Goal: Task Accomplishment & Management: Manage account settings

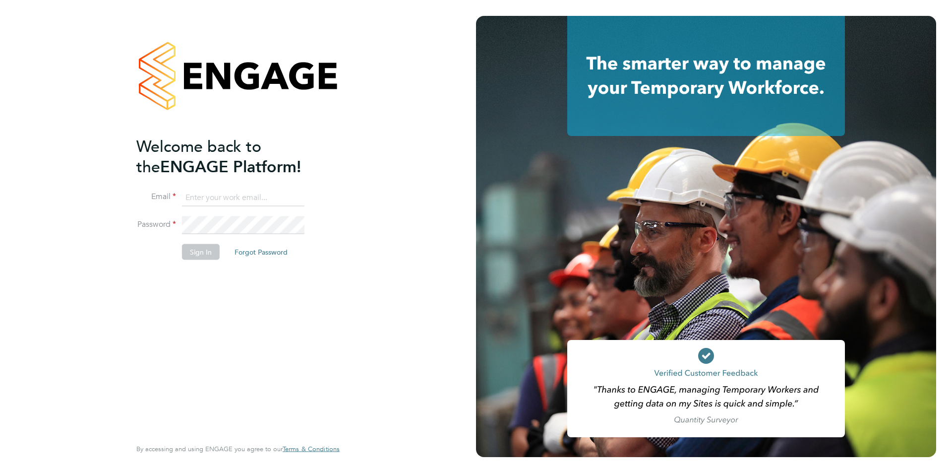
type input "jscholes@fr-group.co.uk"
click at [202, 248] on button "Sign In" at bounding box center [201, 252] width 38 height 16
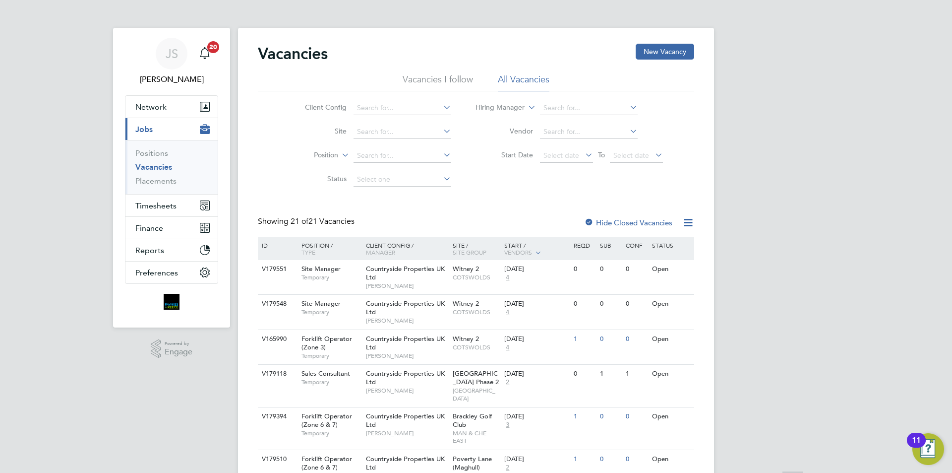
scroll to position [99, 0]
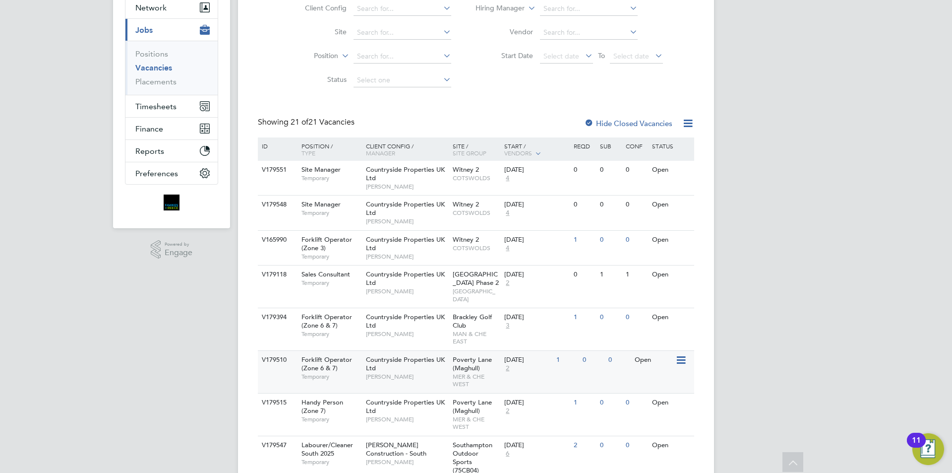
click at [410, 355] on span "Countryside Properties UK Ltd" at bounding box center [405, 363] width 79 height 17
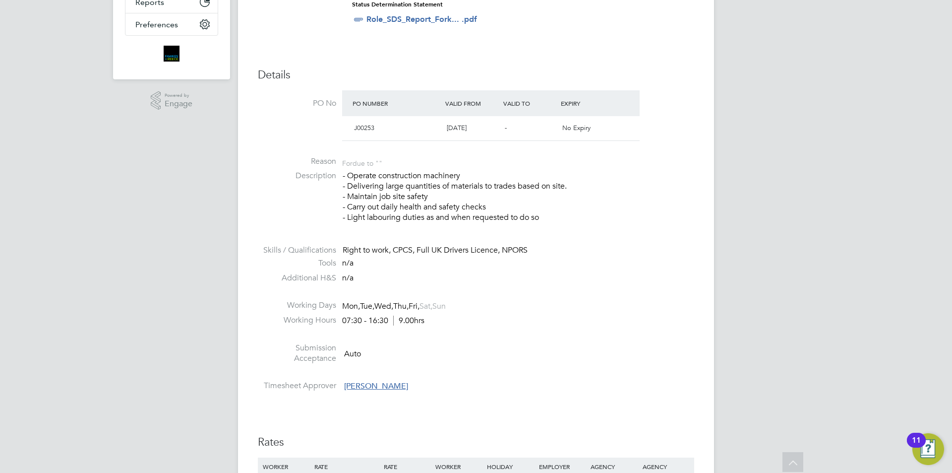
scroll to position [446, 0]
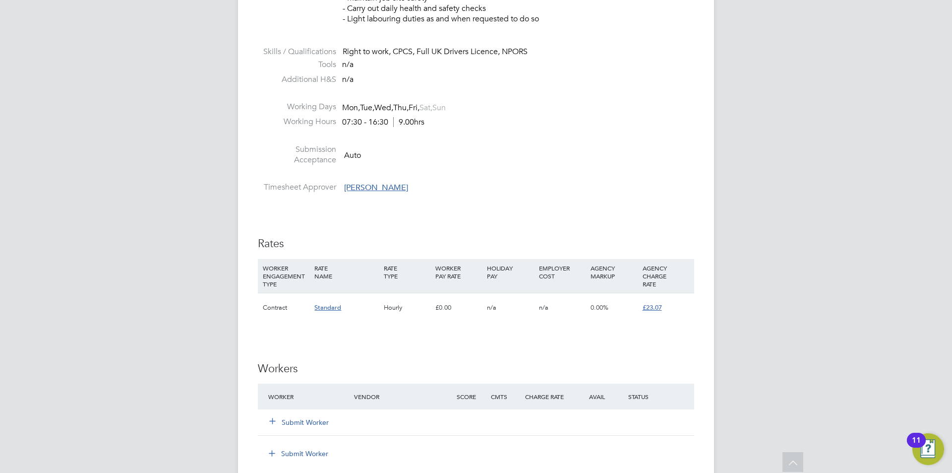
click at [307, 421] on button "Submit Worker" at bounding box center [300, 422] width 60 height 10
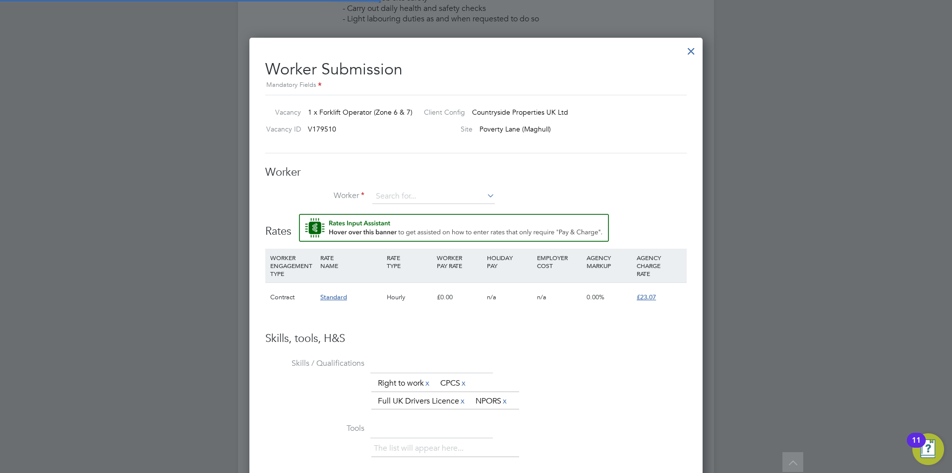
scroll to position [628, 454]
click at [299, 214] on button "Rate Assistant" at bounding box center [454, 228] width 310 height 28
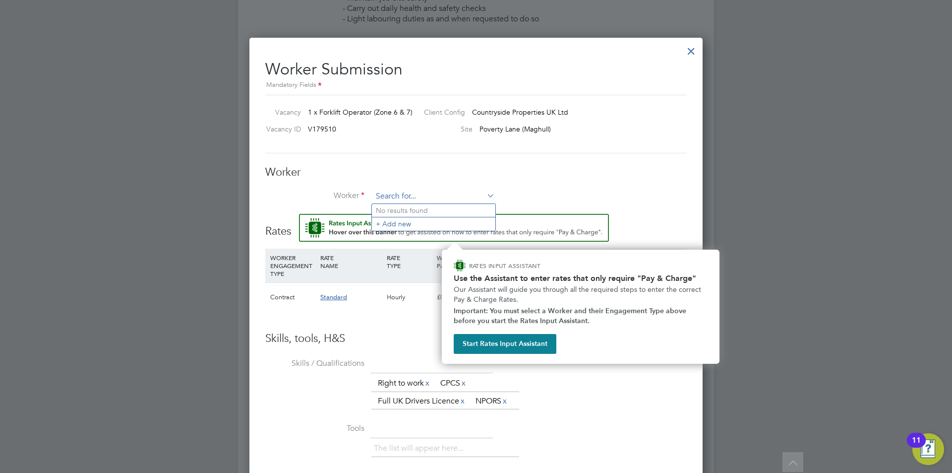
click at [427, 195] on input at bounding box center [433, 196] width 122 height 15
click at [415, 210] on li "Andis Ri emers (CAN-489429)" at bounding box center [433, 210] width 123 height 13
type input "Andis Riemers (CAN-489429)"
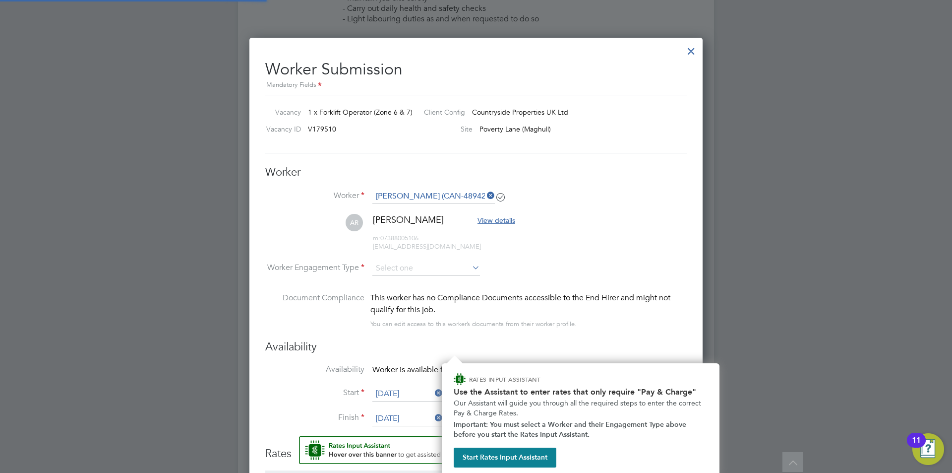
scroll to position [850, 454]
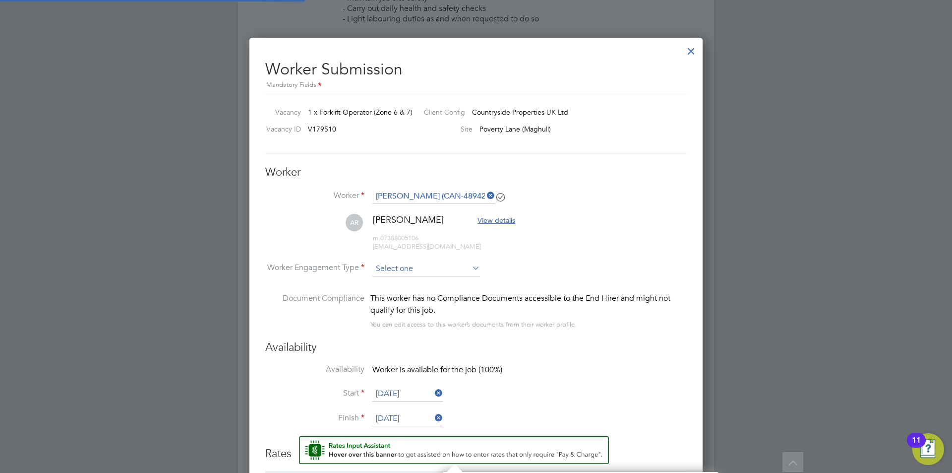
click at [445, 270] on input at bounding box center [426, 268] width 108 height 15
click at [422, 282] on li "Contract" at bounding box center [426, 282] width 109 height 13
type input "Contract"
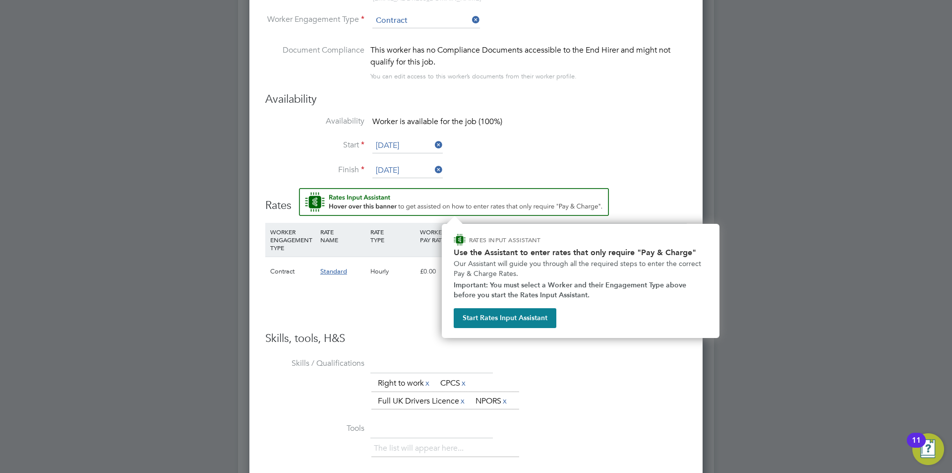
click at [662, 171] on li "Finish 01 Dec 2025" at bounding box center [476, 175] width 422 height 25
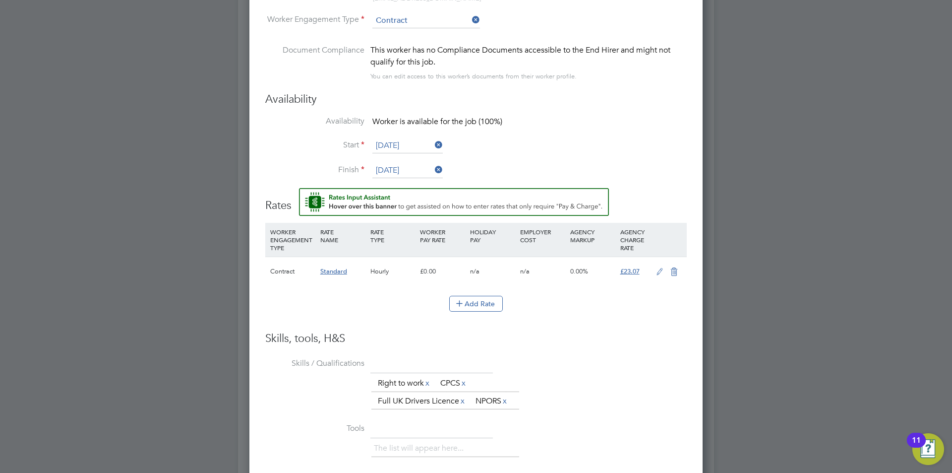
click at [658, 270] on icon at bounding box center [660, 272] width 12 height 8
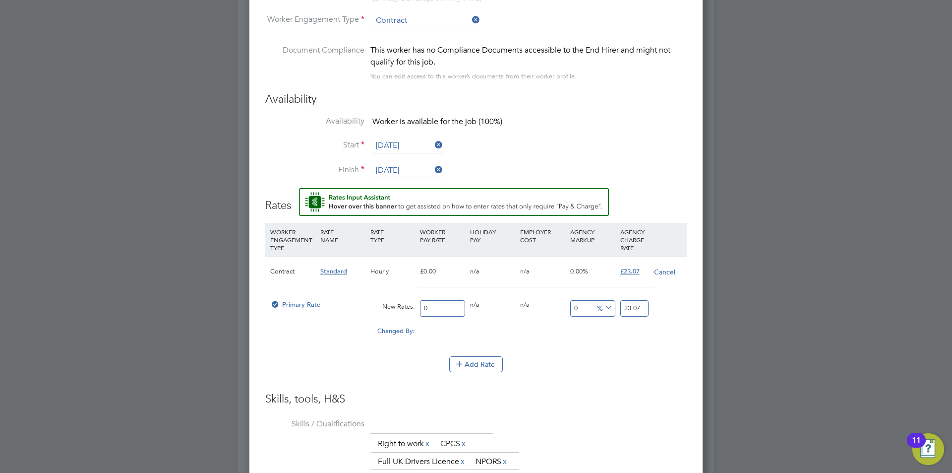
click at [435, 307] on input "0" at bounding box center [442, 308] width 45 height 16
type input "1"
type input "18"
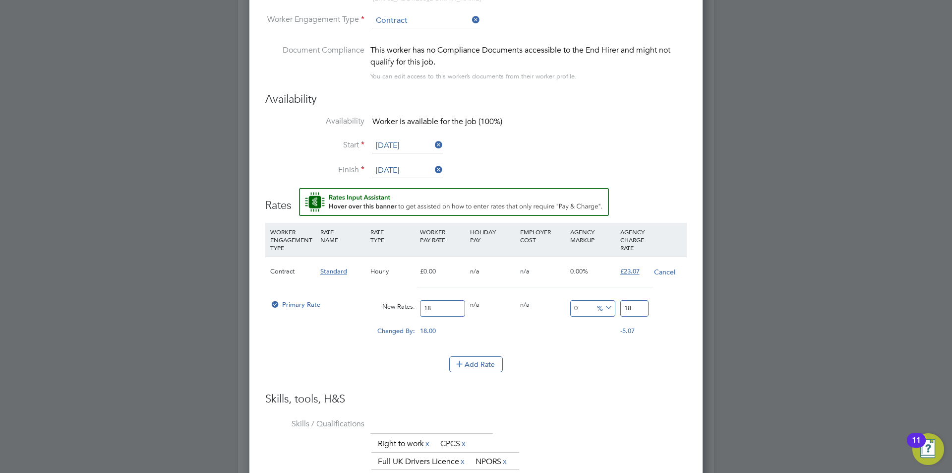
type input "18.5"
type input "18.50"
click at [616, 304] on div "Primary Rate New Rates: 18.50 0 n/a 0 n/a 0 0 % 18.5" at bounding box center [476, 308] width 422 height 26
type input "-89.1891891891892"
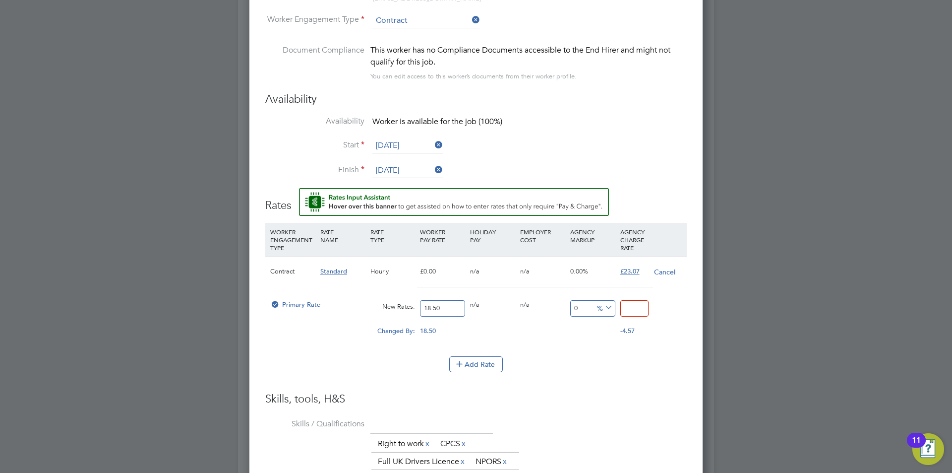
type input "2"
type input "24.324324324324323"
type input "23.0"
type input "24.7027027027027"
type input "23.07"
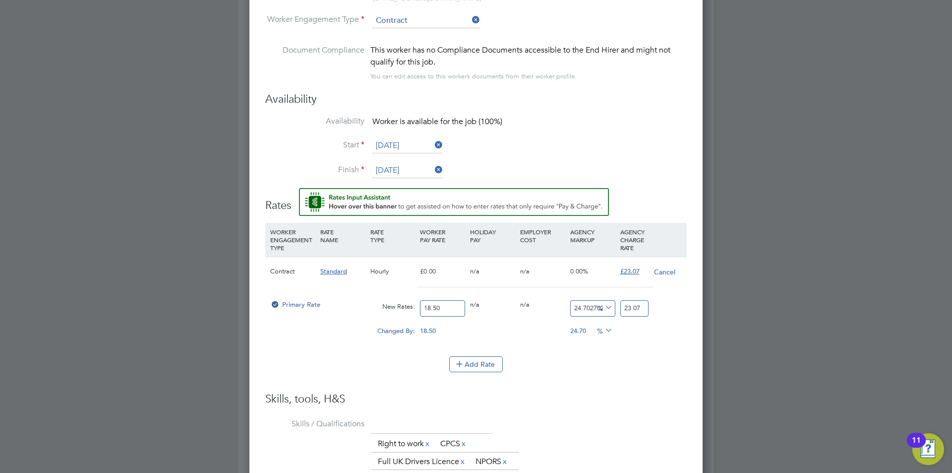
click at [596, 392] on ng-form "Worker Worker Andis Riemers (CAN-489429) AR Andis Riemers View details m: 07388…" at bounding box center [476, 311] width 422 height 789
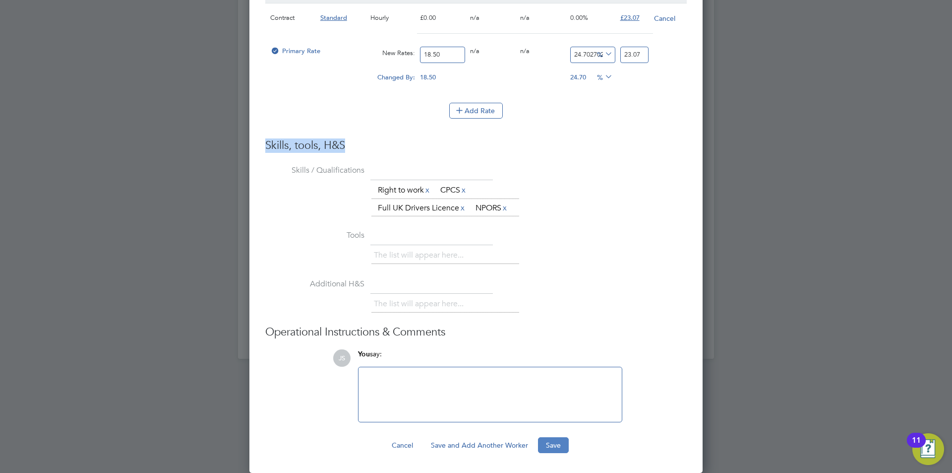
click at [542, 441] on button "Save" at bounding box center [553, 445] width 31 height 16
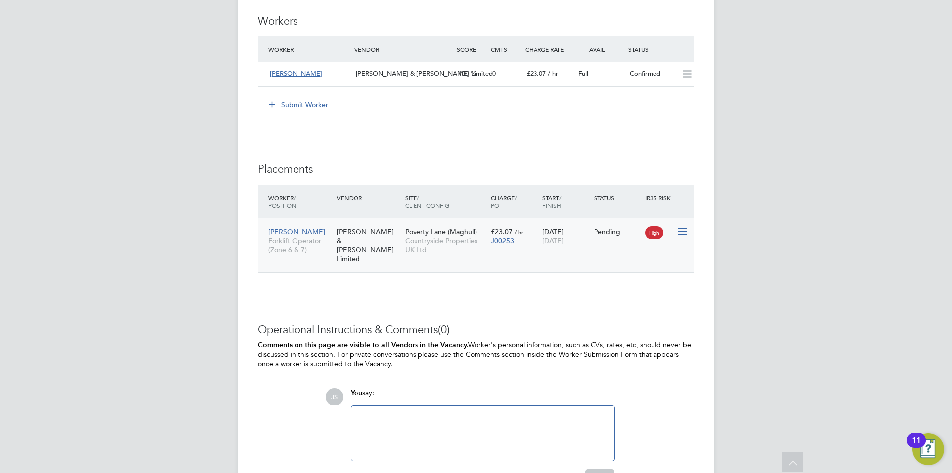
click at [682, 235] on icon at bounding box center [682, 232] width 10 height 12
drag, startPoint x: 627, startPoint y: 289, endPoint x: 619, endPoint y: 280, distance: 12.3
click at [627, 289] on li "Start" at bounding box center [652, 293] width 70 height 14
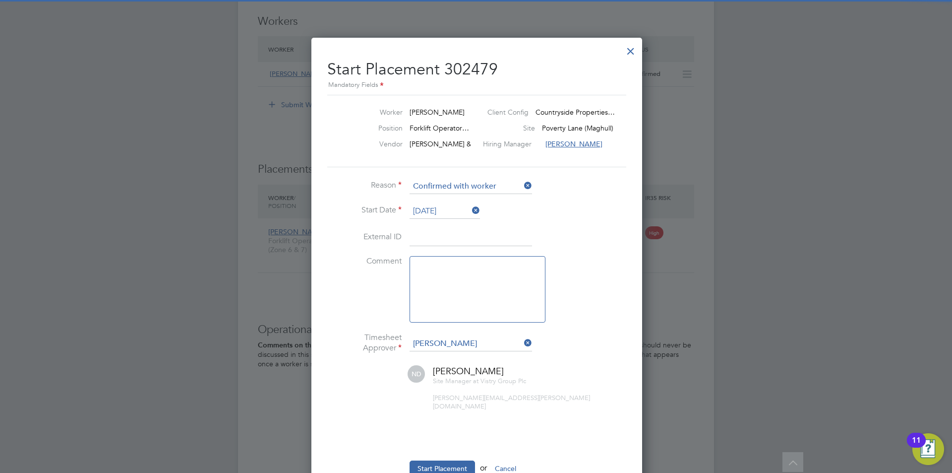
click at [446, 291] on textarea at bounding box center [478, 289] width 136 height 66
type textarea "checked in on site"
click at [455, 466] on button "Start Placement" at bounding box center [442, 468] width 65 height 16
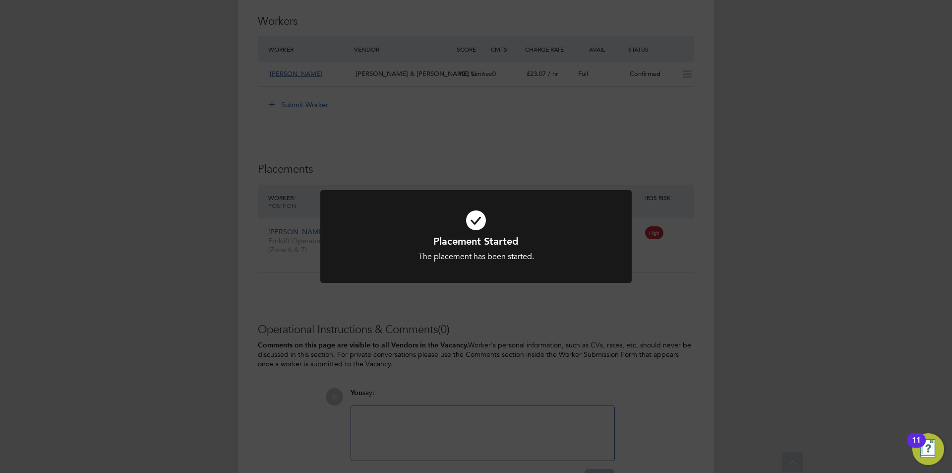
click at [569, 318] on div "Placement Started The placement has been started. Cancel Okay" at bounding box center [476, 236] width 952 height 473
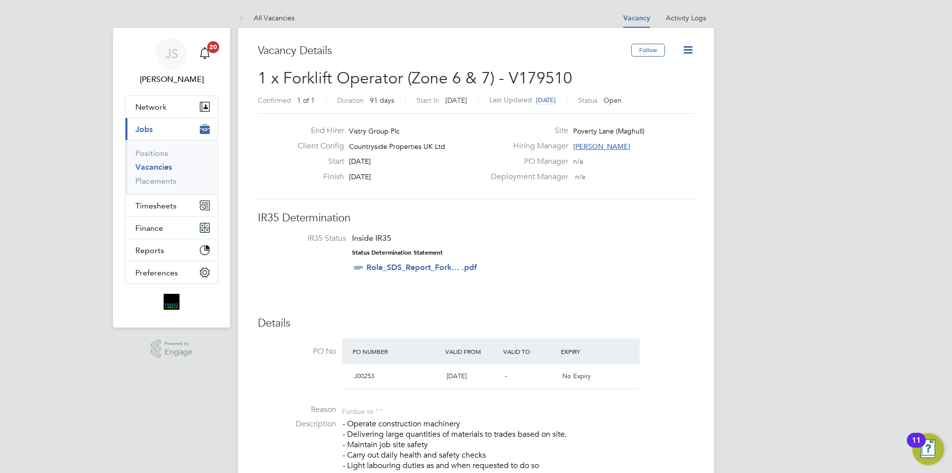
click at [688, 55] on icon at bounding box center [688, 50] width 12 height 12
click at [668, 84] on li "Update Status" at bounding box center [664, 87] width 58 height 14
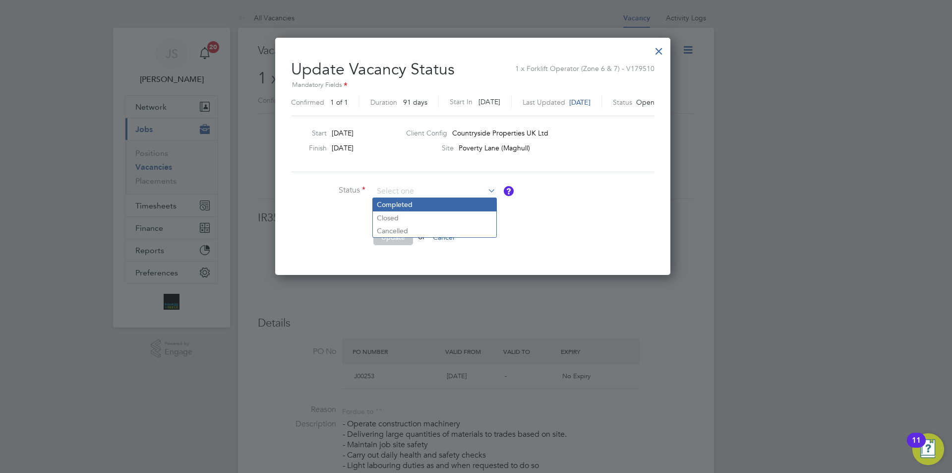
click at [387, 210] on li "Completed" at bounding box center [434, 204] width 123 height 13
type input "Completed"
click at [394, 191] on input at bounding box center [434, 191] width 122 height 15
click at [387, 220] on li "Closed" at bounding box center [434, 217] width 123 height 13
type input "Closed"
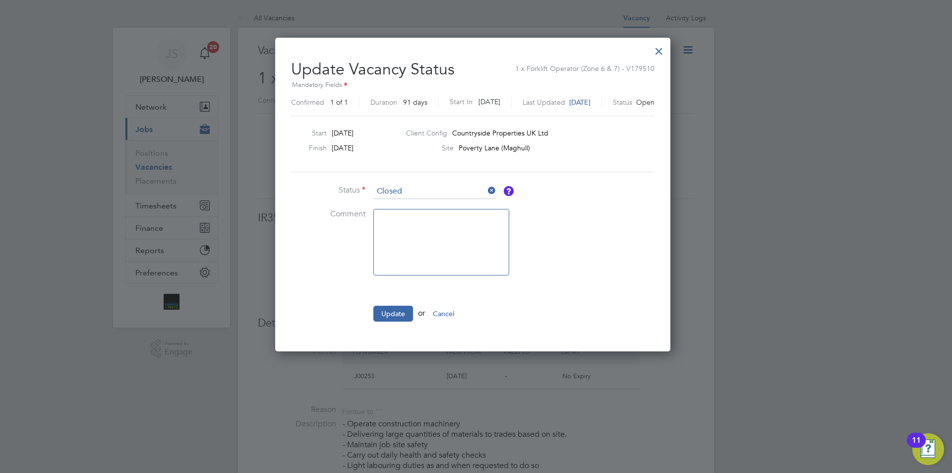
click at [388, 300] on ul "Status Closed Comment Update or Cancel" at bounding box center [440, 257] width 298 height 147
click at [392, 309] on button "Update" at bounding box center [393, 313] width 40 height 16
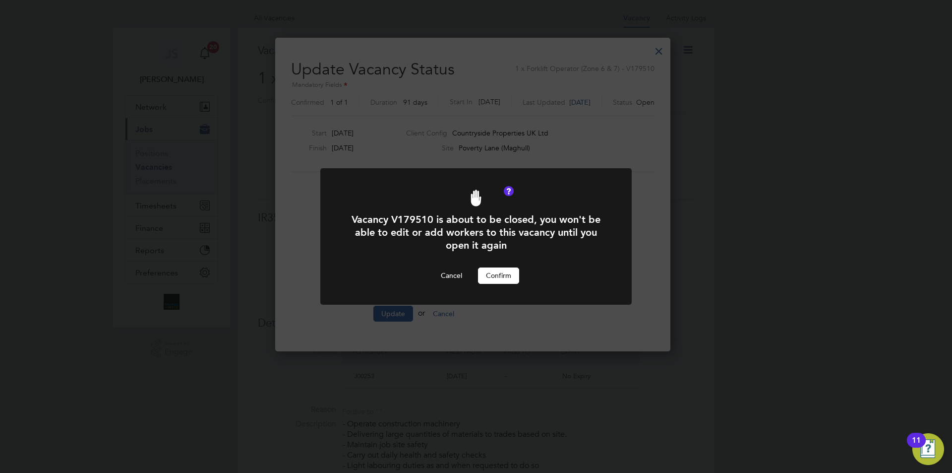
click at [505, 272] on button "Confirm" at bounding box center [498, 275] width 41 height 16
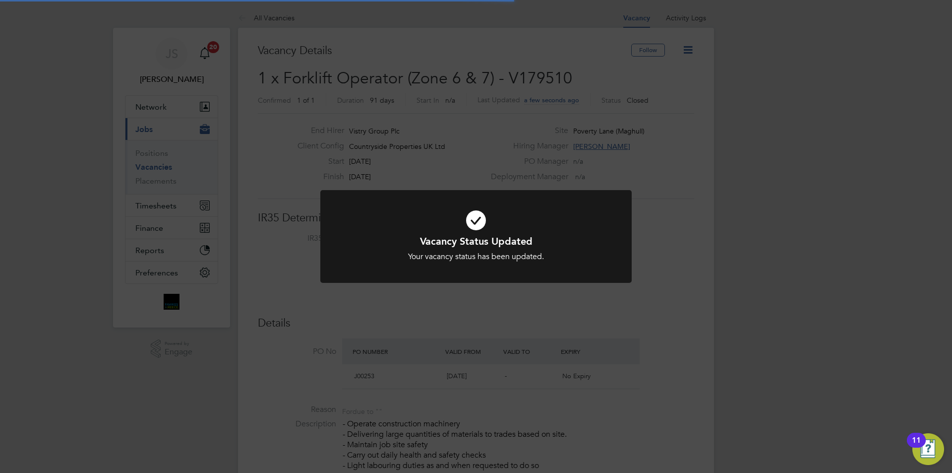
click at [510, 297] on div "Vacancy Status Updated Your vacancy status has been updated. Cancel Okay" at bounding box center [476, 236] width 952 height 473
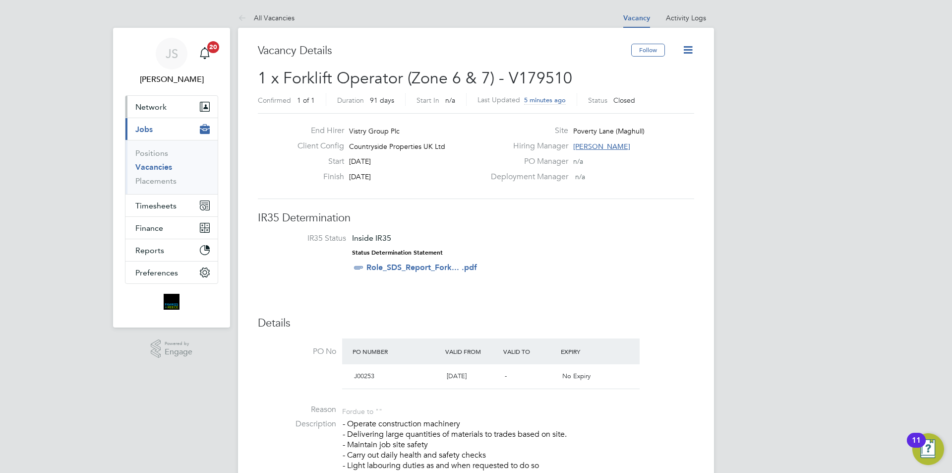
click at [160, 103] on span "Network" at bounding box center [150, 106] width 31 height 9
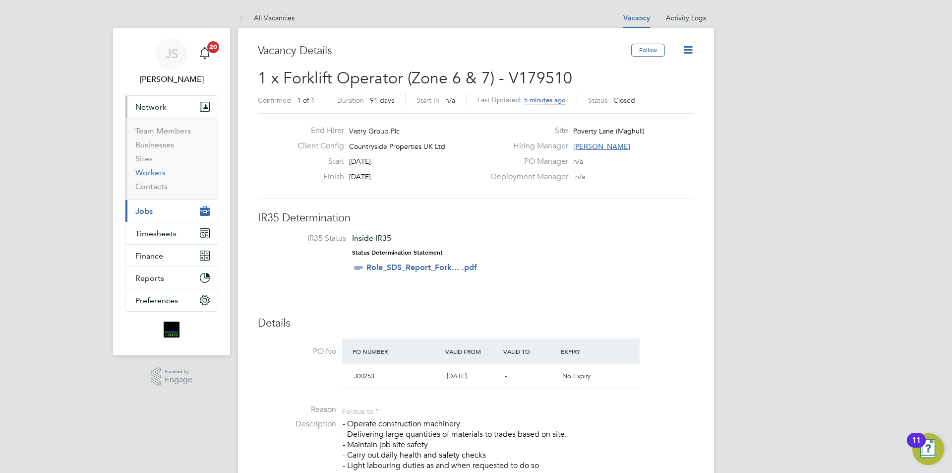
click at [157, 174] on link "Workers" at bounding box center [150, 172] width 30 height 9
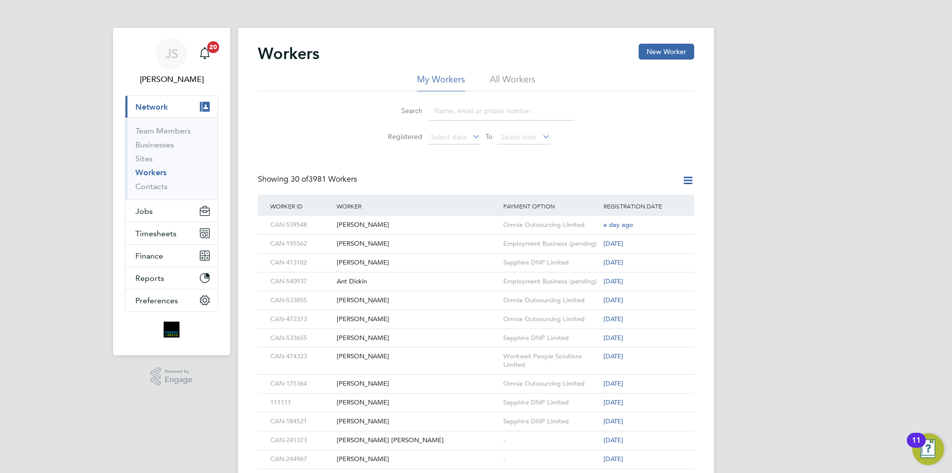
click at [521, 80] on li "All Workers" at bounding box center [513, 82] width 46 height 18
click at [678, 50] on button "New Worker" at bounding box center [667, 52] width 56 height 16
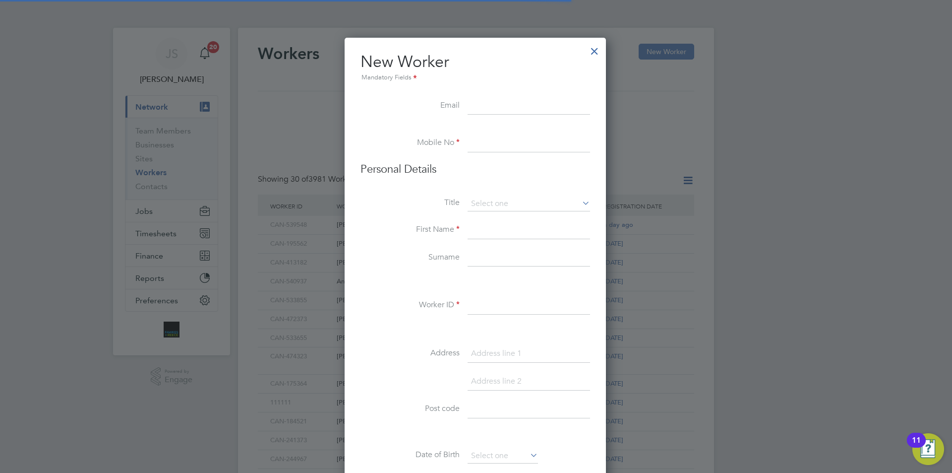
scroll to position [844, 263]
click at [509, 104] on input at bounding box center [529, 106] width 122 height 18
paste input "obrienbrendan08@gmail.com"
type input "obrienbrendan08@gmail.com"
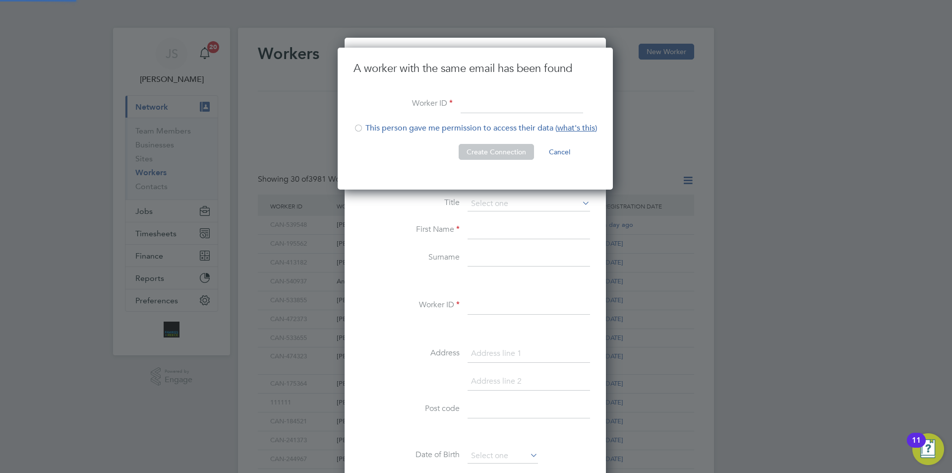
scroll to position [142, 277]
click at [495, 92] on li "A worker with the same email has been found" at bounding box center [475, 78] width 243 height 34
click at [491, 101] on input at bounding box center [522, 105] width 122 height 18
paste input "CAN-541800"
type input "CAN-541800"
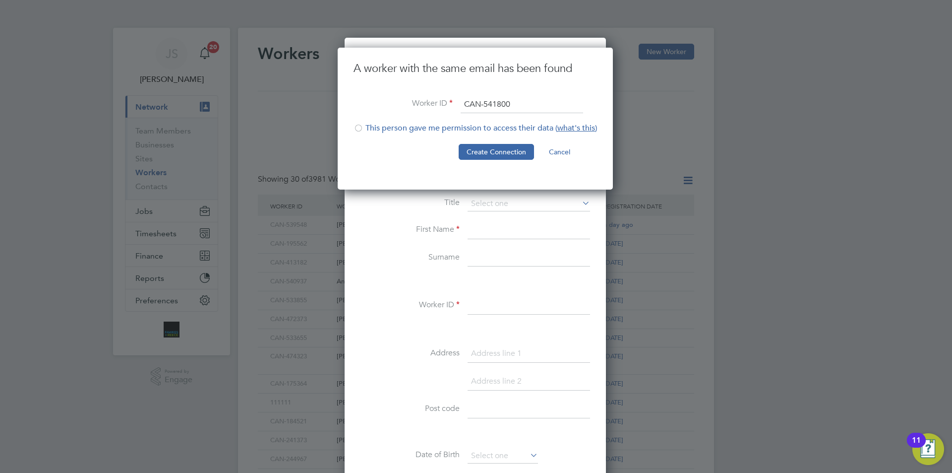
click at [421, 123] on li "This person gave me permission to access their data ( what's this )" at bounding box center [475, 133] width 243 height 20
click at [486, 153] on button "Create Connection" at bounding box center [496, 152] width 75 height 16
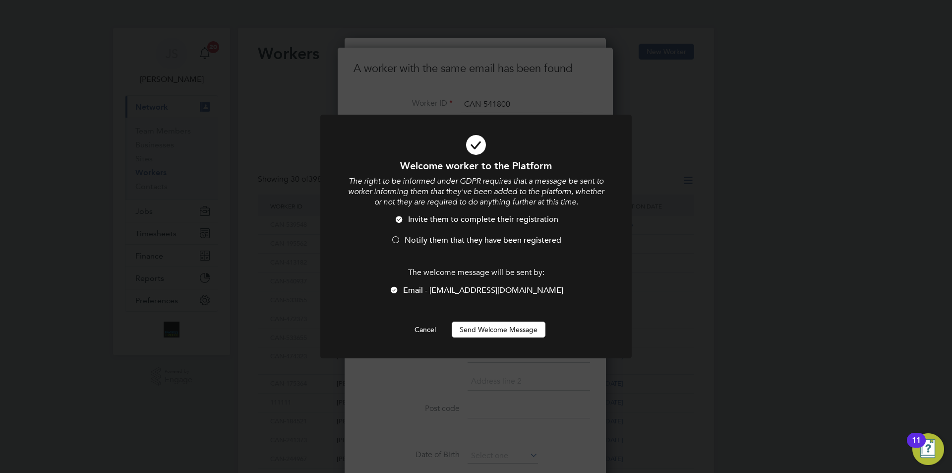
click at [489, 332] on button "Send Welcome Message" at bounding box center [499, 329] width 94 height 16
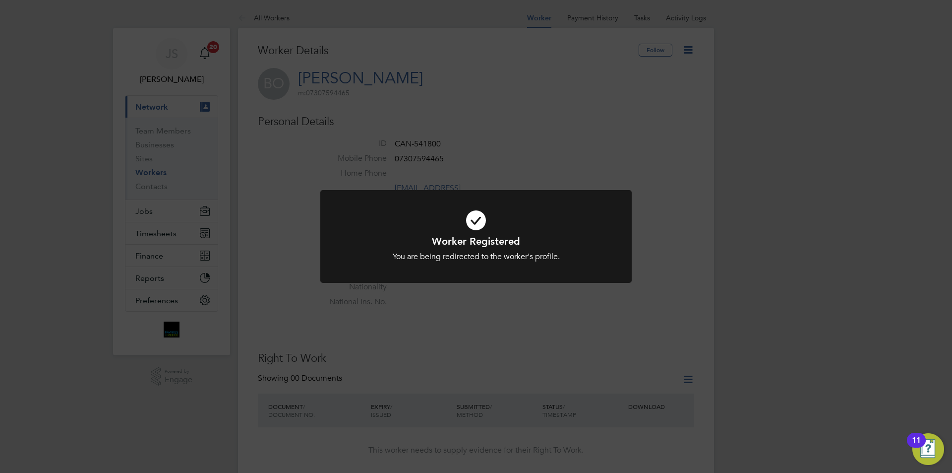
click at [513, 324] on div "Worker Registered You are being redirected to the worker's profile. Cancel Okay" at bounding box center [476, 236] width 952 height 473
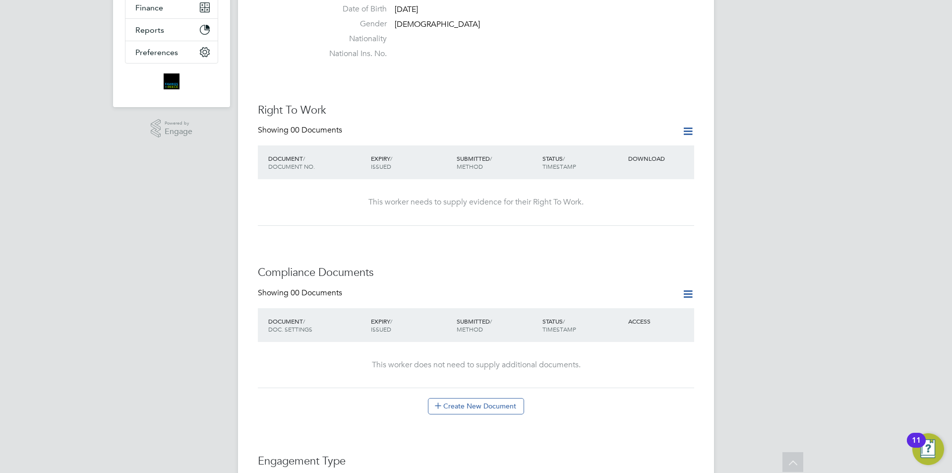
scroll to position [446, 0]
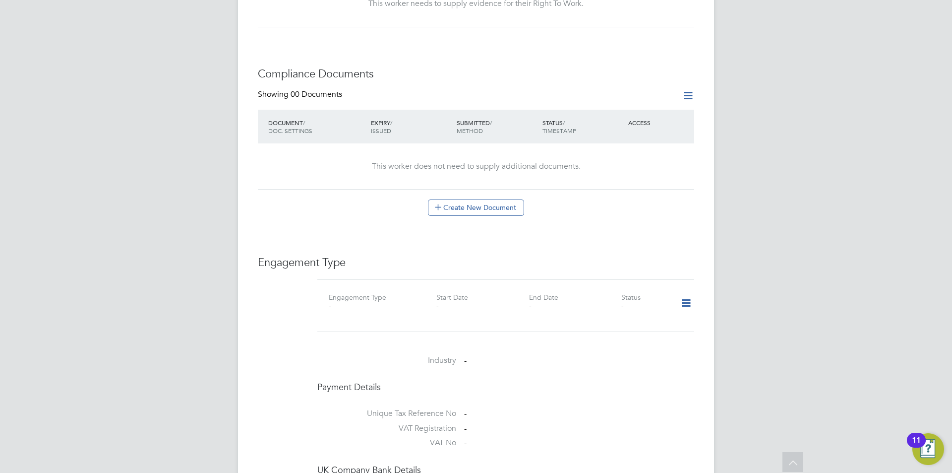
click at [694, 292] on icon at bounding box center [685, 303] width 17 height 23
click at [690, 292] on icon at bounding box center [685, 303] width 17 height 23
click at [625, 334] on li "Add Engagement Type" at bounding box center [635, 336] width 113 height 14
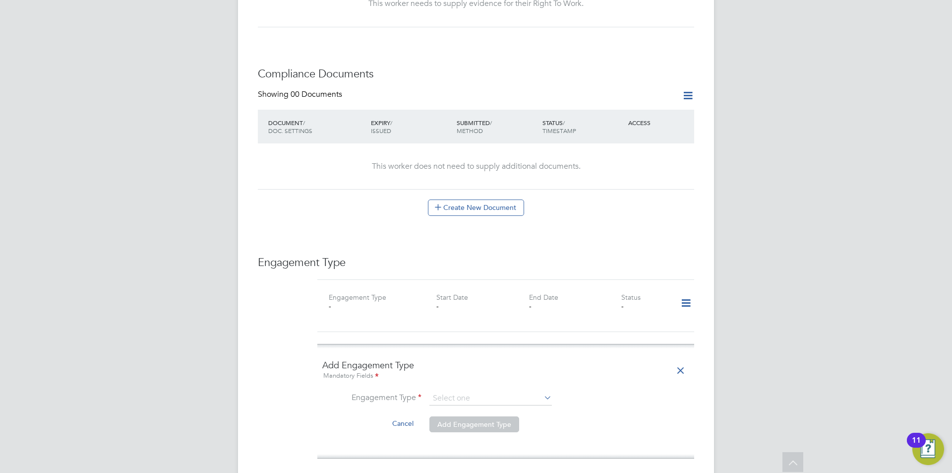
click at [507, 377] on ng-form "Add Engagement Type Mandatory Fields Engagement Type Cancel Add Engagement Type" at bounding box center [505, 401] width 367 height 84
click at [505, 391] on input at bounding box center [490, 398] width 122 height 14
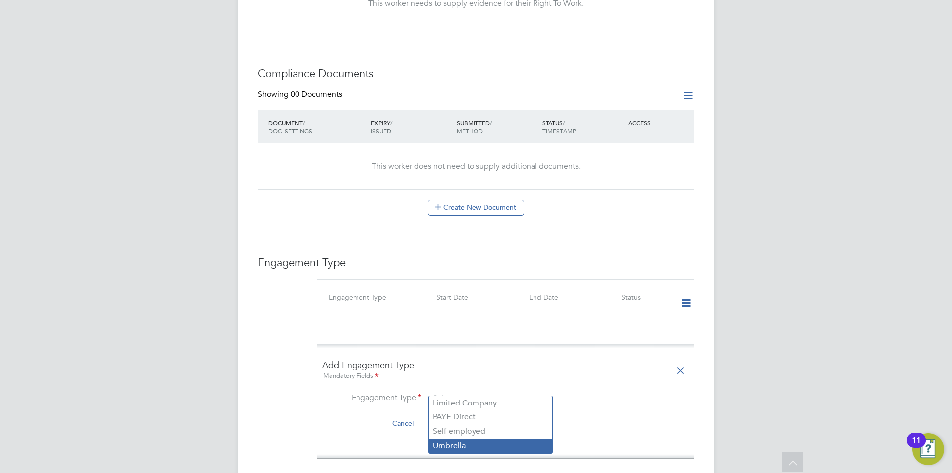
click at [466, 443] on li "Umbrella" at bounding box center [490, 445] width 123 height 14
type input "Umbrella"
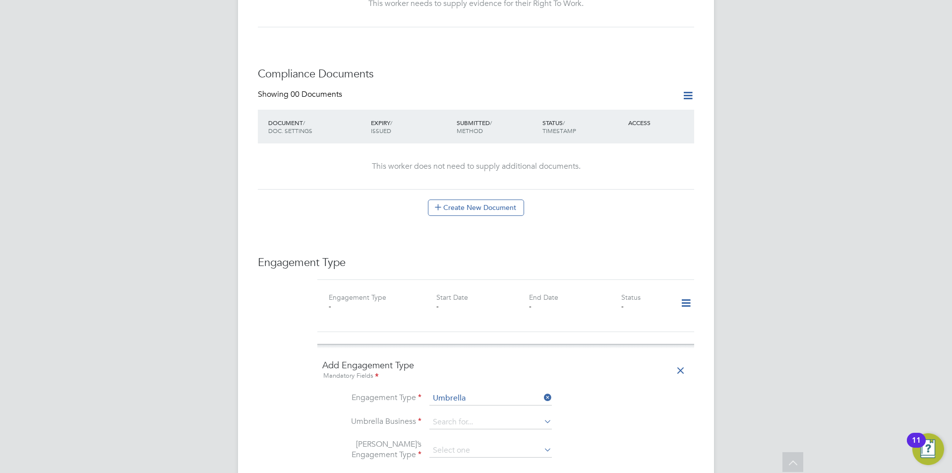
scroll to position [645, 0]
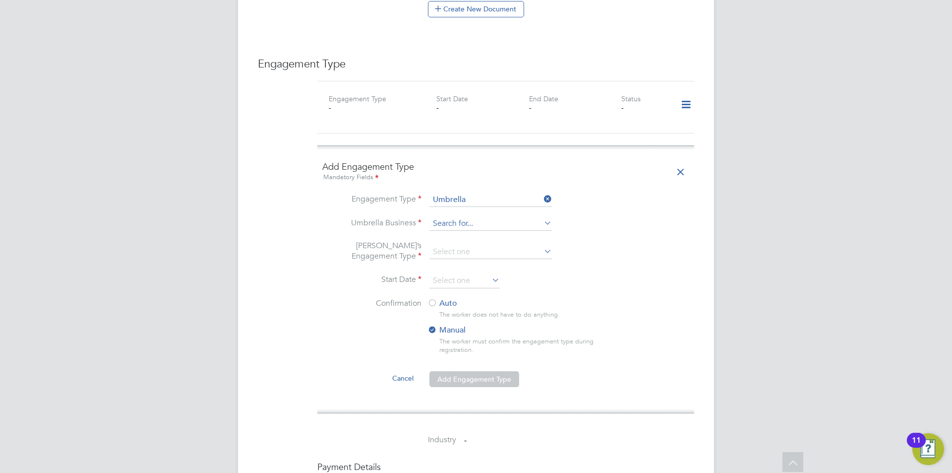
click at [476, 217] on input at bounding box center [490, 224] width 122 height 14
click at [471, 224] on li "Omni a Outsourcing Limited" at bounding box center [490, 228] width 123 height 14
type input "Omnia Outsourcing Limited"
click at [467, 245] on input at bounding box center [490, 252] width 122 height 14
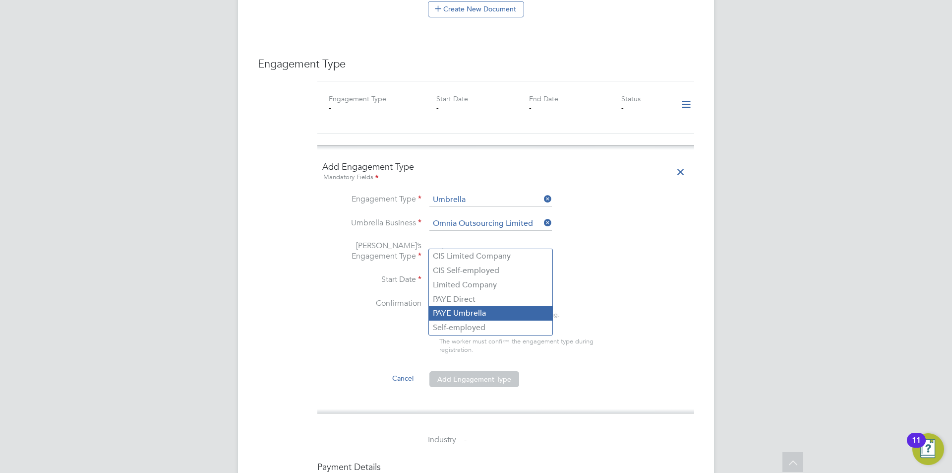
click at [460, 312] on li "PAYE Umbrella" at bounding box center [490, 313] width 123 height 14
type input "PAYE Umbrella"
click at [444, 273] on input at bounding box center [464, 280] width 70 height 15
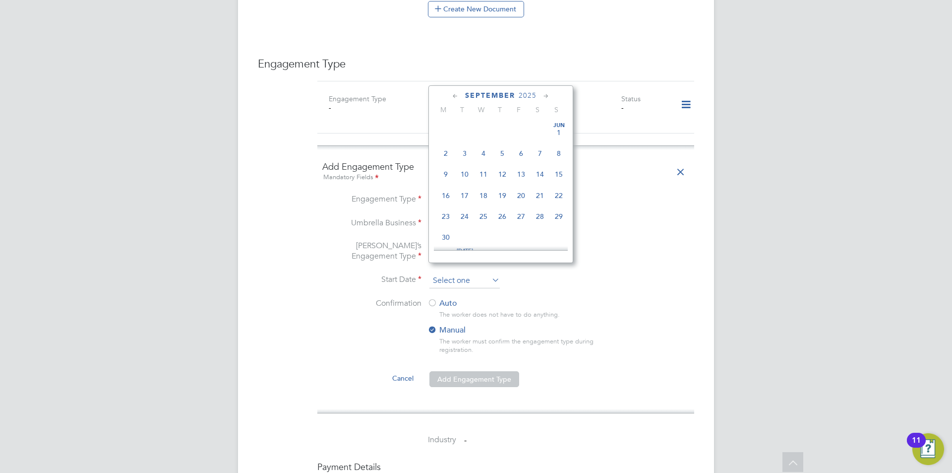
scroll to position [301, 0]
click at [466, 173] on span "2" at bounding box center [464, 166] width 19 height 19
type input "02 Sep 2025"
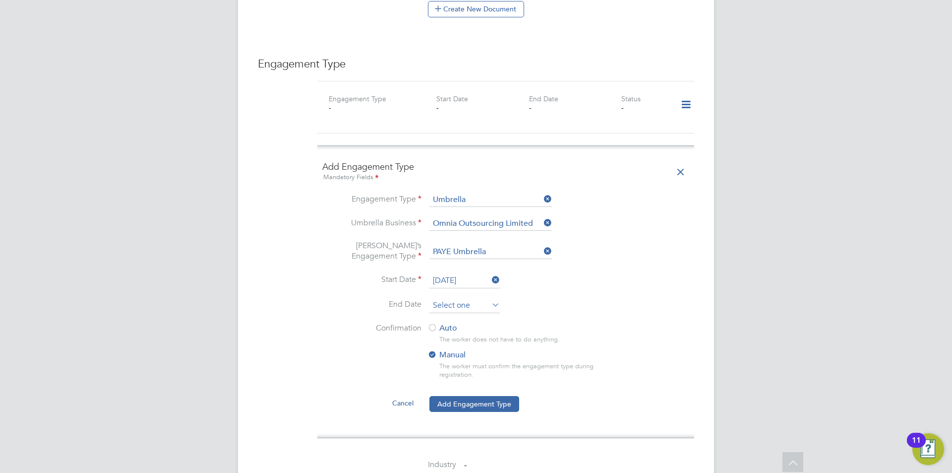
click at [461, 298] on input at bounding box center [464, 305] width 70 height 15
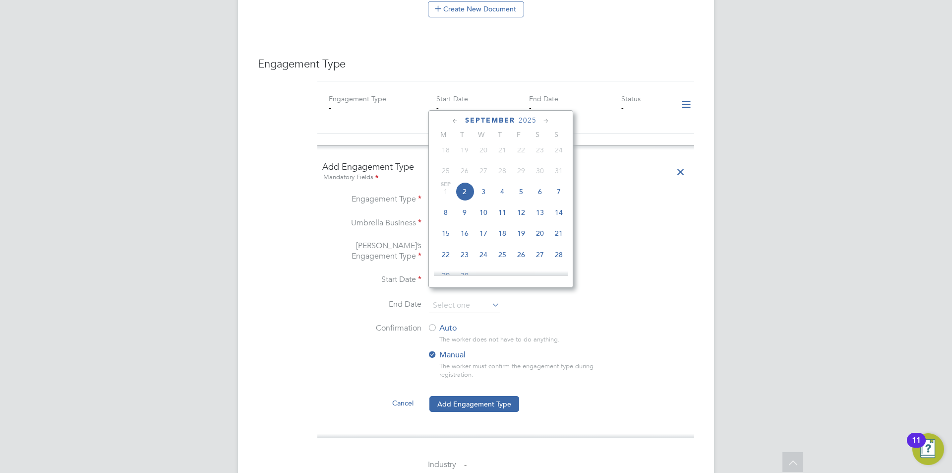
click at [545, 119] on icon at bounding box center [546, 121] width 9 height 11
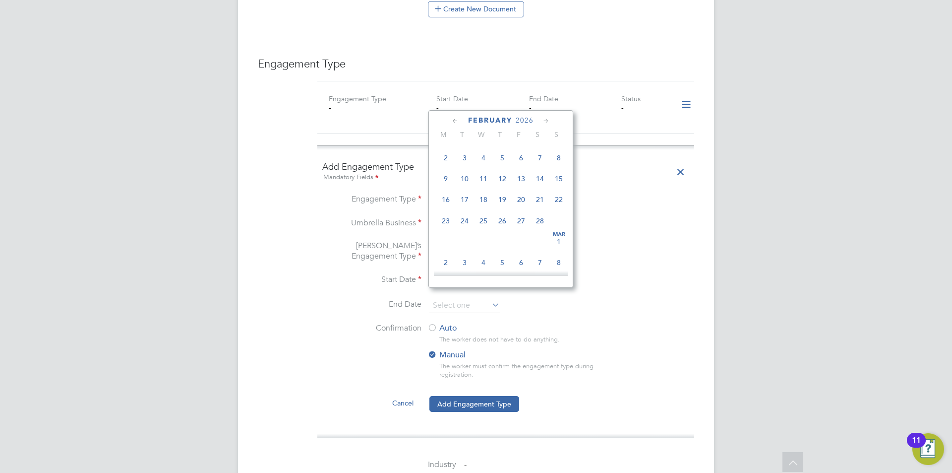
click at [545, 119] on icon at bounding box center [546, 121] width 9 height 11
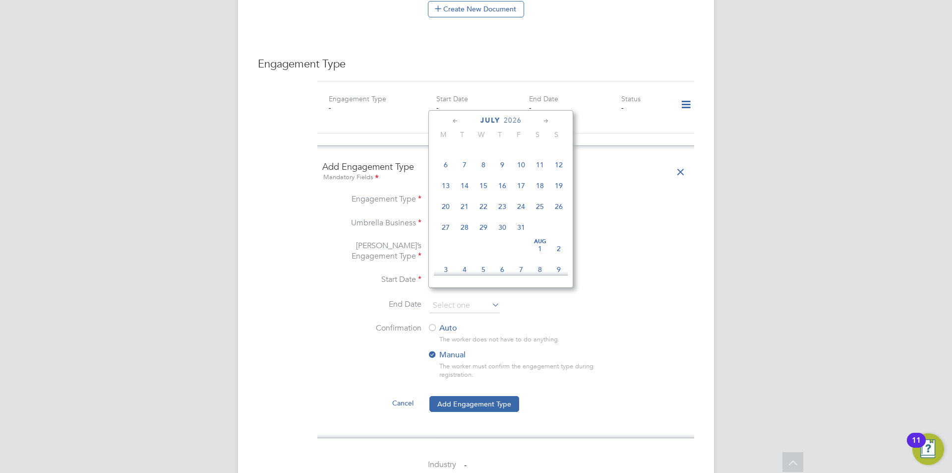
click at [545, 119] on icon at bounding box center [546, 121] width 9 height 11
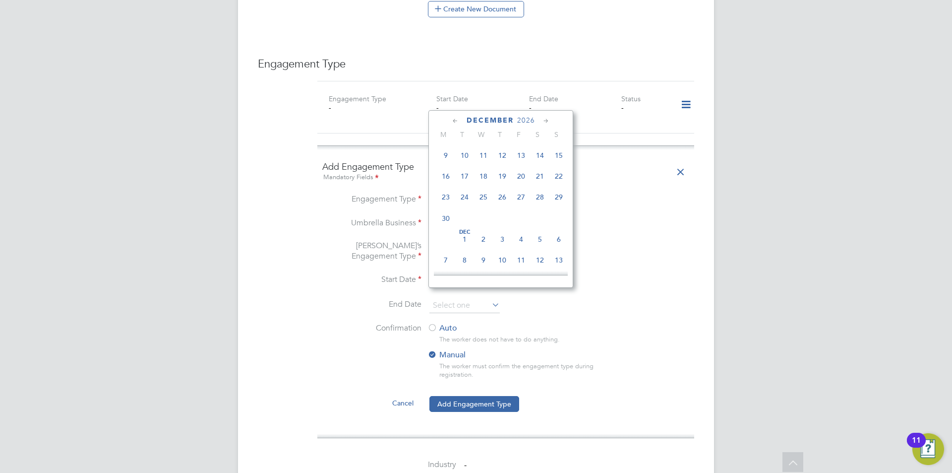
click at [545, 119] on icon at bounding box center [546, 121] width 9 height 11
click at [539, 221] on span "30" at bounding box center [540, 211] width 19 height 19
type input "30 Jan 2027"
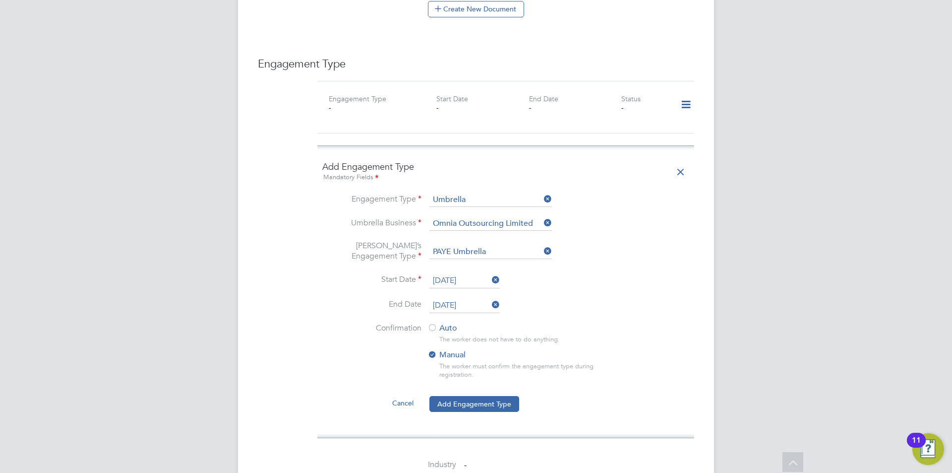
click at [629, 306] on li "End Date 30 Jan 2027" at bounding box center [505, 310] width 367 height 25
click at [492, 396] on button "Add Engagement Type" at bounding box center [474, 404] width 90 height 16
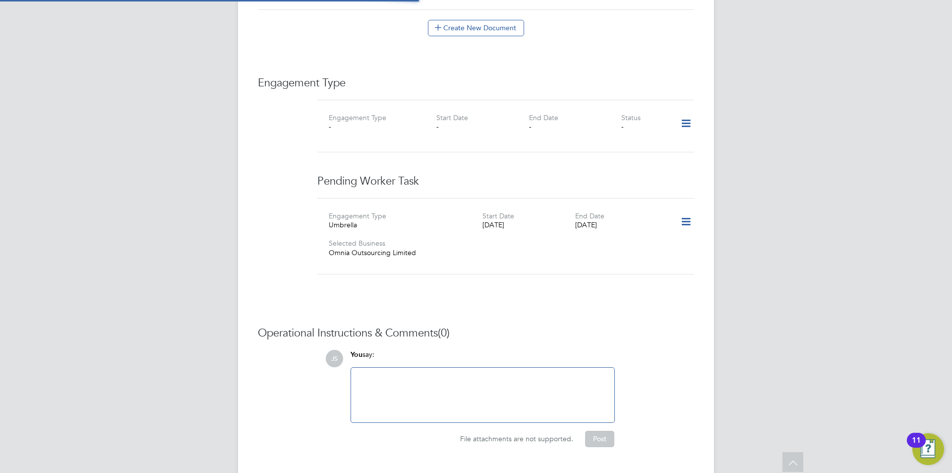
scroll to position [640, 0]
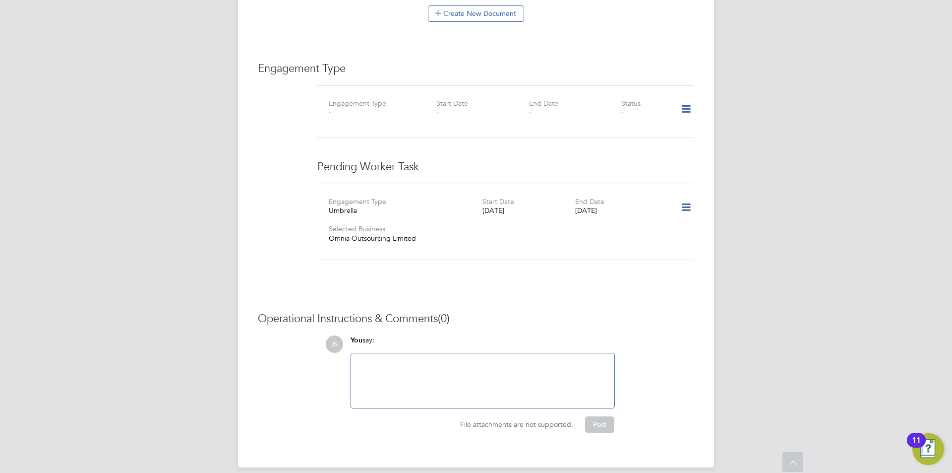
click at [686, 198] on icon at bounding box center [685, 207] width 17 height 23
click at [662, 255] on li "Confirm" at bounding box center [672, 254] width 38 height 14
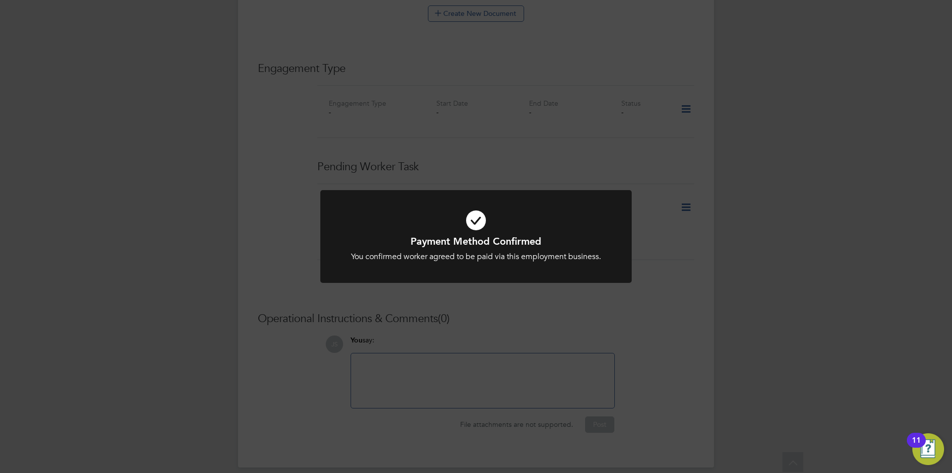
click at [530, 313] on div "Payment Method Confirmed You confirmed worker agreed to be paid via this employ…" at bounding box center [476, 236] width 952 height 473
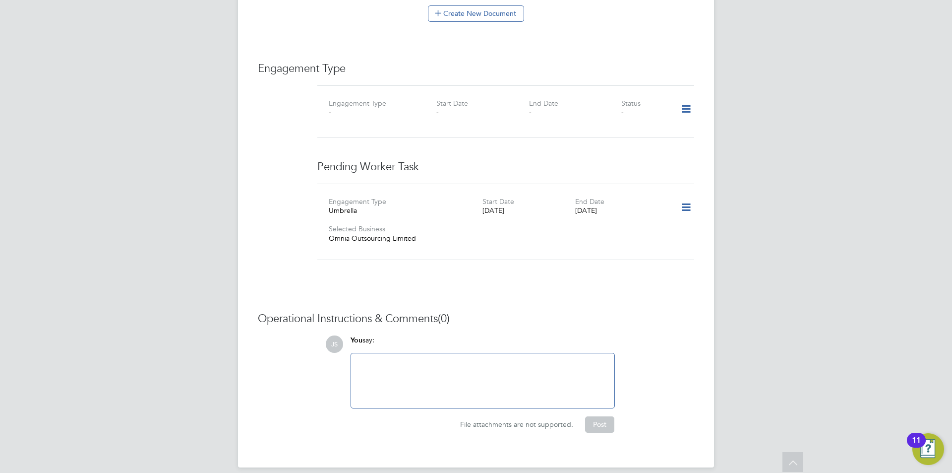
scroll to position [392, 0]
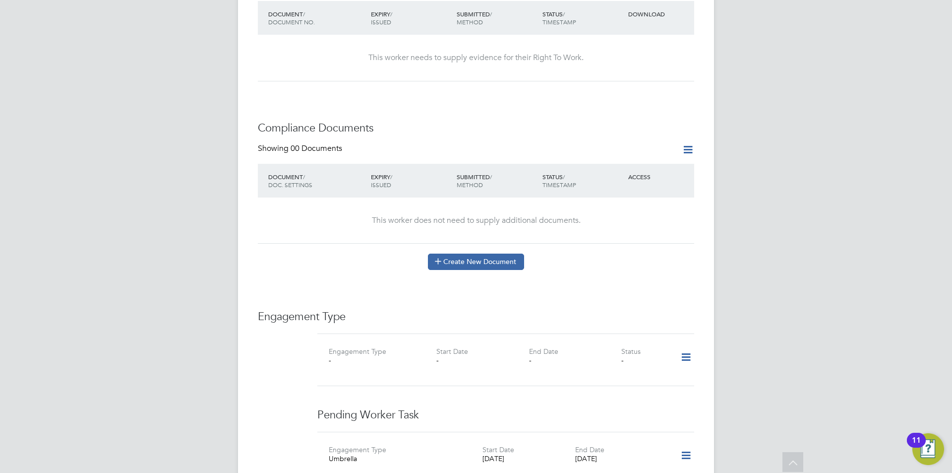
click at [486, 253] on button "Create New Document" at bounding box center [476, 261] width 96 height 16
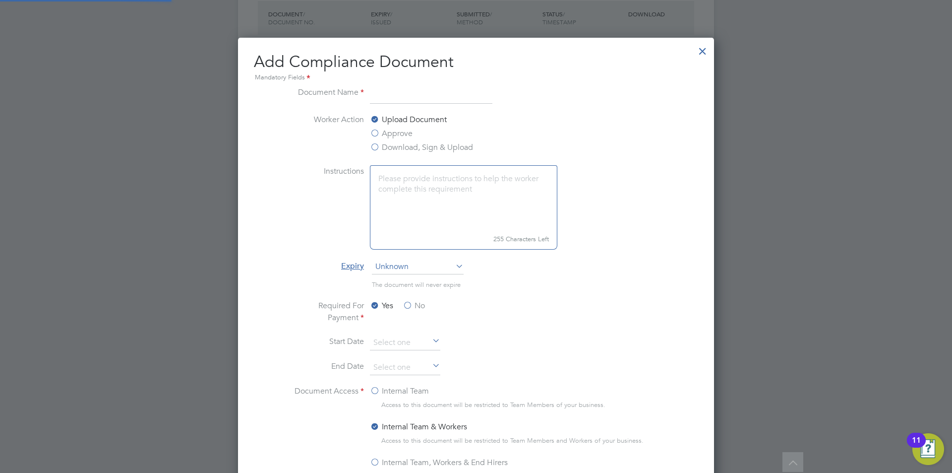
scroll to position [521, 477]
click at [397, 135] on label "Approve" at bounding box center [391, 133] width 43 height 12
click at [0, 0] on input "Approve" at bounding box center [0, 0] width 0 height 0
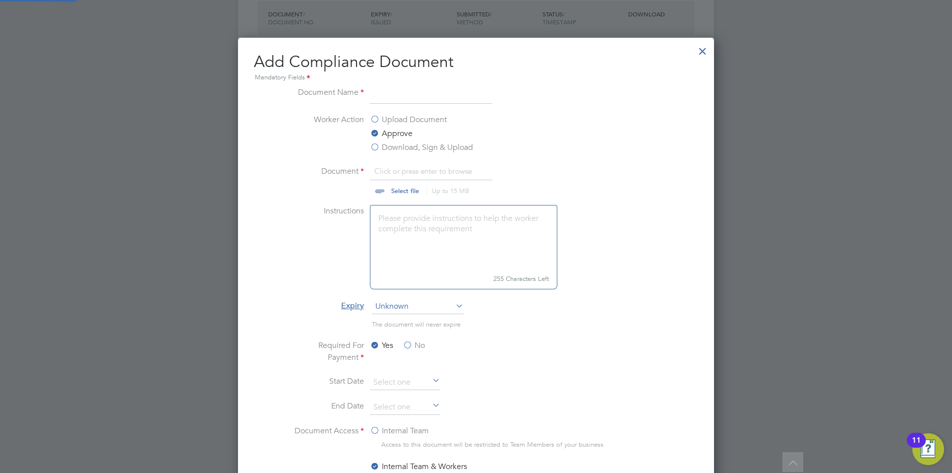
scroll to position [560, 477]
click at [411, 88] on input at bounding box center [431, 95] width 122 height 18
type input "cscs"
click at [408, 194] on input "file" at bounding box center [415, 180] width 156 height 30
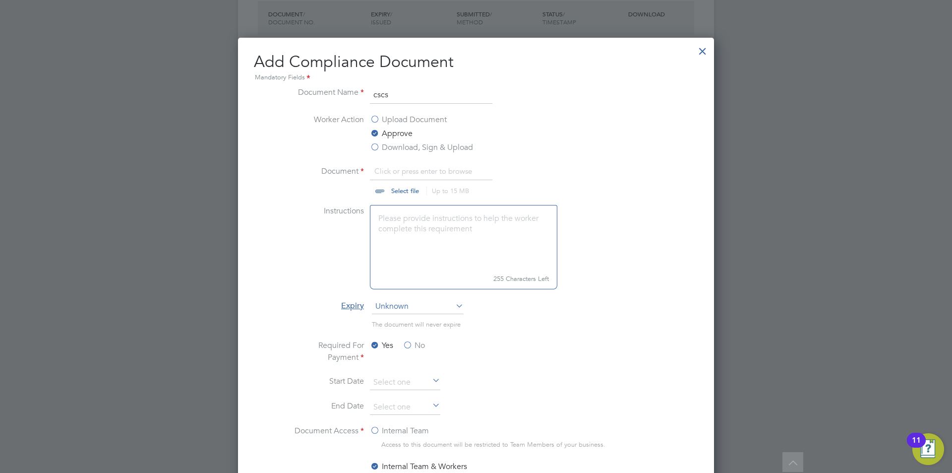
type input "C:\fakepath\cscs(1).jpg"
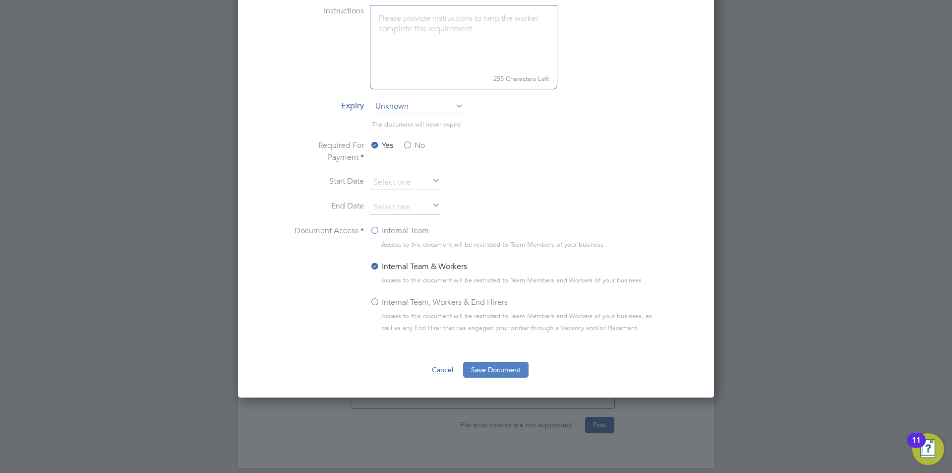
click at [511, 361] on button "Save Document" at bounding box center [495, 369] width 65 height 16
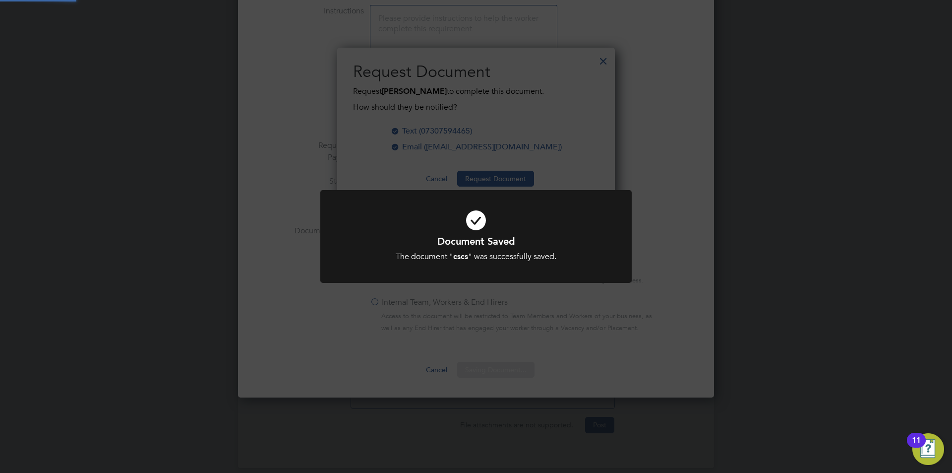
scroll to position [159, 278]
click at [568, 282] on div at bounding box center [475, 236] width 311 height 93
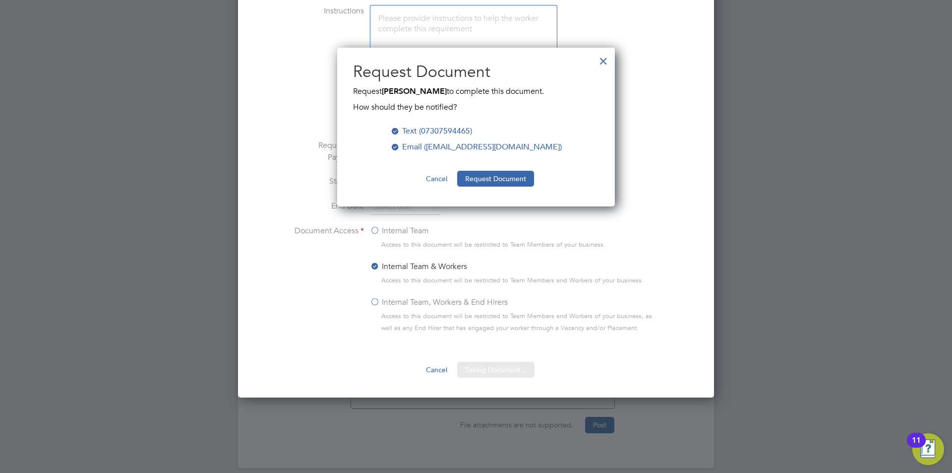
click at [431, 179] on button "Cancel" at bounding box center [436, 179] width 37 height 16
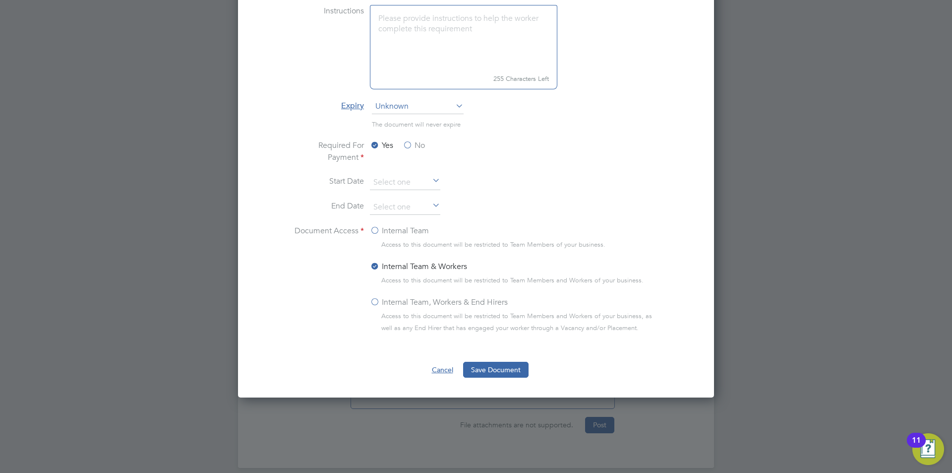
click at [438, 362] on button "Cancel" at bounding box center [442, 369] width 37 height 16
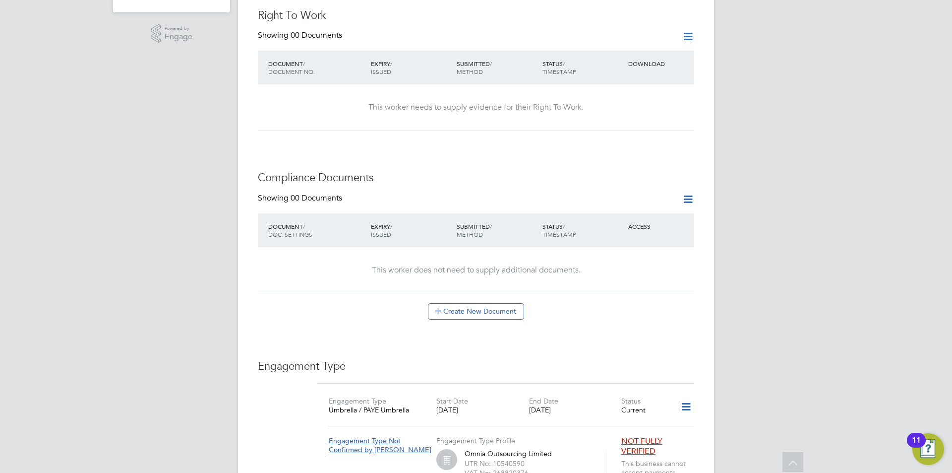
scroll to position [194, 0]
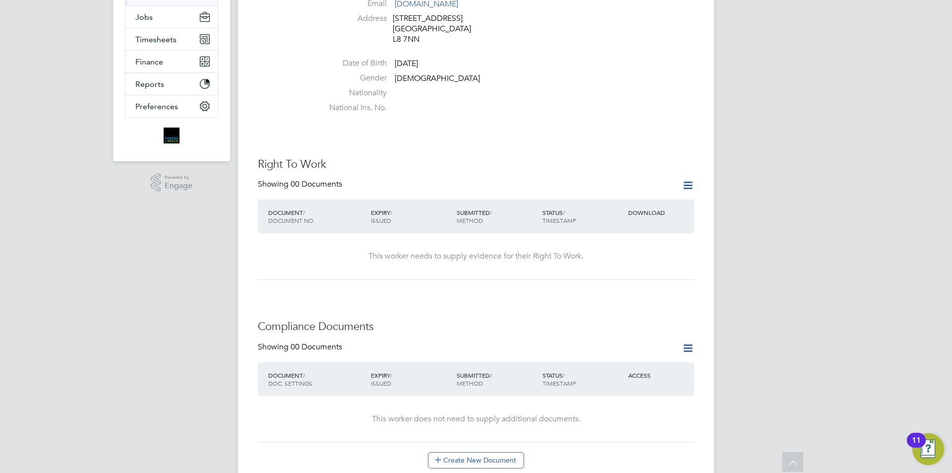
click at [687, 179] on icon at bounding box center [688, 185] width 12 height 12
click at [603, 199] on li "Add Right To Work Document" at bounding box center [633, 199] width 120 height 14
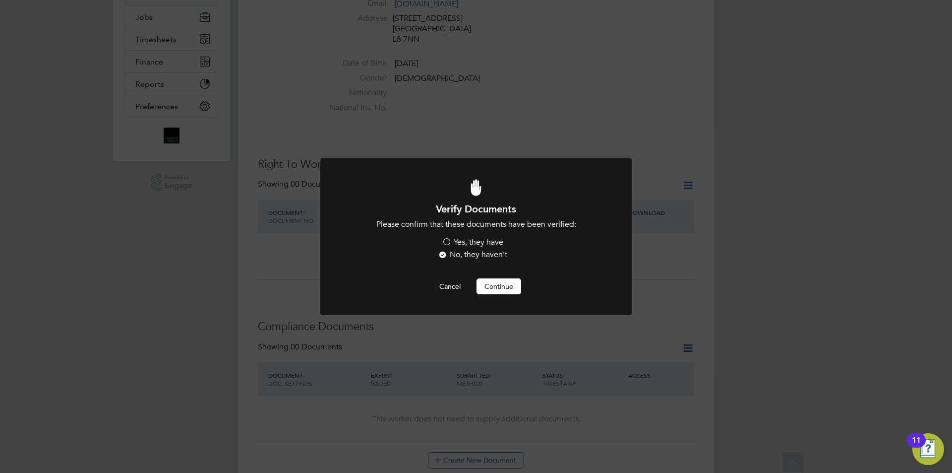
scroll to position [0, 0]
click at [468, 240] on label "Yes, they have" at bounding box center [472, 242] width 61 height 10
click at [0, 0] on input "Yes, they have" at bounding box center [0, 0] width 0 height 0
click at [497, 285] on button "Continue" at bounding box center [499, 286] width 45 height 16
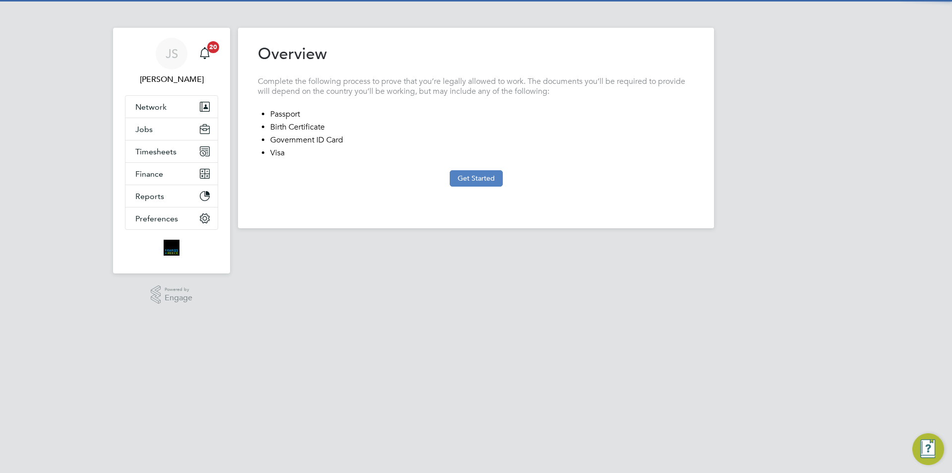
click at [484, 175] on button "Get Started" at bounding box center [476, 178] width 53 height 16
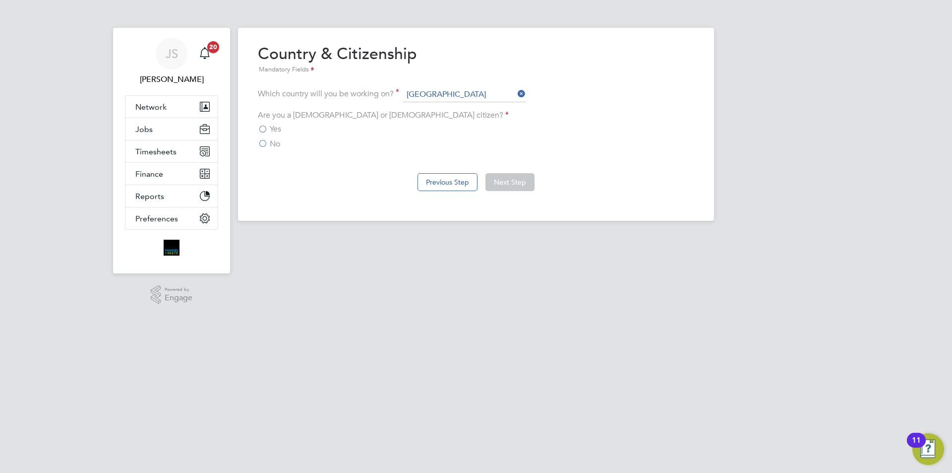
click at [277, 127] on span "Yes" at bounding box center [275, 129] width 11 height 10
click at [0, 0] on input "Yes" at bounding box center [0, 0] width 0 height 0
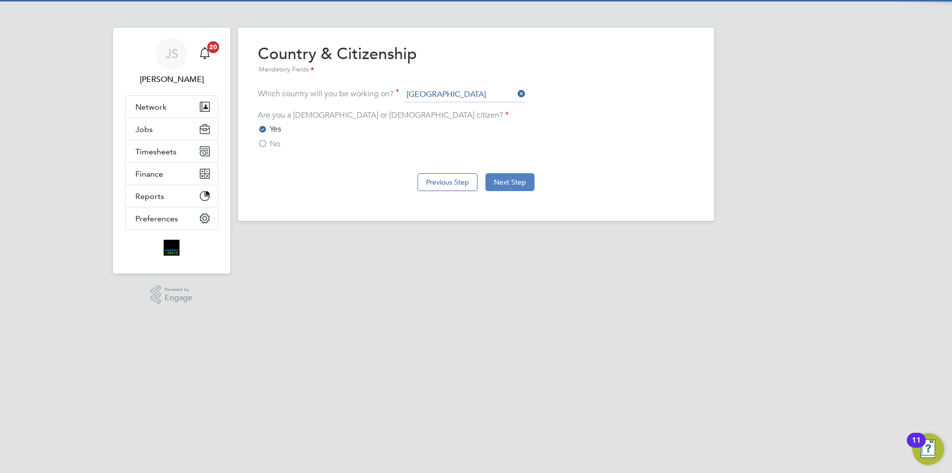
click at [511, 187] on button "Next Step" at bounding box center [509, 182] width 49 height 18
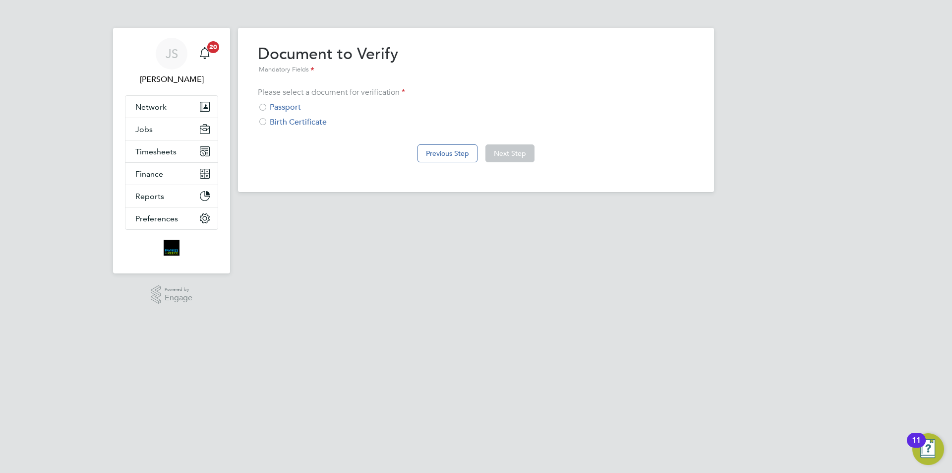
click at [285, 106] on div "Passport" at bounding box center [476, 107] width 436 height 10
click at [501, 146] on button "Next Step" at bounding box center [509, 153] width 49 height 18
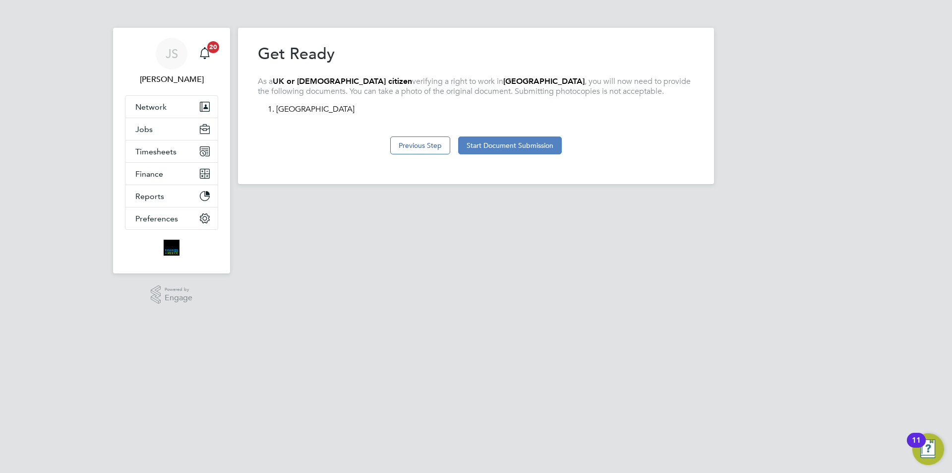
click at [538, 146] on button "Start Document Submission" at bounding box center [510, 145] width 104 height 18
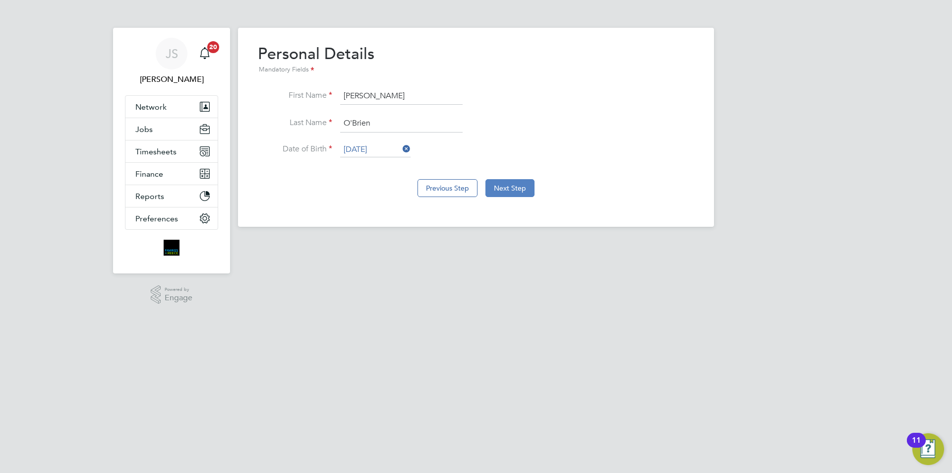
click at [517, 192] on button "Next Step" at bounding box center [509, 188] width 49 height 18
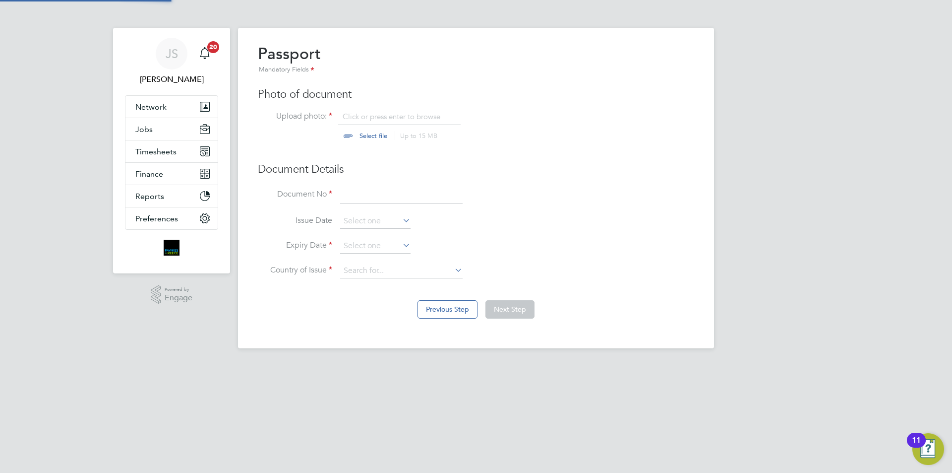
scroll to position [13, 123]
click at [389, 124] on input "file" at bounding box center [383, 127] width 156 height 30
type input "C:\fakepath\pp stamped.pdf"
click at [374, 193] on input at bounding box center [401, 195] width 122 height 18
type input "128652461"
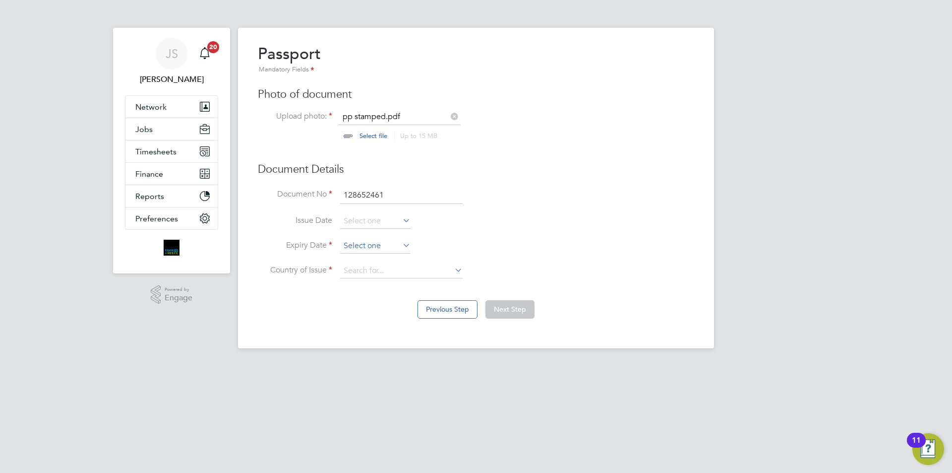
click at [351, 239] on input at bounding box center [375, 246] width 70 height 15
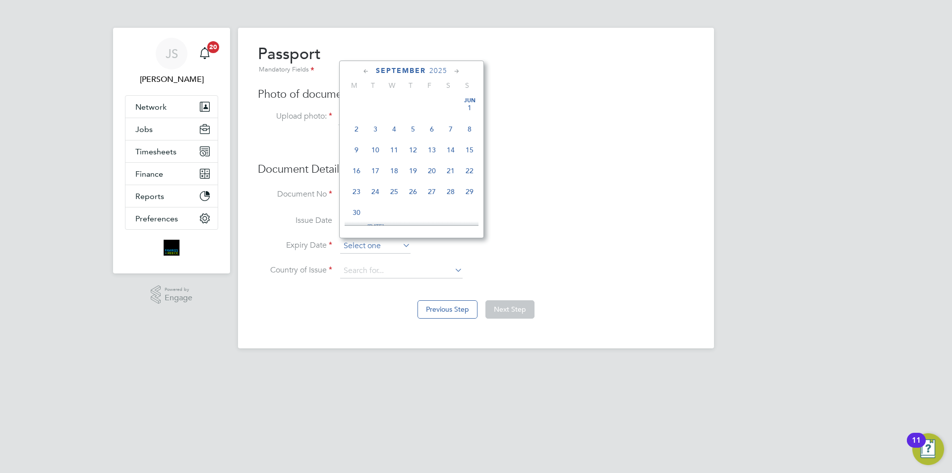
scroll to position [301, 0]
click at [440, 70] on span "2025" at bounding box center [438, 70] width 18 height 8
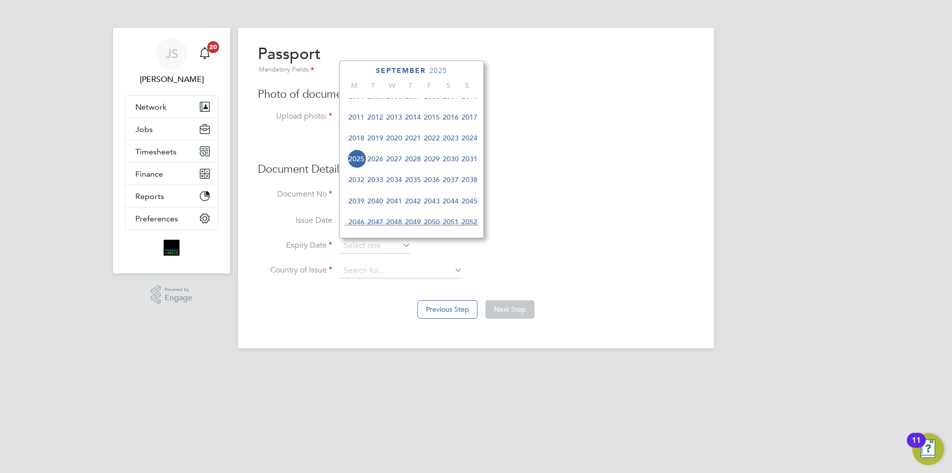
click at [356, 185] on span "2032" at bounding box center [356, 179] width 19 height 19
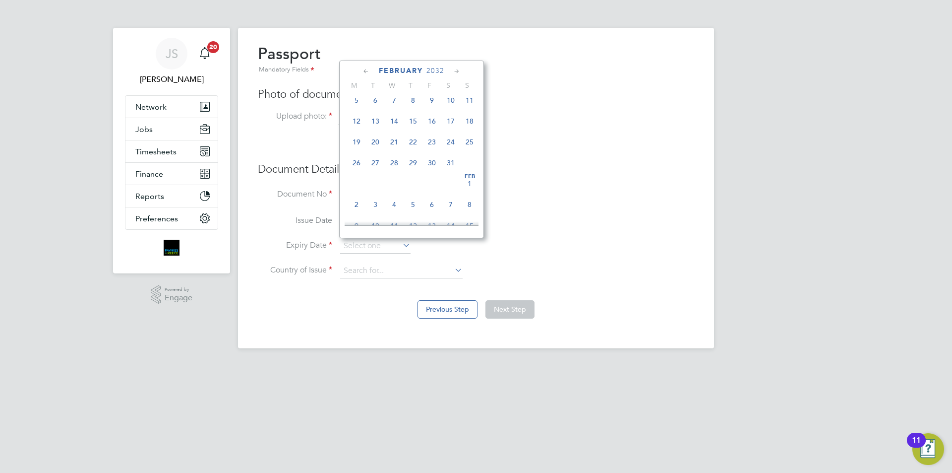
scroll to position [233, 0]
click at [356, 153] on span "16" at bounding box center [356, 147] width 19 height 19
type input "16 Feb 2032"
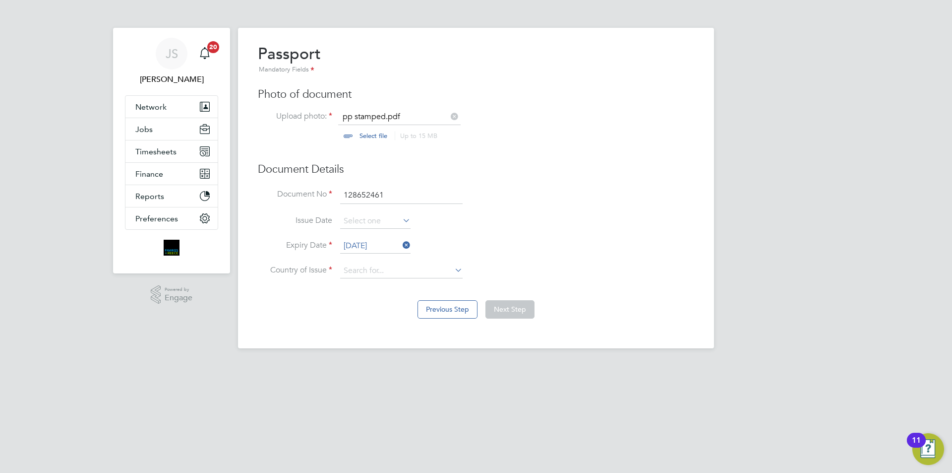
click at [367, 262] on li "Expiry Date 16 Feb 2032" at bounding box center [476, 251] width 436 height 25
click at [368, 264] on ul "Document No 128652461 Issue Date Expiry Date 16 Feb 2032 Country of Issue" at bounding box center [476, 237] width 436 height 102
click at [367, 267] on input at bounding box center [401, 270] width 122 height 15
type input "united ki"
click at [391, 278] on ul "United Ki ngdom" at bounding box center [401, 285] width 124 height 14
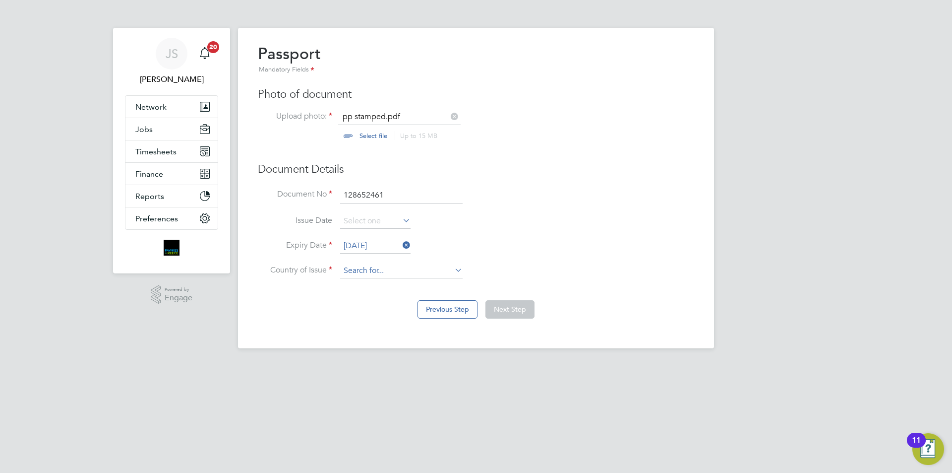
click at [389, 269] on input at bounding box center [401, 270] width 122 height 15
click at [372, 286] on b "Ki" at bounding box center [370, 285] width 7 height 8
type input "United Kingdom"
click at [500, 302] on button "Next Step" at bounding box center [509, 309] width 49 height 18
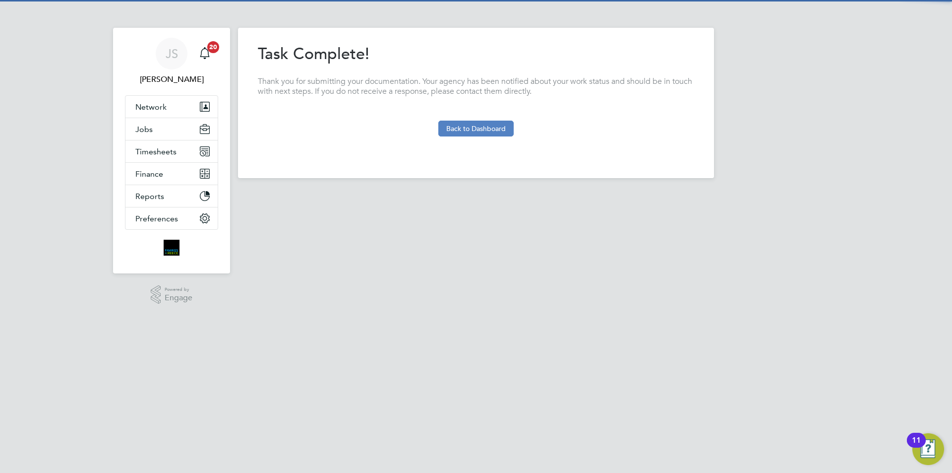
click at [489, 121] on button "Back to Dashboard" at bounding box center [475, 128] width 75 height 16
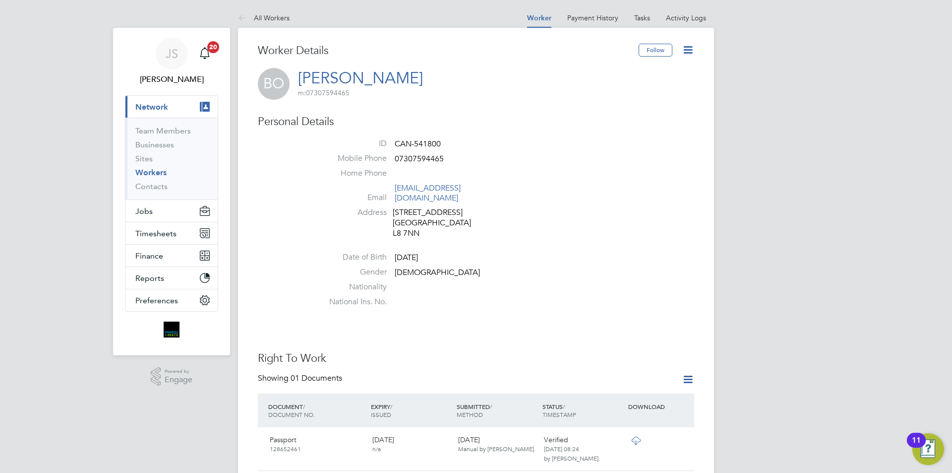
click at [688, 51] on icon at bounding box center [688, 50] width 12 height 12
click at [598, 117] on li "Edit Personal Details e" at bounding box center [632, 116] width 124 height 14
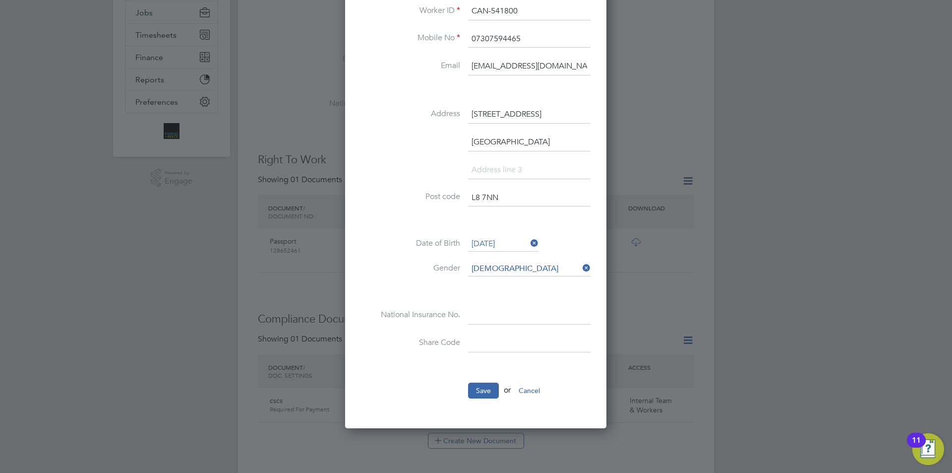
scroll to position [248, 0]
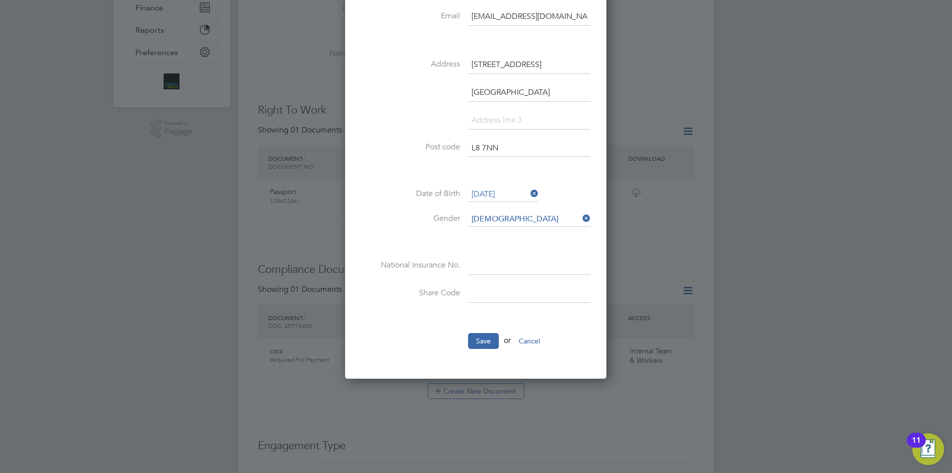
click at [489, 270] on input at bounding box center [529, 266] width 122 height 18
type input "PW 85 96 25 B"
click at [485, 341] on button "Save" at bounding box center [483, 341] width 31 height 16
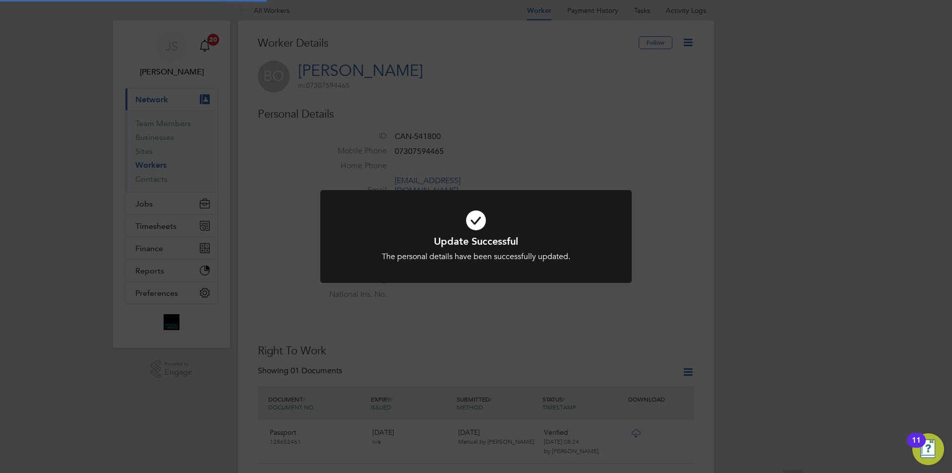
scroll to position [0, 0]
drag, startPoint x: 532, startPoint y: 348, endPoint x: 498, endPoint y: 261, distance: 92.6
click at [533, 348] on div "Update Successful The personal details have been successfully updated. Cancel O…" at bounding box center [476, 236] width 952 height 473
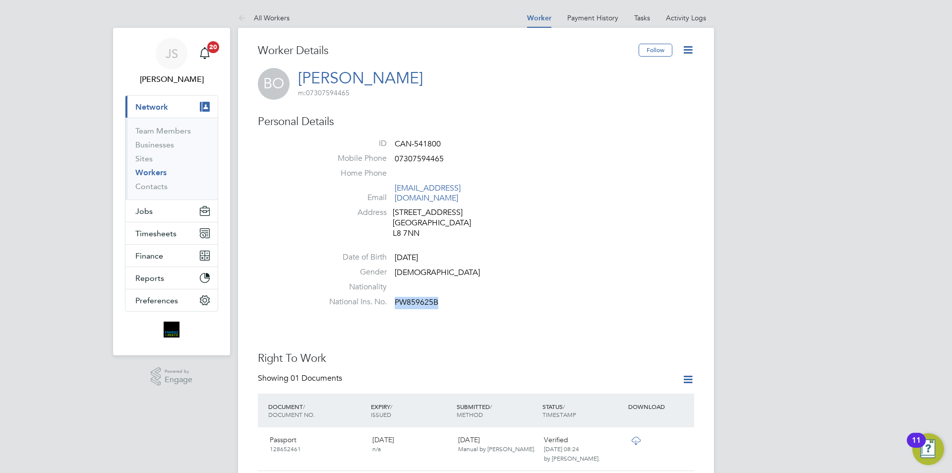
drag, startPoint x: 429, startPoint y: 291, endPoint x: 395, endPoint y: 290, distance: 34.2
click at [395, 297] on li "National Ins. No. PW859625B" at bounding box center [505, 304] width 377 height 15
copy span "PW859625B"
click at [152, 215] on span "Jobs" at bounding box center [143, 210] width 17 height 9
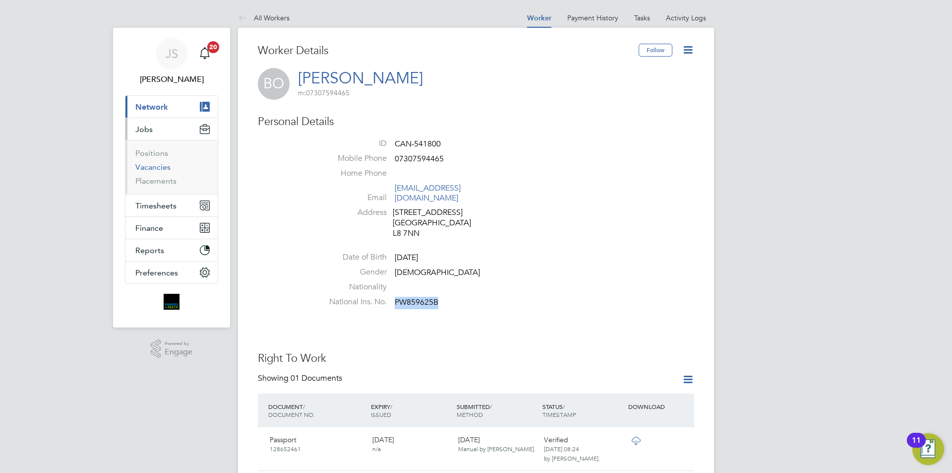
click at [163, 165] on link "Vacancies" at bounding box center [152, 166] width 35 height 9
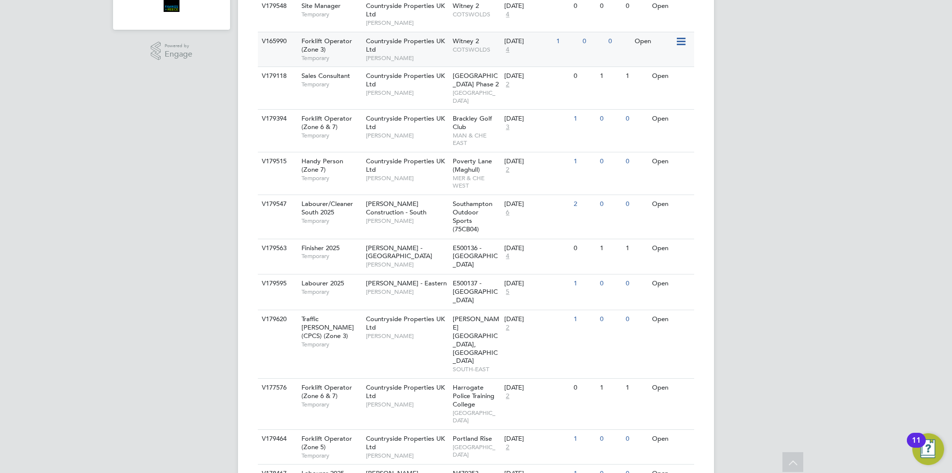
scroll to position [99, 0]
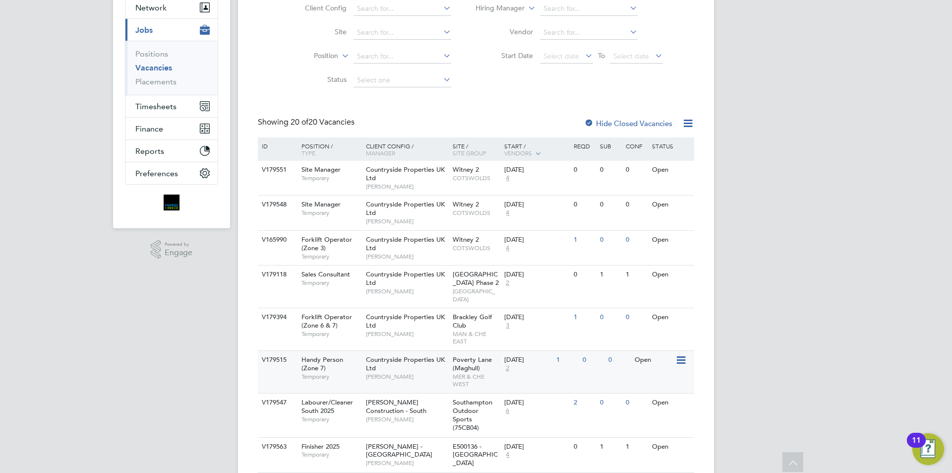
click at [408, 355] on span "Countryside Properties UK Ltd" at bounding box center [405, 363] width 79 height 17
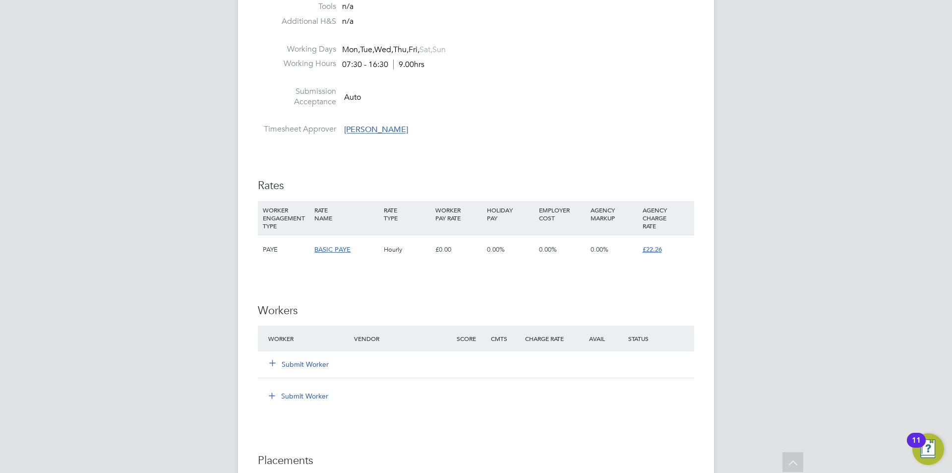
scroll to position [595, 0]
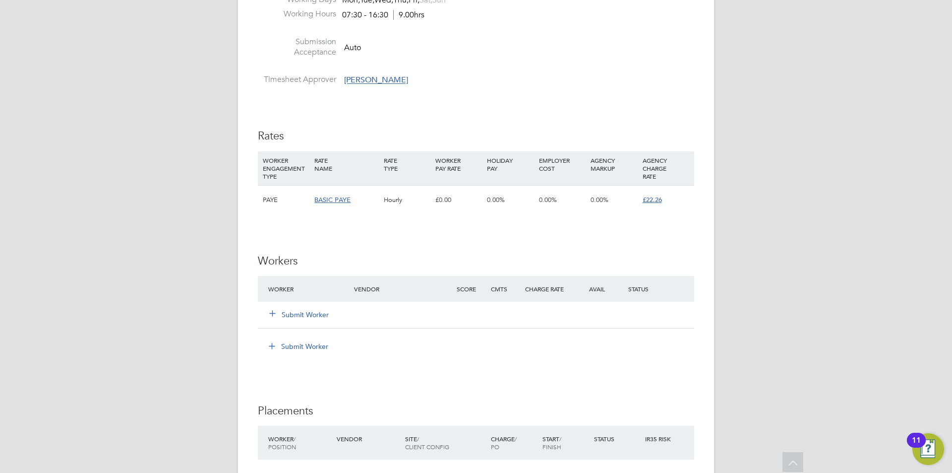
click at [314, 317] on button "Submit Worker" at bounding box center [300, 314] width 60 height 10
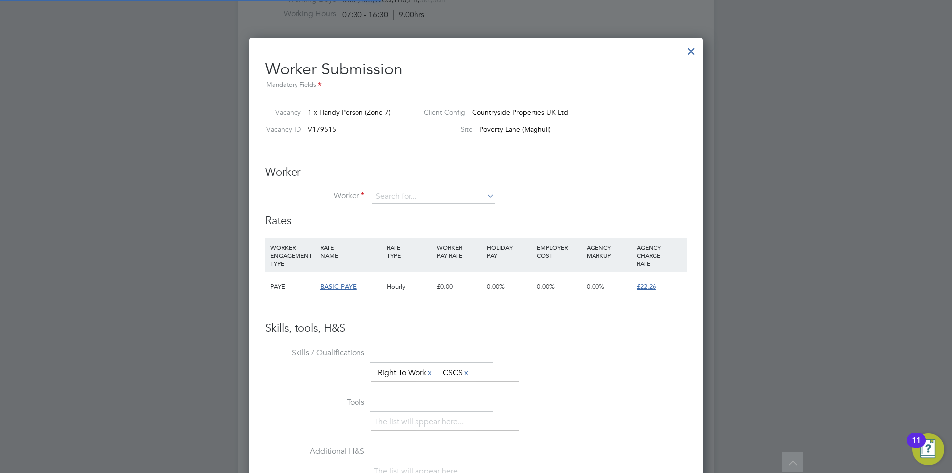
scroll to position [5, 5]
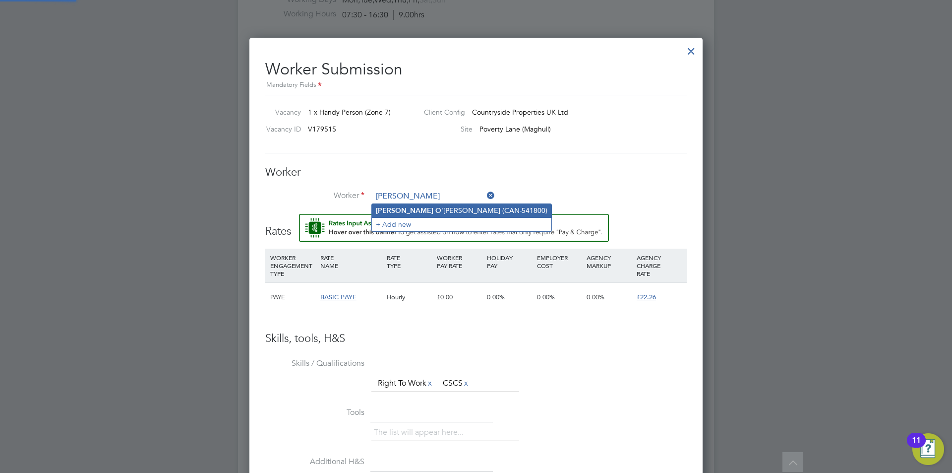
click at [445, 212] on li "Brendan O 'Brien (CAN-541800)" at bounding box center [462, 210] width 180 height 13
type input "Brendan O'Brien (CAN-541800)"
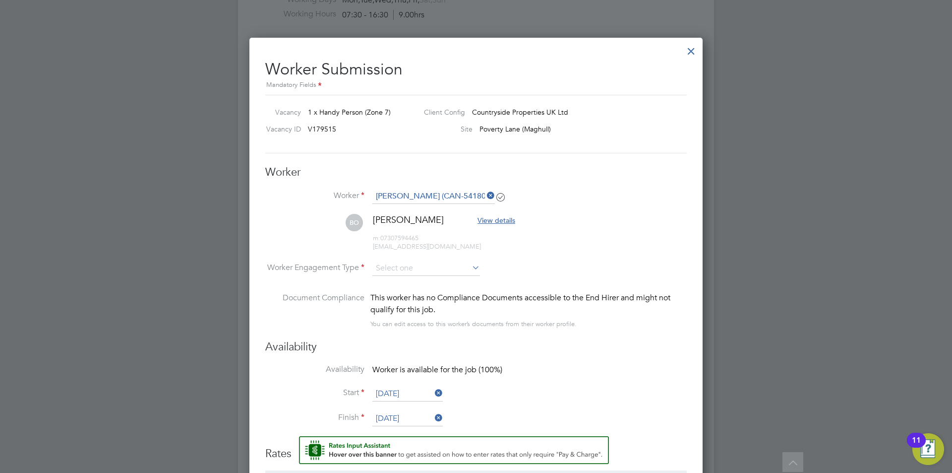
scroll to position [823, 454]
click at [424, 270] on input at bounding box center [426, 268] width 108 height 15
click at [406, 297] on li "PAYE" at bounding box center [426, 295] width 109 height 13
type input "PAYE"
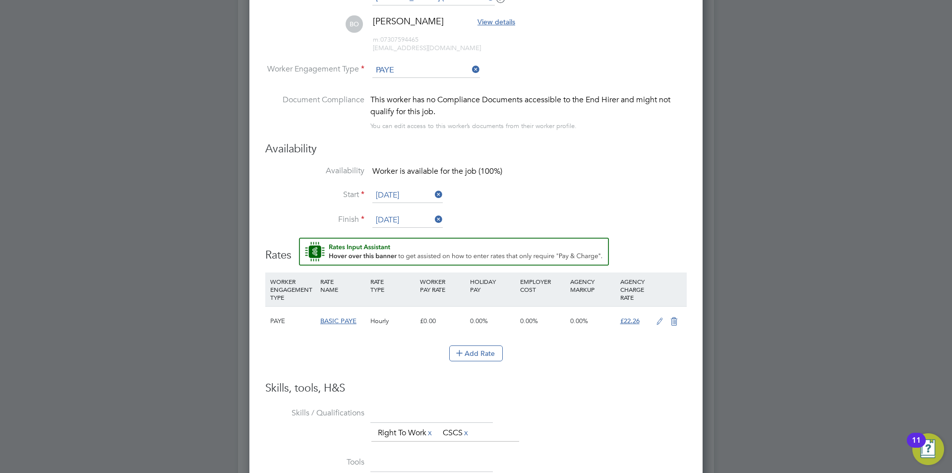
drag, startPoint x: 655, startPoint y: 319, endPoint x: 481, endPoint y: 318, distance: 174.1
click at [655, 320] on icon at bounding box center [660, 321] width 12 height 8
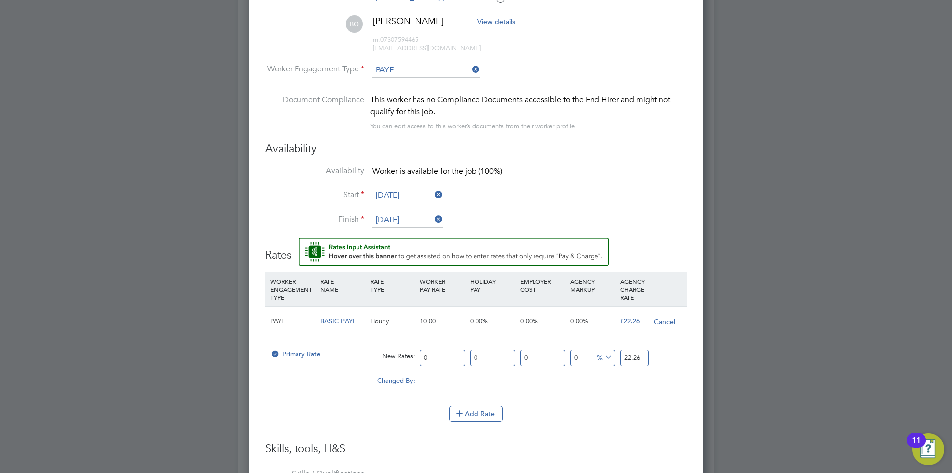
click at [434, 359] on input "0" at bounding box center [442, 358] width 45 height 16
type input "2"
type input "20"
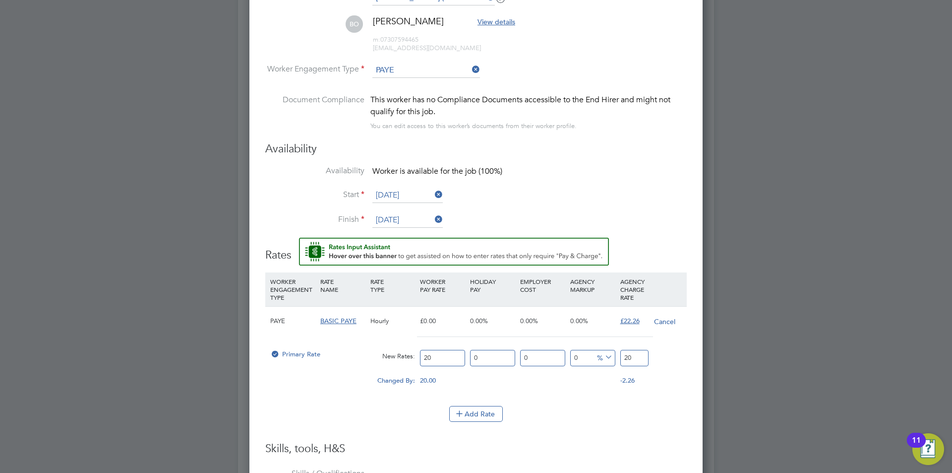
type input "20"
click at [587, 351] on div "Primary Rate New Rates: 20 0 n/a 0 n/a 0 0 % 20" at bounding box center [476, 358] width 422 height 26
type input "-90"
type input "2"
type input "10"
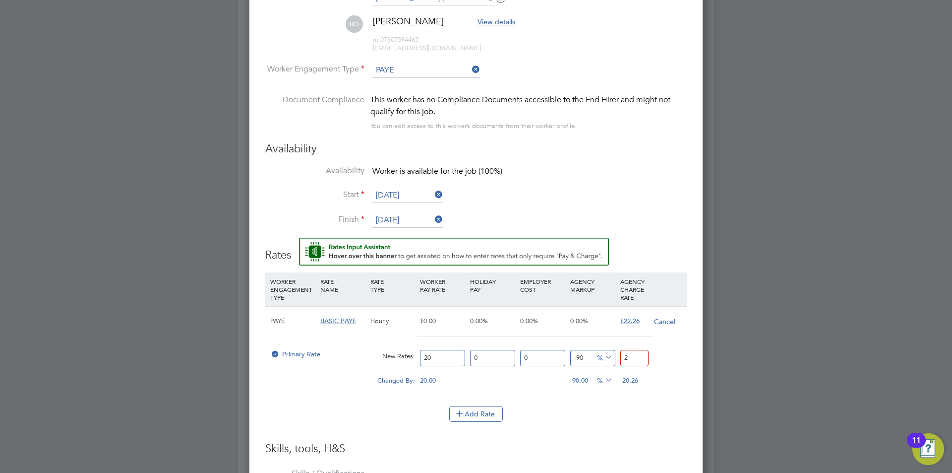
type input "22"
type input "11"
type input "22.2"
type input "11.3"
type input "22.26"
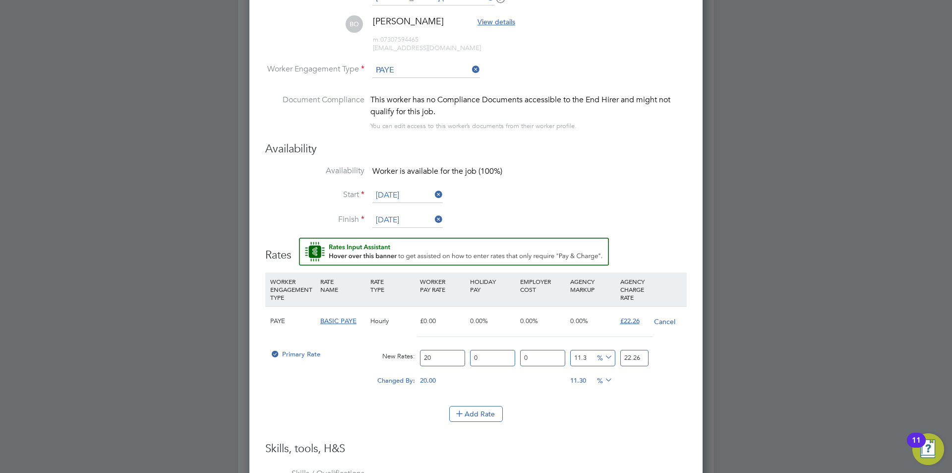
click at [648, 434] on li "WORKER ENGAGEMENT TYPE RATE NAME RATE TYPE WORKER PAY RATE HOLIDAY PAY EMPLOYER…" at bounding box center [476, 356] width 422 height 169
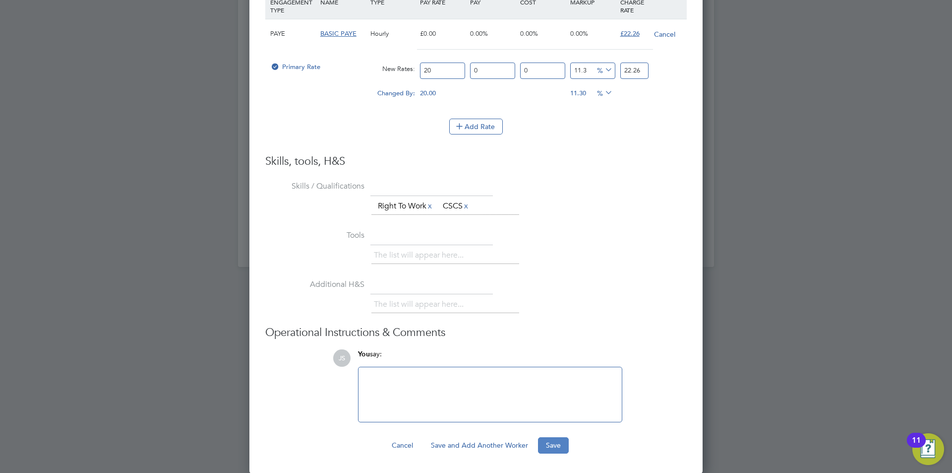
click at [562, 442] on button "Save" at bounding box center [553, 445] width 31 height 16
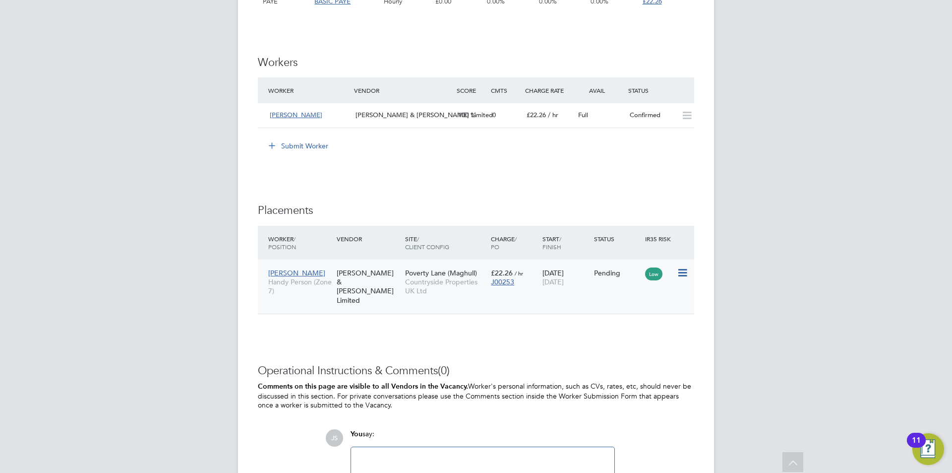
click at [681, 274] on icon at bounding box center [682, 273] width 10 height 12
click at [634, 332] on li "Start" at bounding box center [652, 334] width 70 height 14
type input "[PERSON_NAME]"
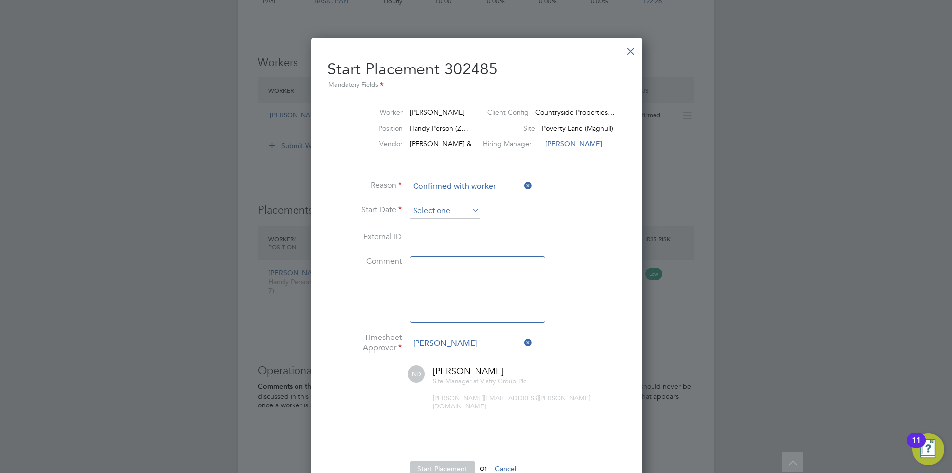
click at [426, 208] on input at bounding box center [445, 211] width 70 height 15
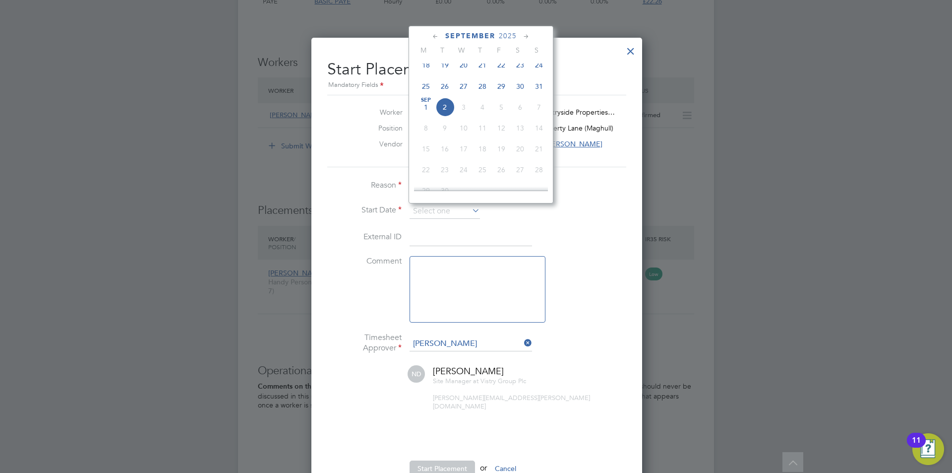
click at [444, 114] on span "2" at bounding box center [444, 107] width 19 height 19
type input "02 Sep 2025"
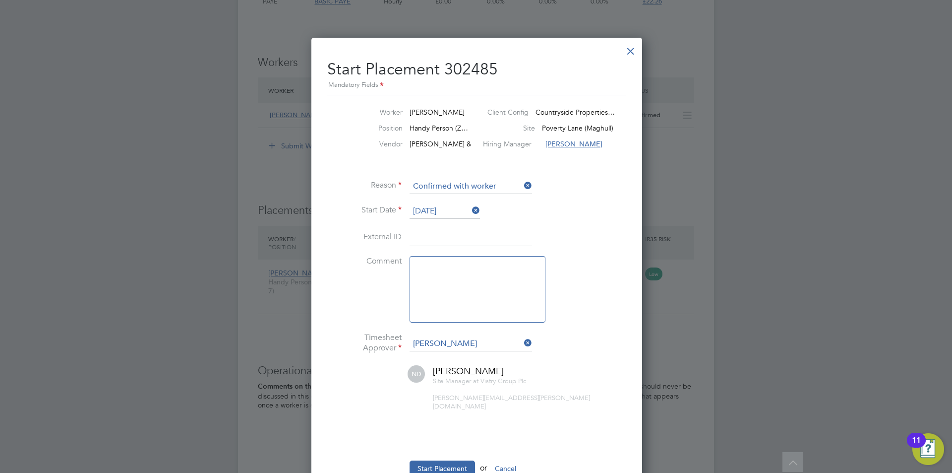
click at [457, 260] on textarea at bounding box center [478, 289] width 136 height 66
type textarea "checked in on site"
click at [438, 451] on ul "Reason Confirmed with worker Start Date 02 Sep 2025 External ID Comment checked…" at bounding box center [476, 332] width 298 height 307
click at [435, 462] on button "Start Placement" at bounding box center [442, 468] width 65 height 16
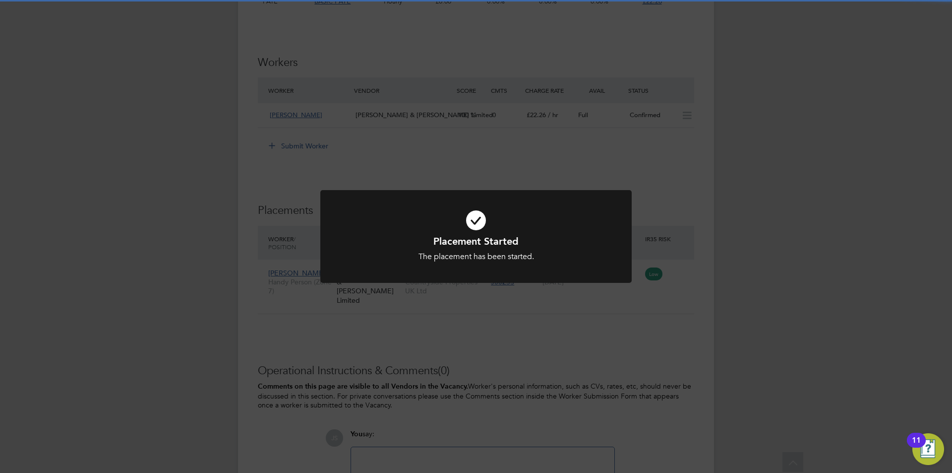
click at [666, 294] on div "Placement Started The placement has been started. Cancel Okay" at bounding box center [476, 236] width 952 height 473
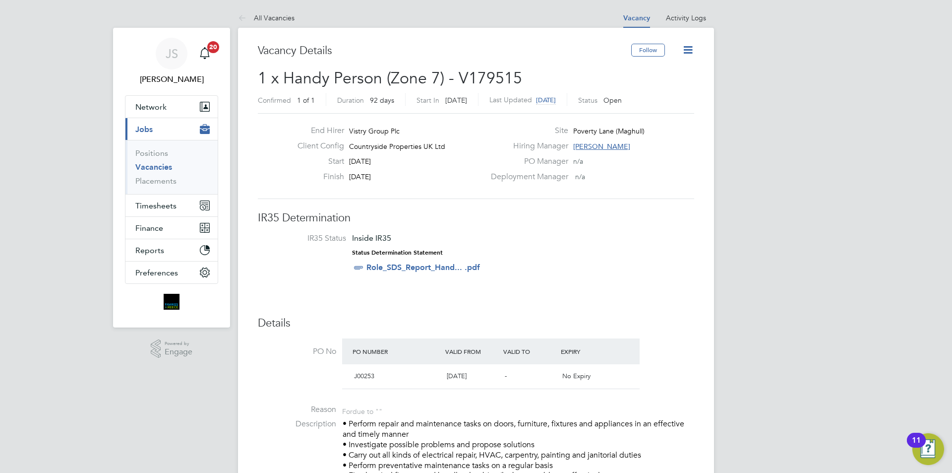
click at [687, 48] on icon at bounding box center [688, 50] width 12 height 12
click at [658, 85] on li "Update Status" at bounding box center [664, 87] width 58 height 14
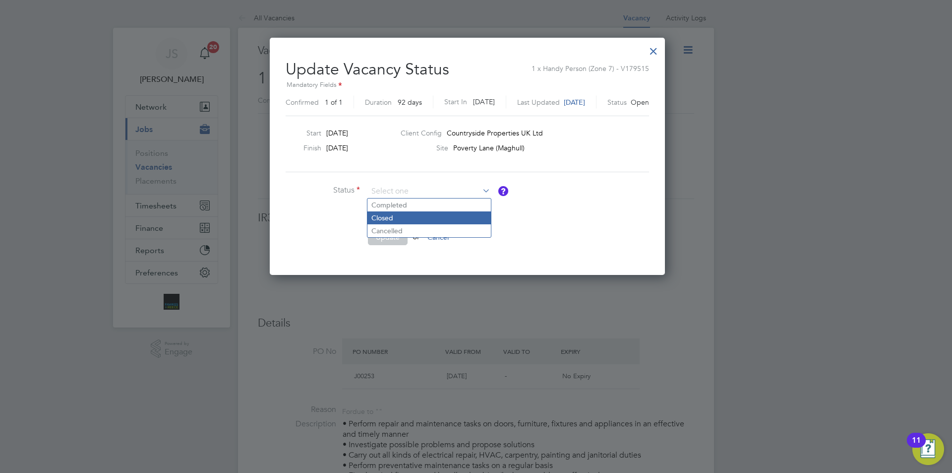
click at [396, 214] on li "Closed" at bounding box center [428, 217] width 123 height 13
type input "Closed"
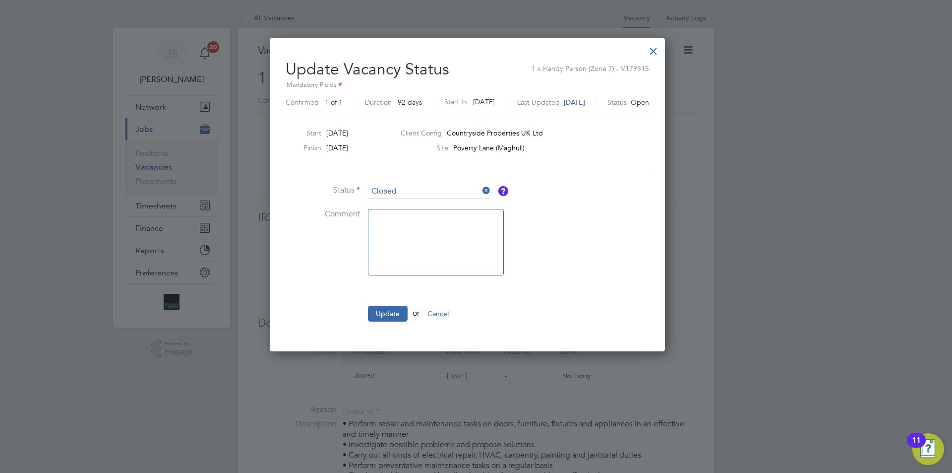
click at [387, 321] on li "Update or Cancel" at bounding box center [435, 318] width 298 height 26
click at [387, 317] on button "Update" at bounding box center [388, 313] width 40 height 16
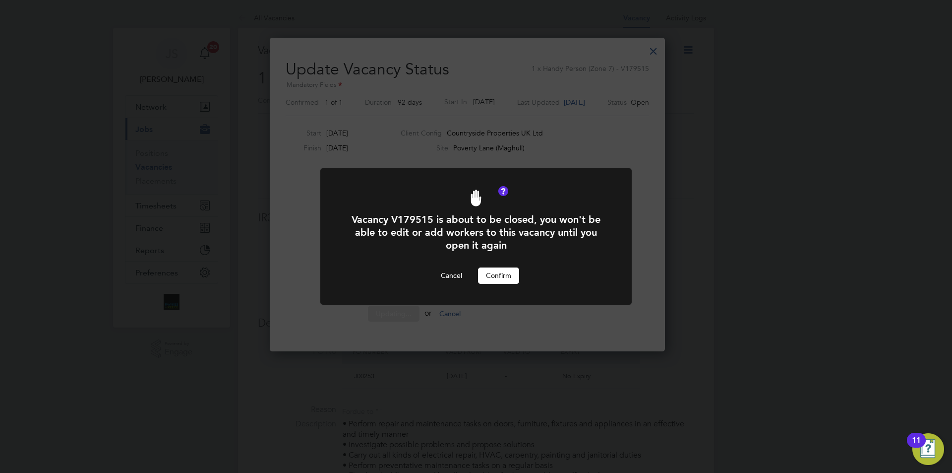
click at [493, 282] on button "Confirm" at bounding box center [498, 275] width 41 height 16
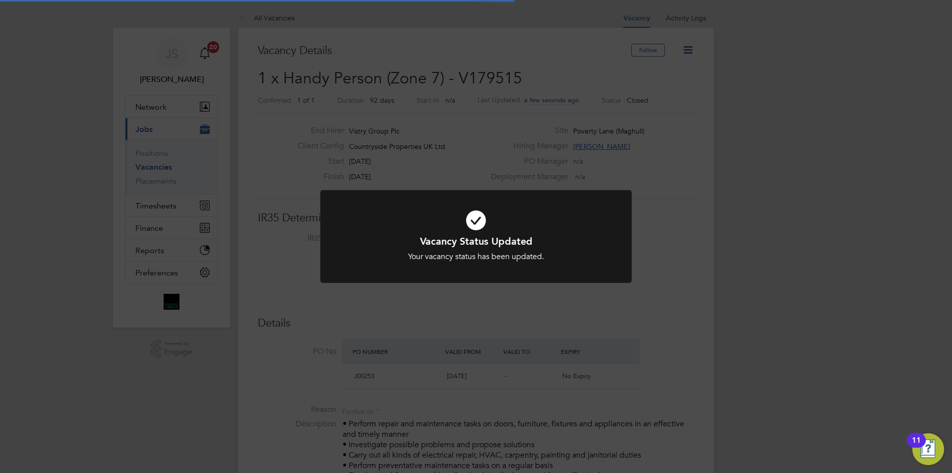
click at [522, 328] on div "Vacancy Status Updated Your vacancy status has been updated. Cancel Okay" at bounding box center [476, 236] width 952 height 473
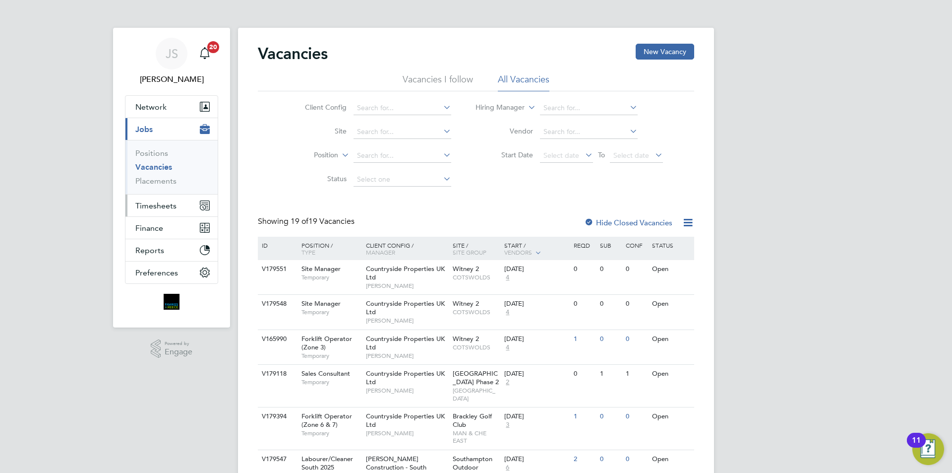
click at [171, 199] on button "Timesheets" at bounding box center [171, 205] width 92 height 22
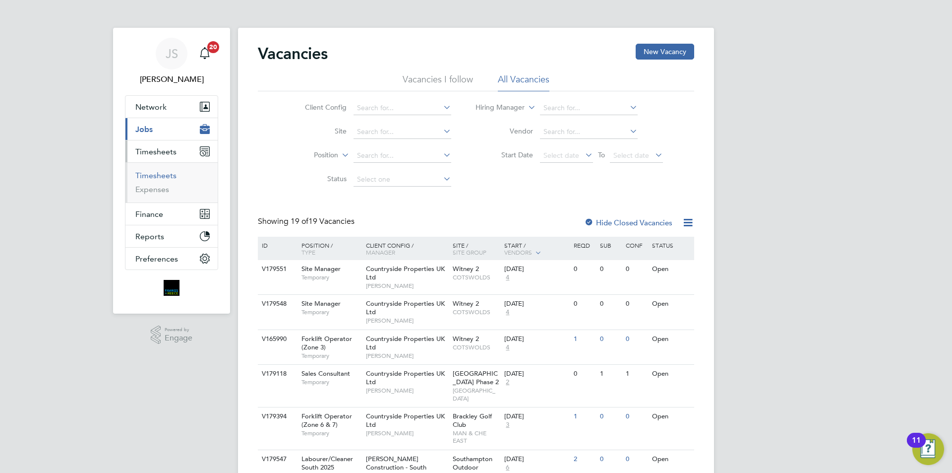
click at [167, 180] on li "Timesheets" at bounding box center [172, 178] width 74 height 14
click at [171, 176] on link "Timesheets" at bounding box center [155, 175] width 41 height 9
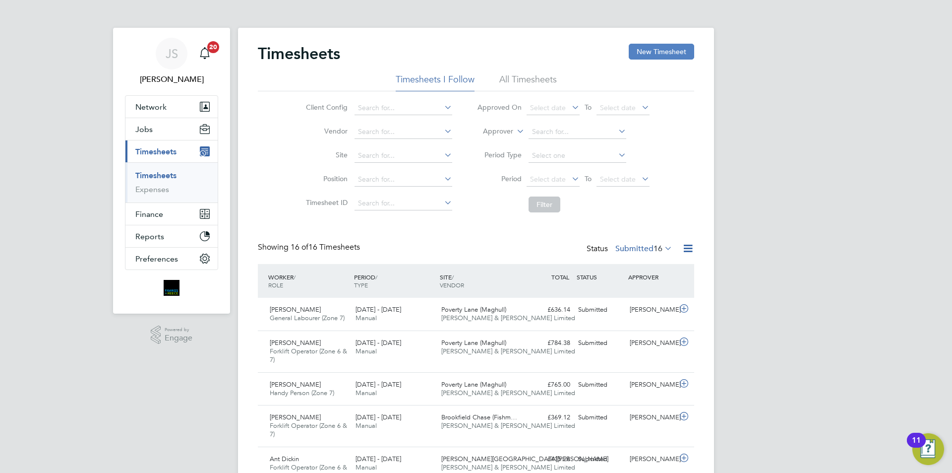
click at [649, 50] on button "New Timesheet" at bounding box center [661, 52] width 65 height 16
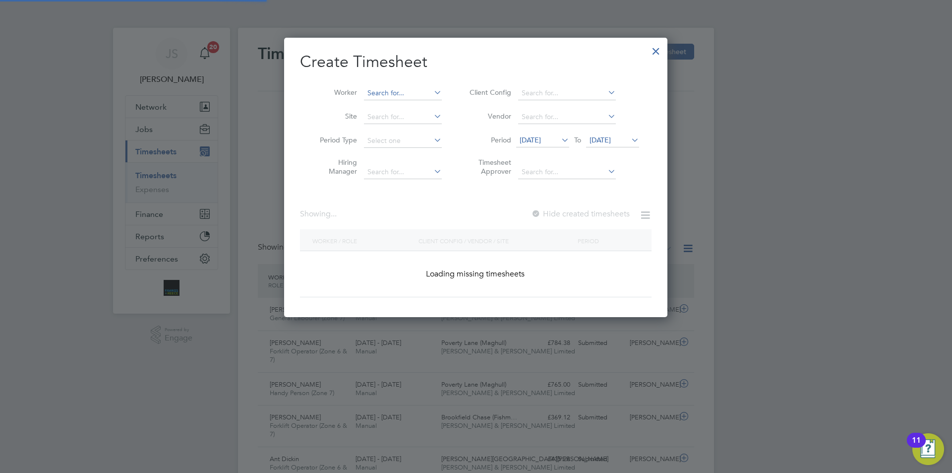
click at [387, 95] on input at bounding box center [403, 93] width 78 height 14
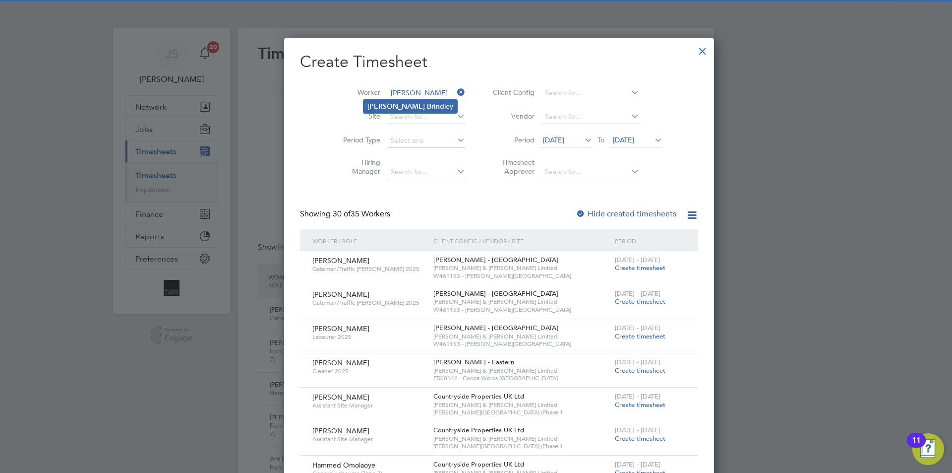
click at [405, 102] on li "[PERSON_NAME] dley" at bounding box center [410, 106] width 94 height 13
type input "[PERSON_NAME]"
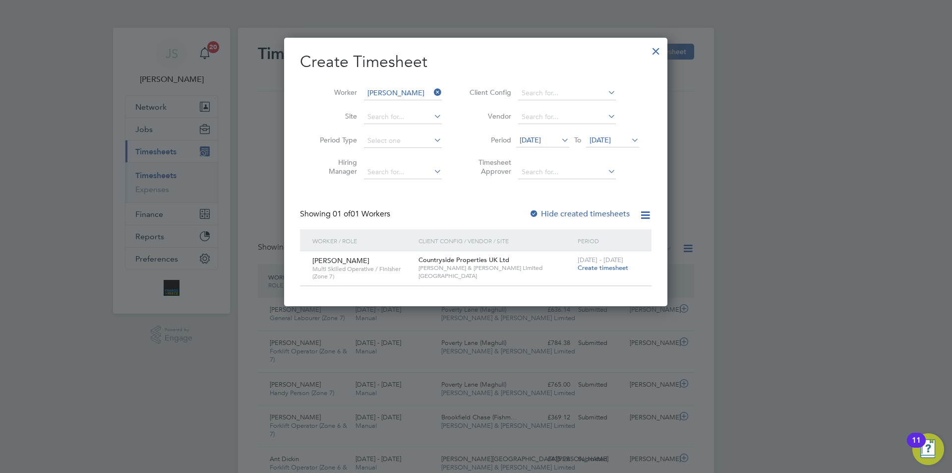
click at [613, 270] on span "Create timesheet" at bounding box center [603, 267] width 51 height 8
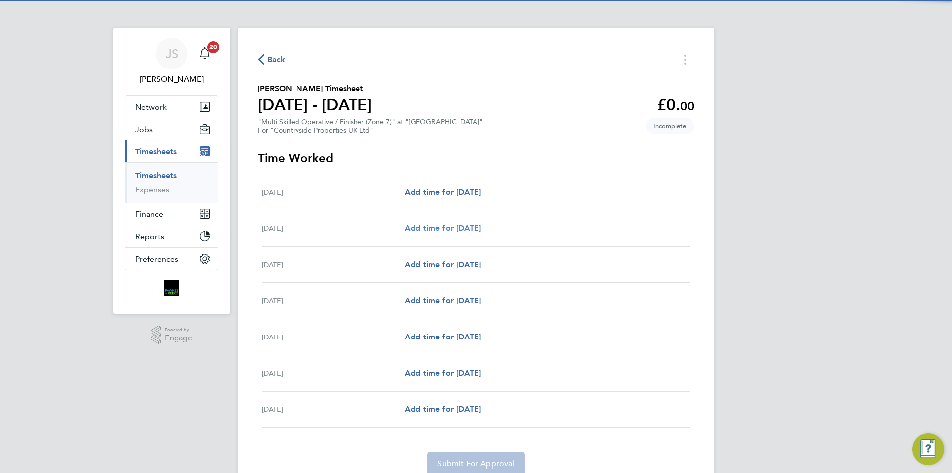
click at [444, 226] on span "Add time for [DATE]" at bounding box center [443, 227] width 76 height 9
select select "30"
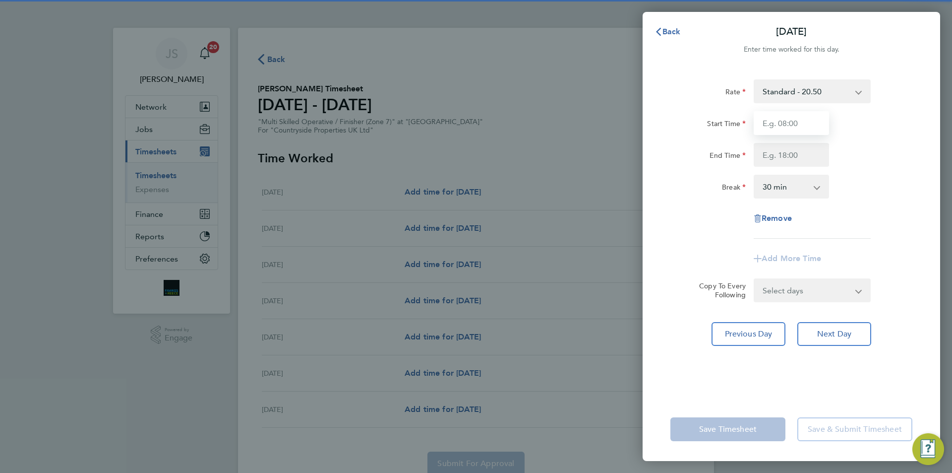
click at [785, 126] on input "Start Time" at bounding box center [791, 123] width 75 height 24
type input "07:30"
click at [806, 145] on input "End Time" at bounding box center [791, 155] width 75 height 24
type input "17:00"
click at [790, 291] on form "Rate Standard - 20.50 Basic - 20.50 Start Time 07:30 End Time 17:00 Break 0 min…" at bounding box center [791, 190] width 242 height 223
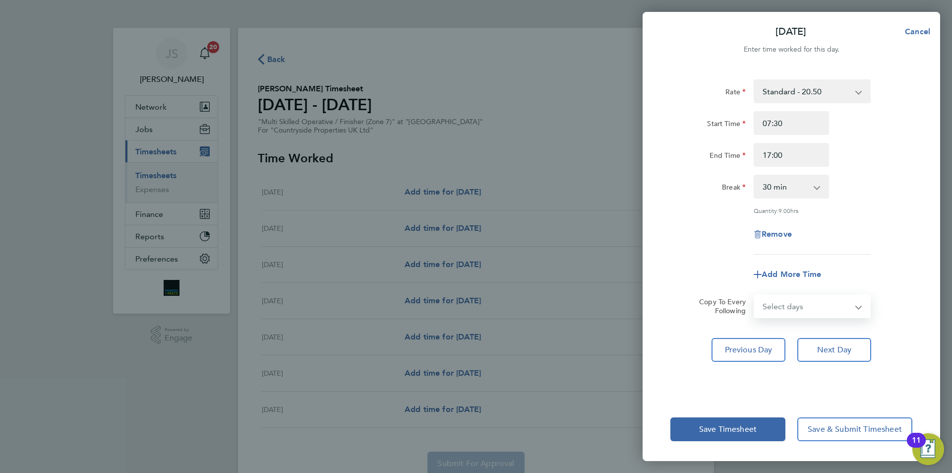
select select "WEEKDAY"
click at [755, 295] on select "Select days Day Weekday (Mon-Fri) Weekend (Sat-Sun) [DATE] [DATE] [DATE] [DATE]…" at bounding box center [807, 306] width 104 height 22
select select "[DATE]"
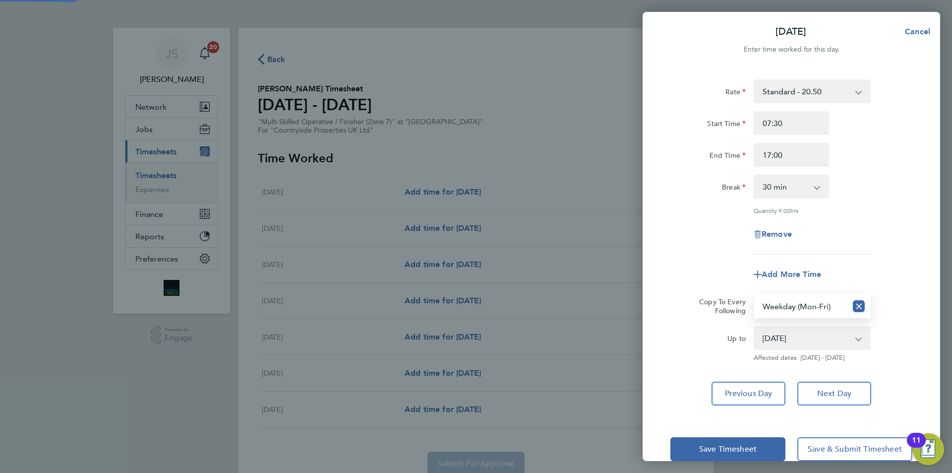
click at [733, 246] on div "Rate Standard - 20.50 Basic - 20.50 Start Time 07:30 End Time 17:00 Break 0 min…" at bounding box center [791, 166] width 242 height 175
click at [727, 450] on span "Save Timesheet" at bounding box center [728, 449] width 58 height 10
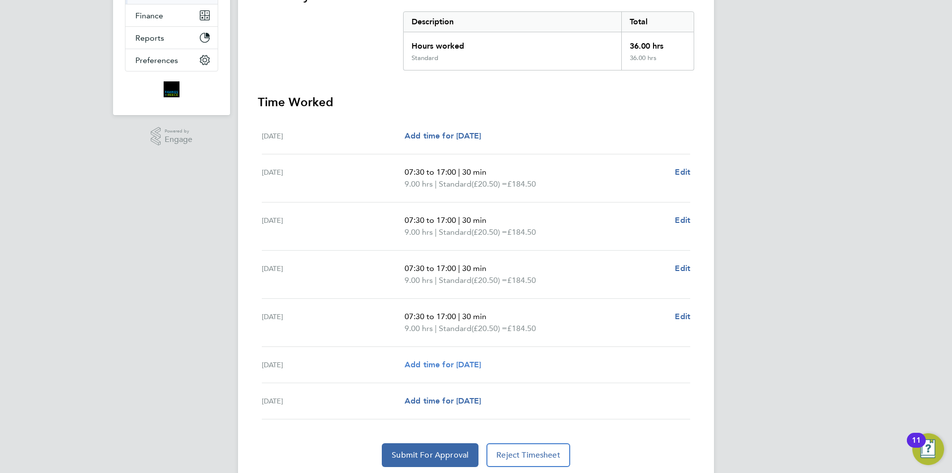
click at [481, 367] on span "Add time for [DATE]" at bounding box center [443, 364] width 76 height 9
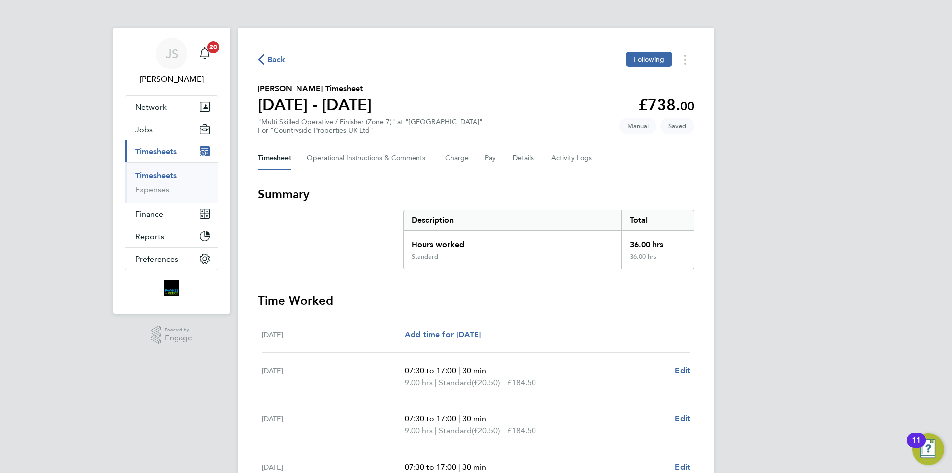
select select "30"
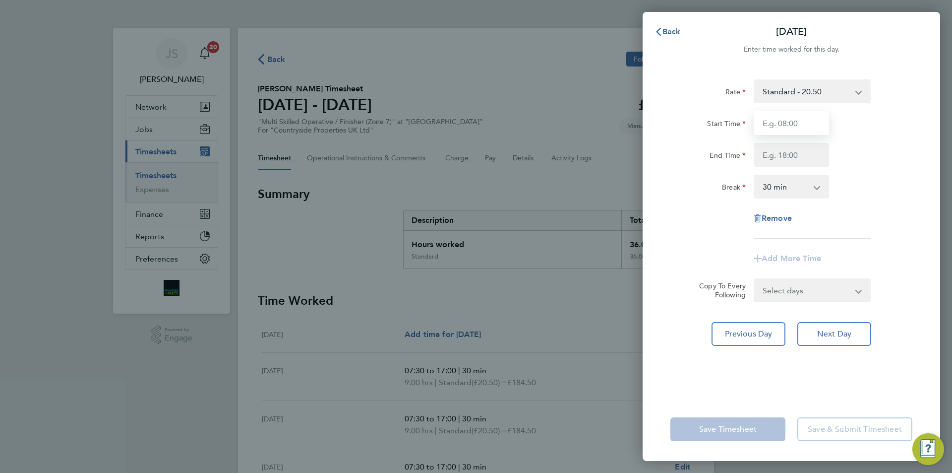
click at [778, 117] on input "Start Time" at bounding box center [791, 123] width 75 height 24
type input "07:30"
click at [776, 153] on input "End Time" at bounding box center [791, 155] width 75 height 24
type input "15:00"
click at [686, 190] on div "Break" at bounding box center [707, 185] width 75 height 20
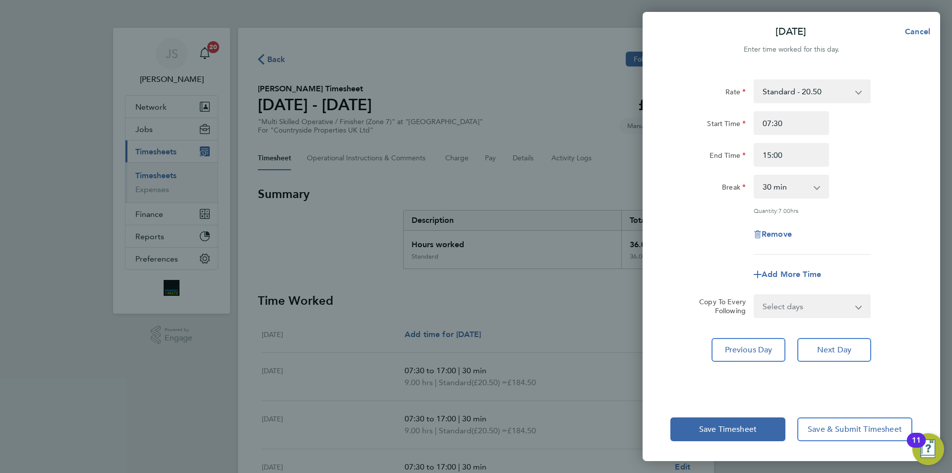
click at [730, 448] on div "Save Timesheet Save & Submit Timesheet" at bounding box center [792, 428] width 298 height 63
click at [732, 438] on button "Save Timesheet" at bounding box center [727, 429] width 115 height 24
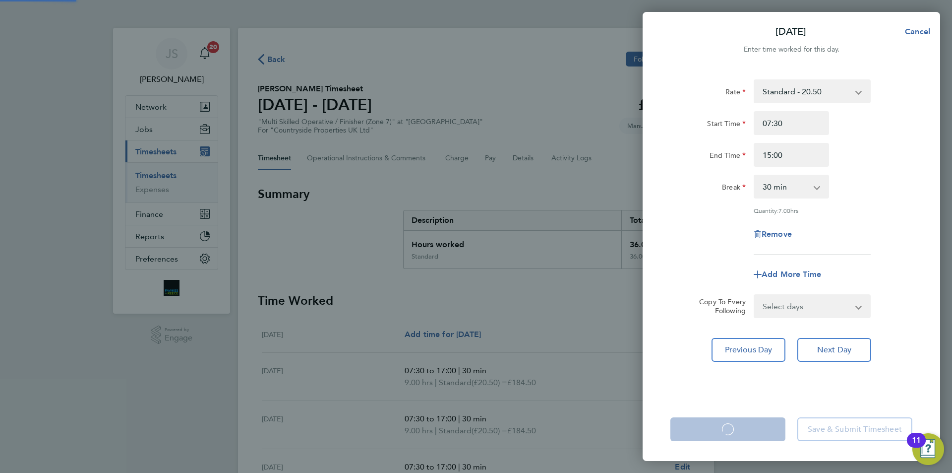
click at [734, 432] on app-form-button "Save Timesheet Loading" at bounding box center [730, 429] width 121 height 24
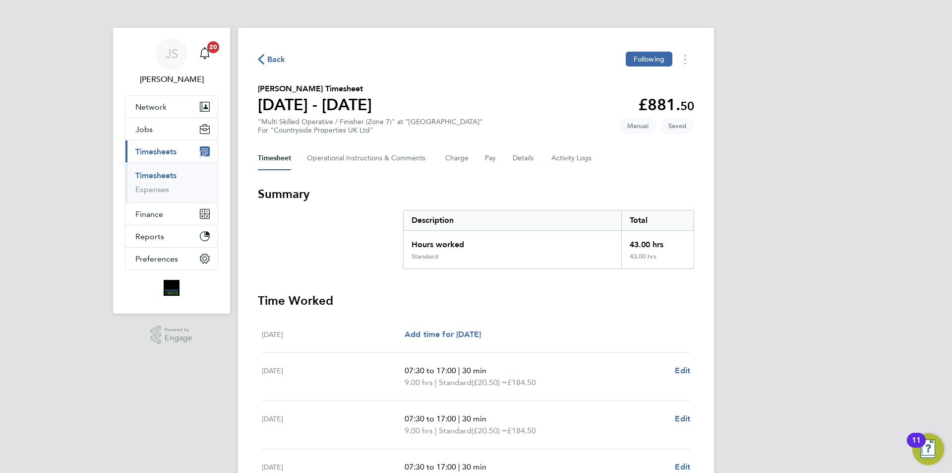
drag, startPoint x: 546, startPoint y: 307, endPoint x: 509, endPoint y: 97, distance: 213.1
click at [546, 303] on h3 "Time Worked" at bounding box center [476, 301] width 436 height 16
click at [517, 157] on button "Details" at bounding box center [524, 158] width 23 height 24
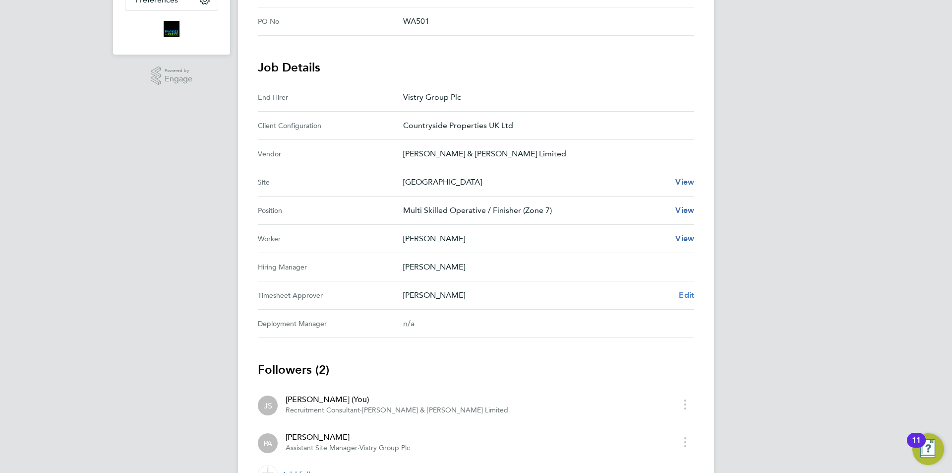
click at [690, 291] on span "Edit" at bounding box center [686, 294] width 15 height 9
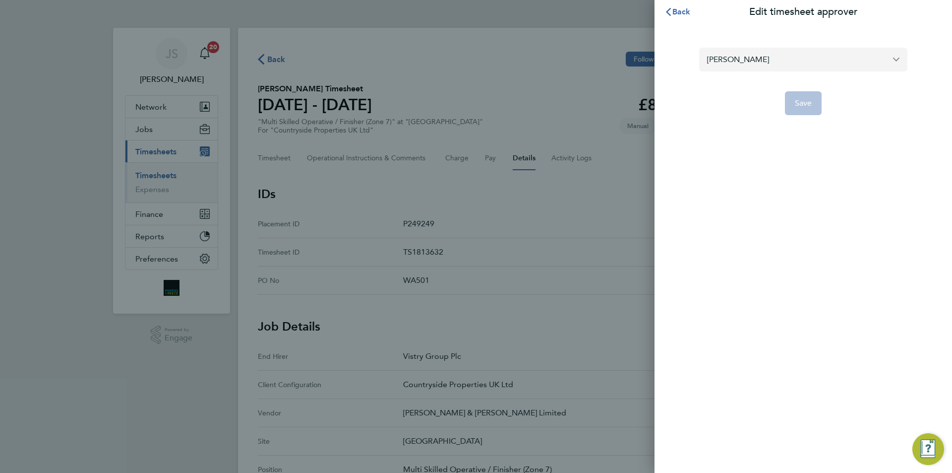
click at [748, 57] on input "Paul Adcock" at bounding box center [803, 59] width 208 height 23
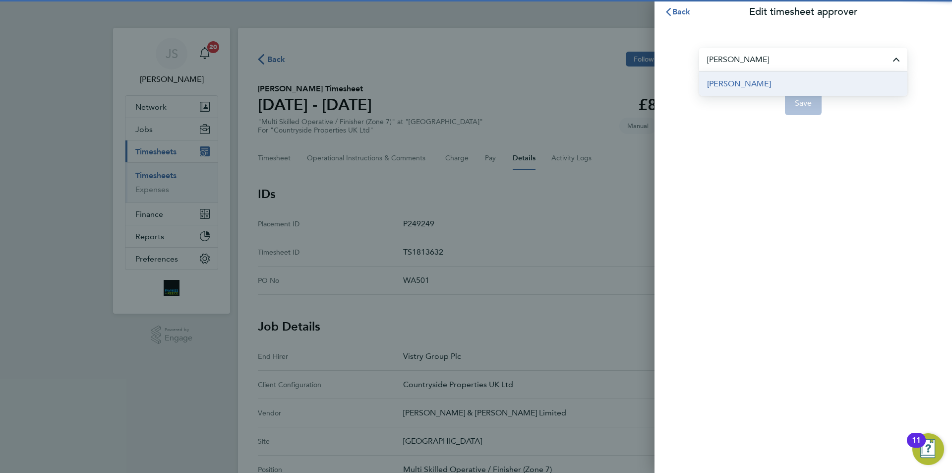
click at [744, 81] on span "[PERSON_NAME]" at bounding box center [739, 84] width 64 height 12
type input "[PERSON_NAME]"
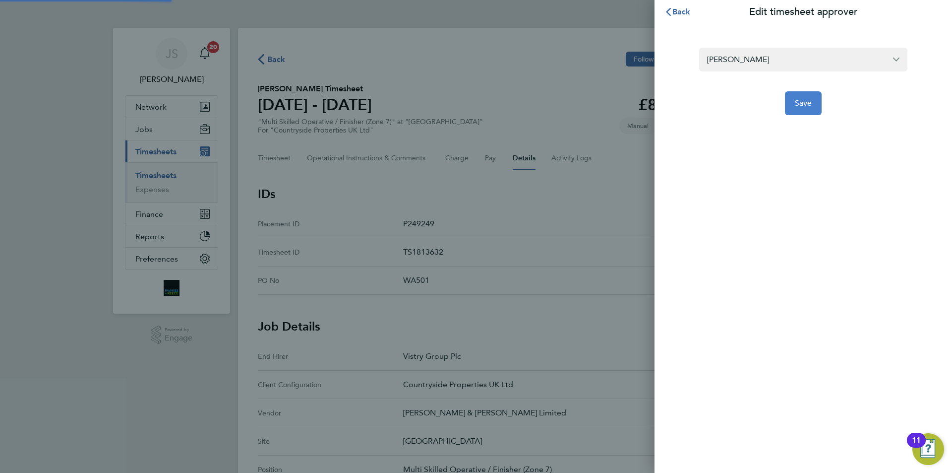
click at [804, 104] on span "Save" at bounding box center [803, 103] width 17 height 10
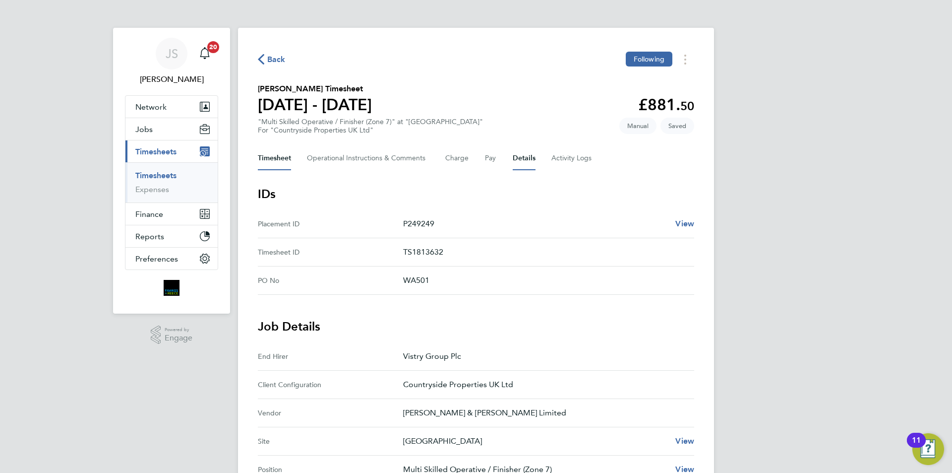
click at [285, 153] on button "Timesheet" at bounding box center [274, 158] width 33 height 24
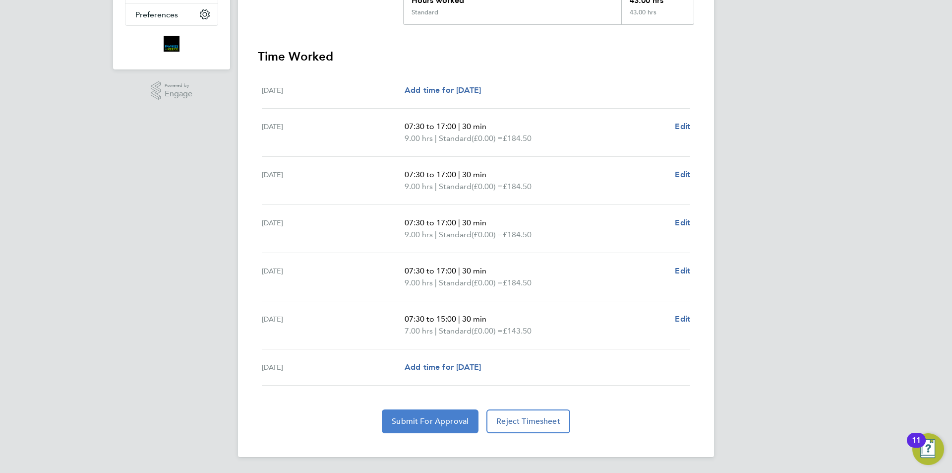
click at [434, 417] on span "Submit For Approval" at bounding box center [430, 421] width 77 height 10
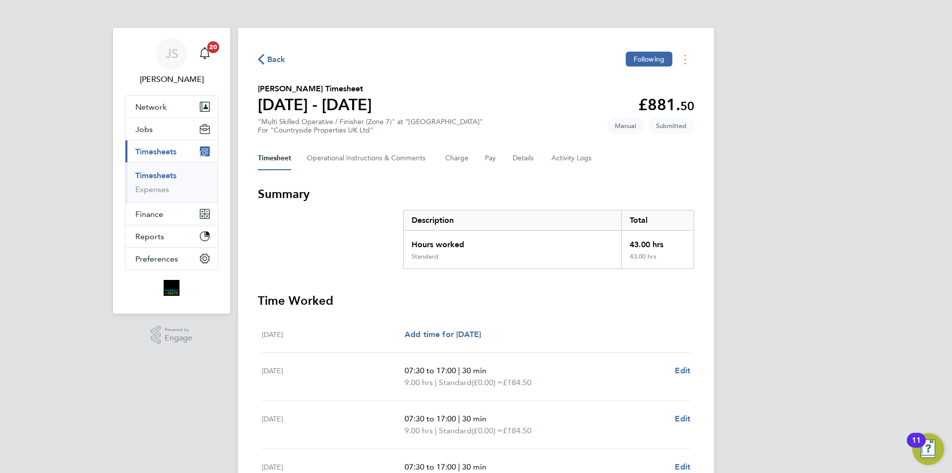
click at [269, 57] on span "Back" at bounding box center [276, 60] width 18 height 12
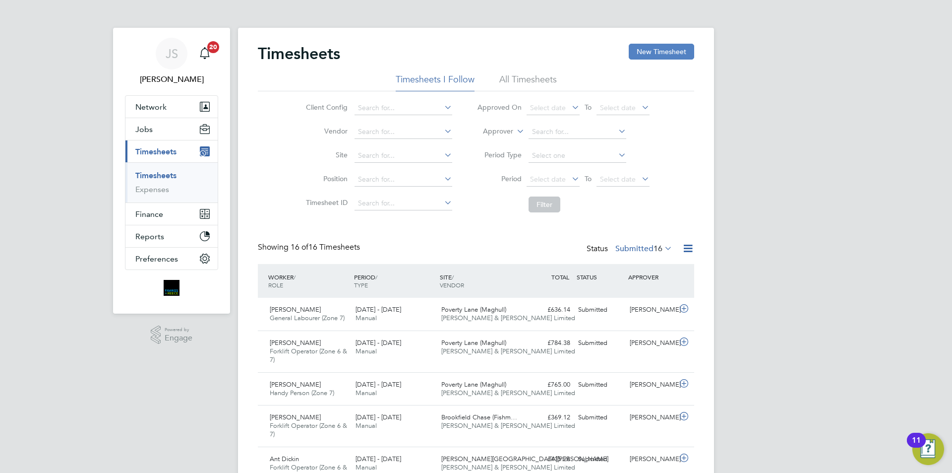
click at [669, 50] on button "New Timesheet" at bounding box center [661, 52] width 65 height 16
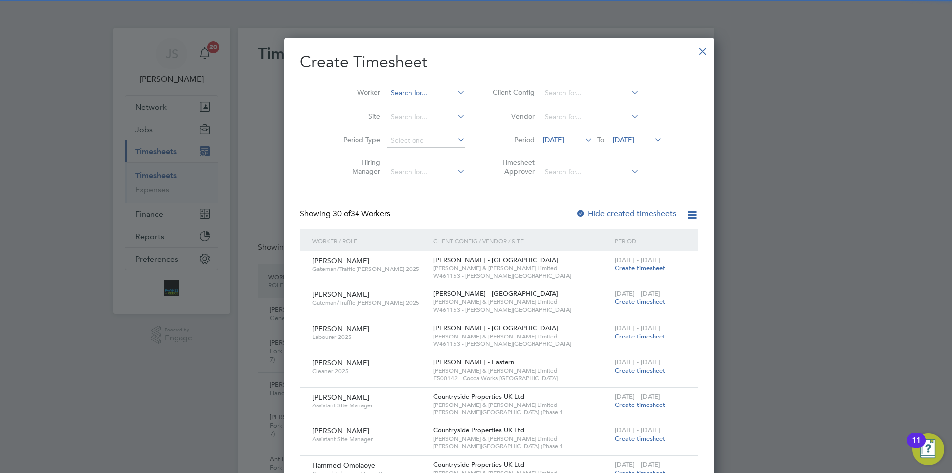
click at [404, 93] on input at bounding box center [426, 93] width 78 height 14
click at [403, 102] on li "Ussu mane Balde" at bounding box center [402, 106] width 79 height 13
type input "[PERSON_NAME]"
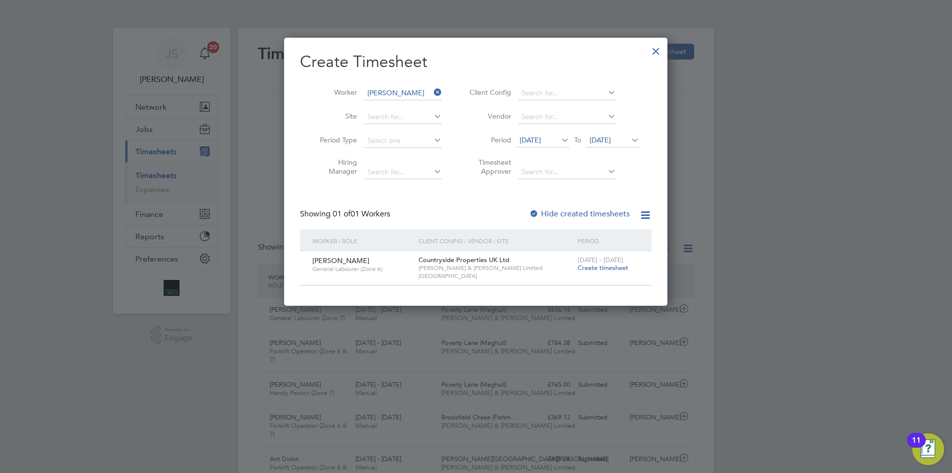
click at [605, 266] on span "Create timesheet" at bounding box center [603, 267] width 51 height 8
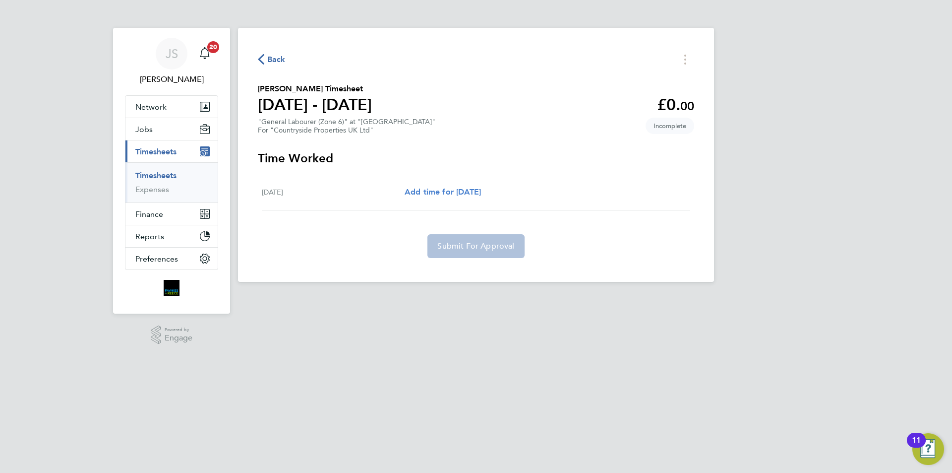
click at [464, 187] on span "Add time for [DATE]" at bounding box center [443, 191] width 76 height 9
select select "30"
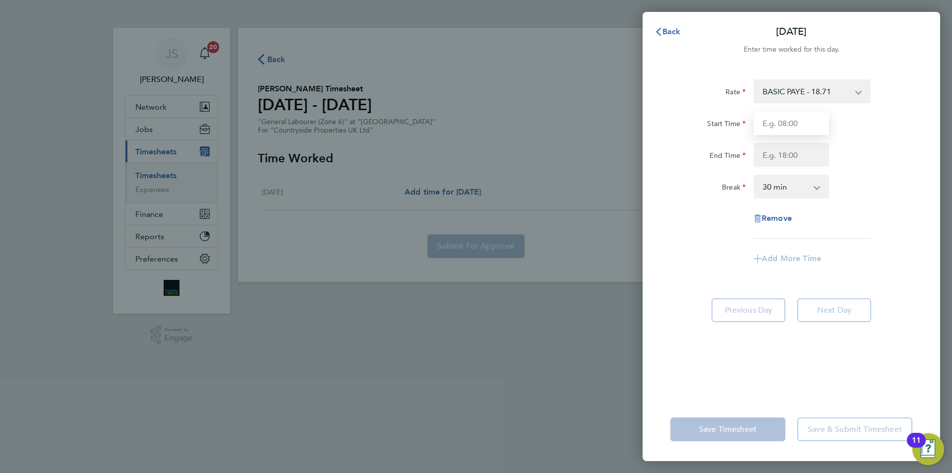
click at [798, 114] on input "Start Time" at bounding box center [791, 123] width 75 height 24
type input "07:30"
click at [790, 152] on input "End Time" at bounding box center [791, 155] width 75 height 24
type input "17:00"
click at [700, 205] on div "Rate BASIC PAYE - 18.71 Start Time 07:30 End Time 17:00 Break 0 min 15 min 30 m…" at bounding box center [791, 158] width 242 height 159
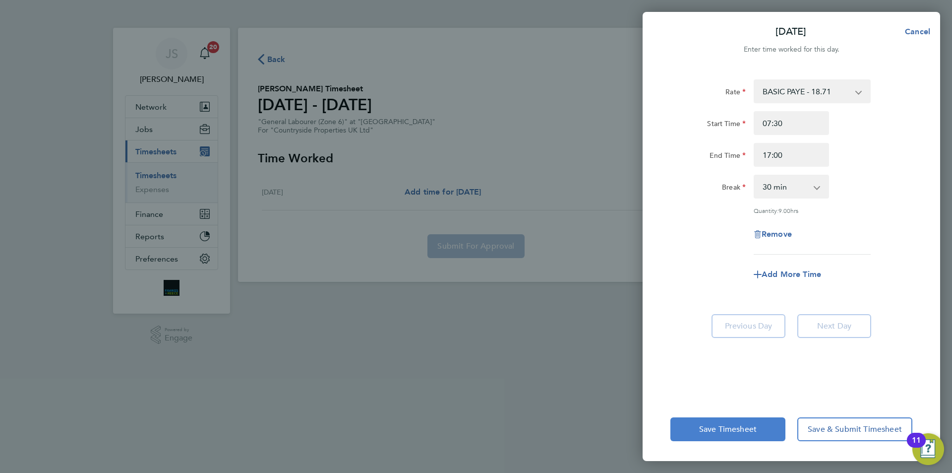
click at [717, 432] on span "Save Timesheet" at bounding box center [728, 429] width 58 height 10
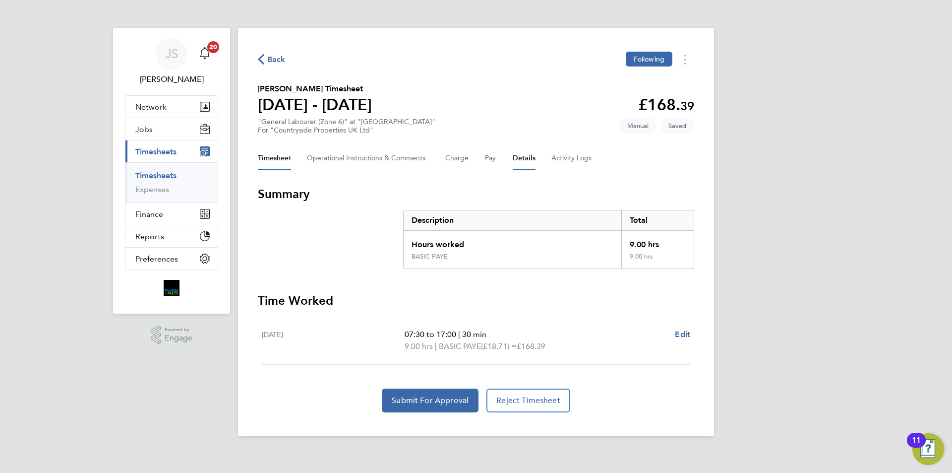
click at [526, 158] on button "Details" at bounding box center [524, 158] width 23 height 24
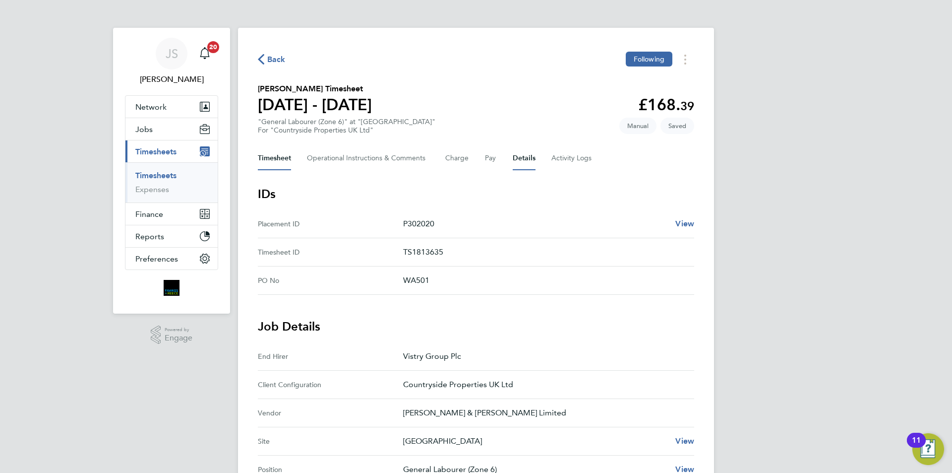
click at [266, 158] on button "Timesheet" at bounding box center [274, 158] width 33 height 24
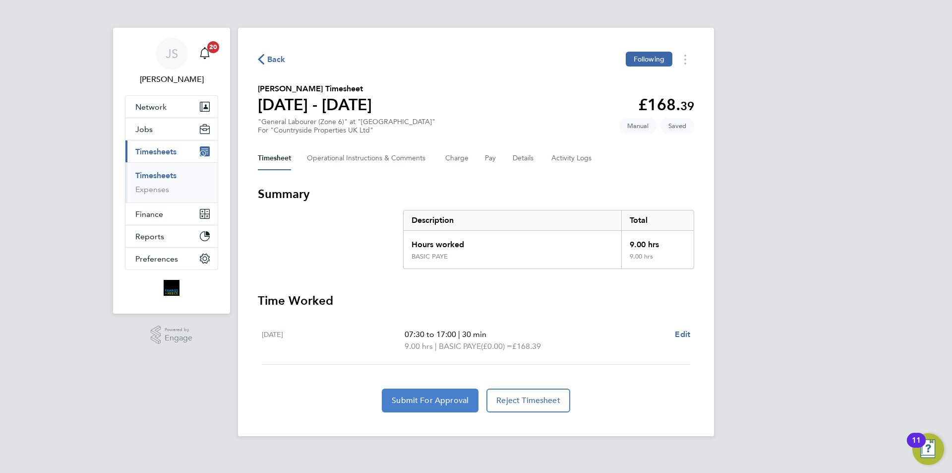
click at [447, 389] on button "Submit For Approval" at bounding box center [430, 400] width 97 height 24
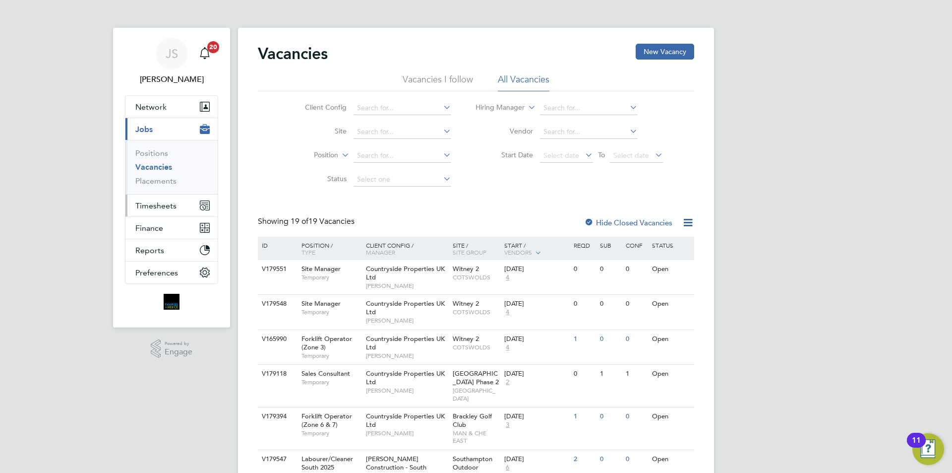
click at [153, 207] on span "Timesheets" at bounding box center [155, 205] width 41 height 9
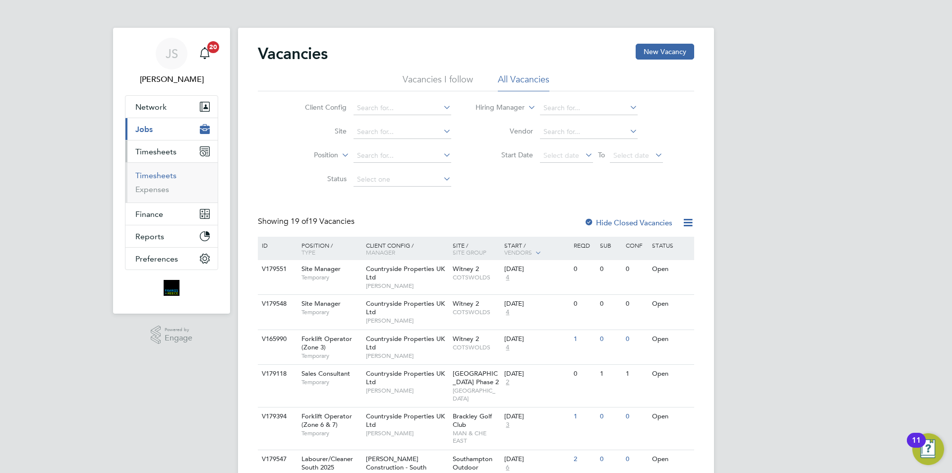
click at [158, 173] on link "Timesheets" at bounding box center [155, 175] width 41 height 9
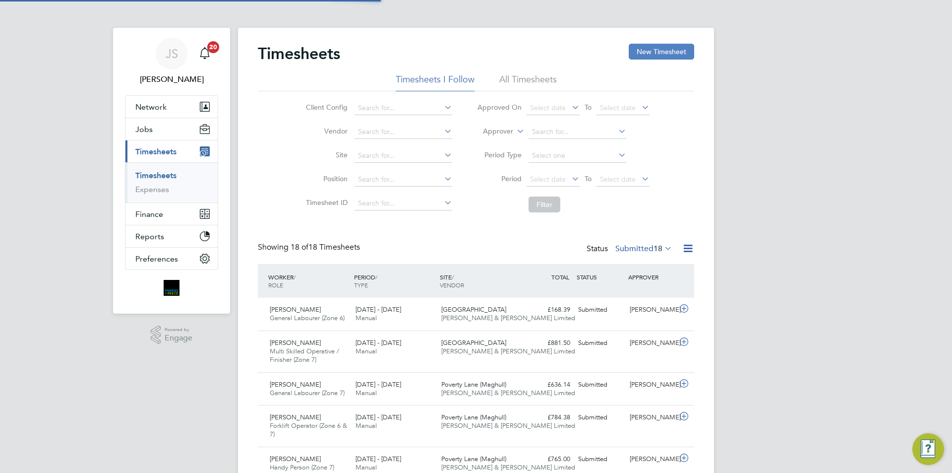
click at [662, 50] on button "New Timesheet" at bounding box center [661, 52] width 65 height 16
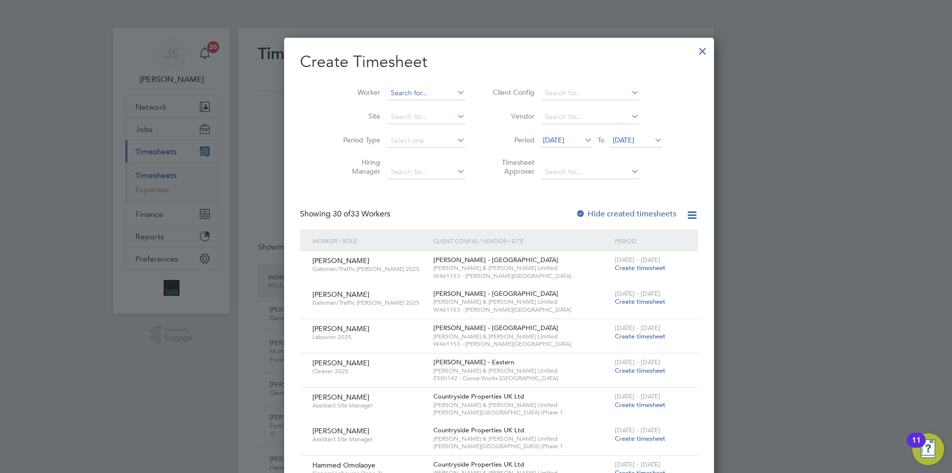
click at [395, 93] on input at bounding box center [426, 93] width 78 height 14
type input "[PERSON_NAME]"
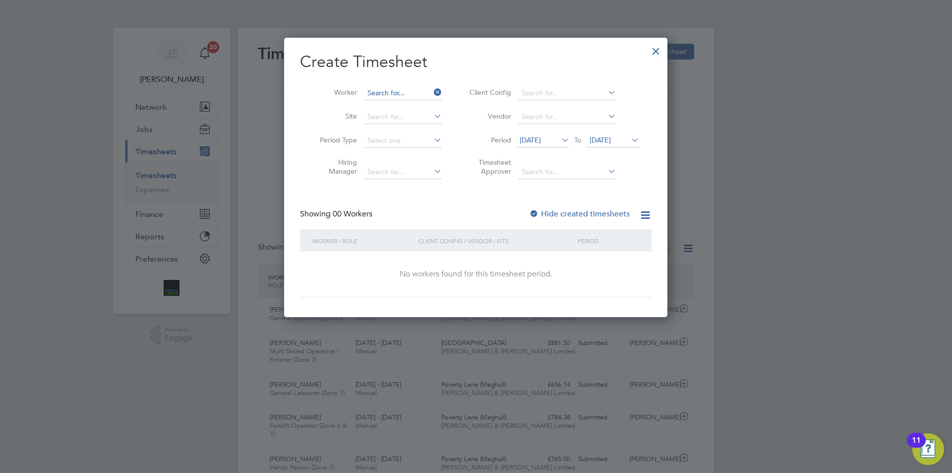
click at [410, 89] on input at bounding box center [403, 93] width 78 height 14
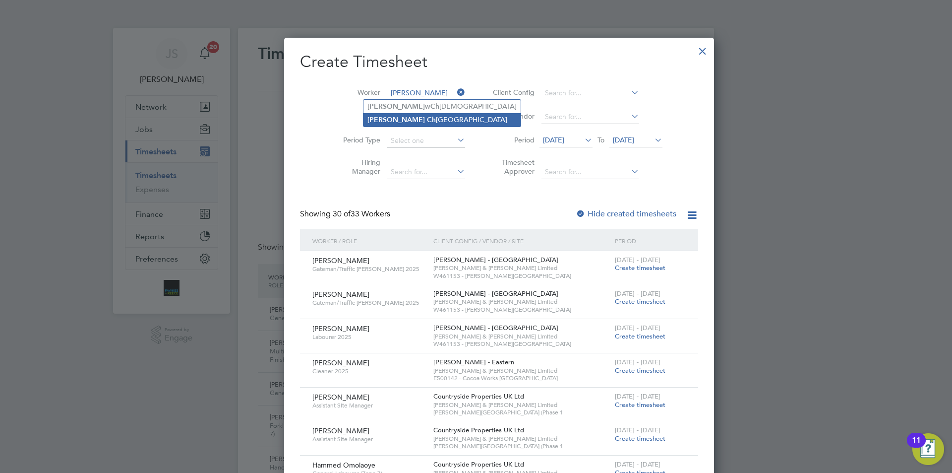
click at [427, 120] on b "Ch" at bounding box center [431, 120] width 9 height 8
type input "[PERSON_NAME]"
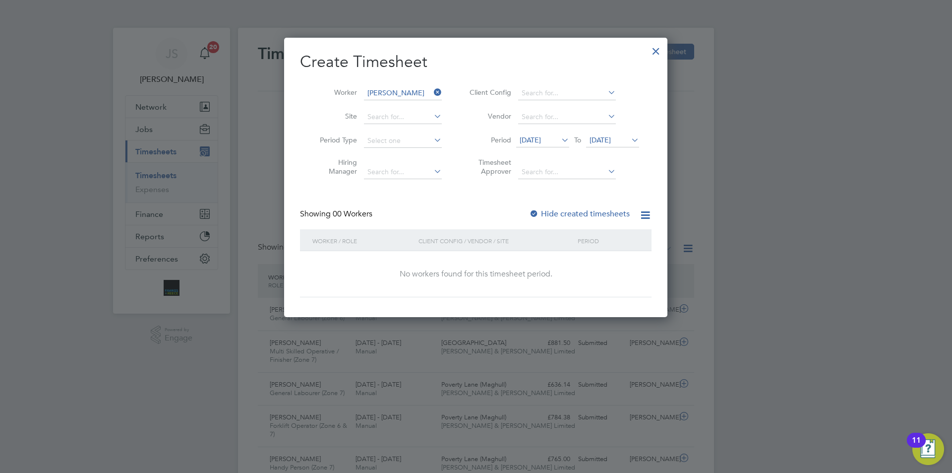
click at [548, 145] on span "[DATE]" at bounding box center [542, 140] width 53 height 13
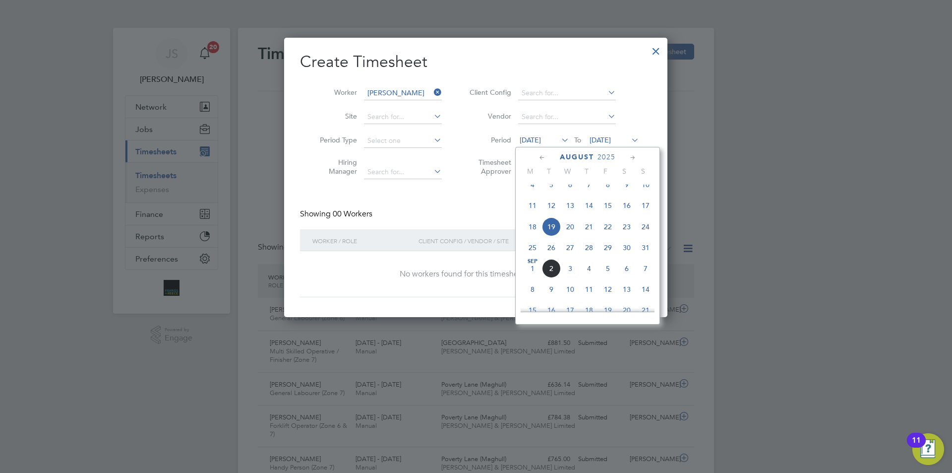
click at [609, 257] on span "29" at bounding box center [608, 247] width 19 height 19
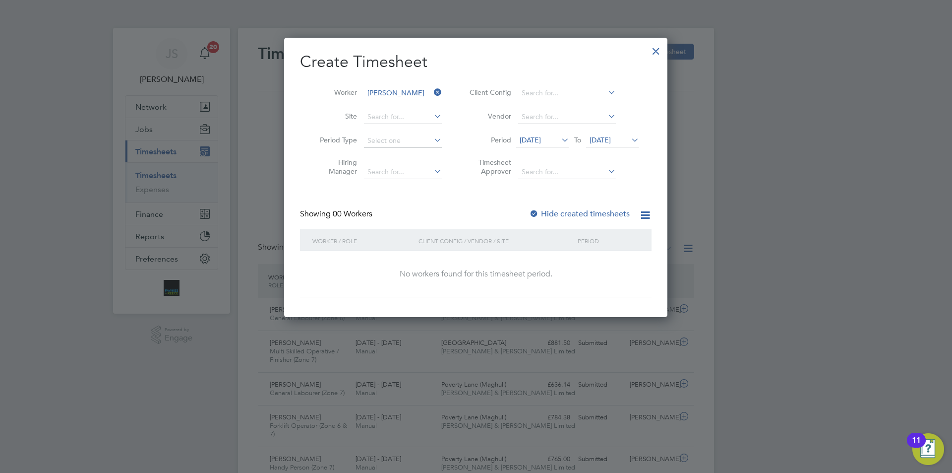
click at [534, 213] on div at bounding box center [534, 214] width 10 height 10
click at [602, 141] on span "[DATE]" at bounding box center [600, 139] width 21 height 9
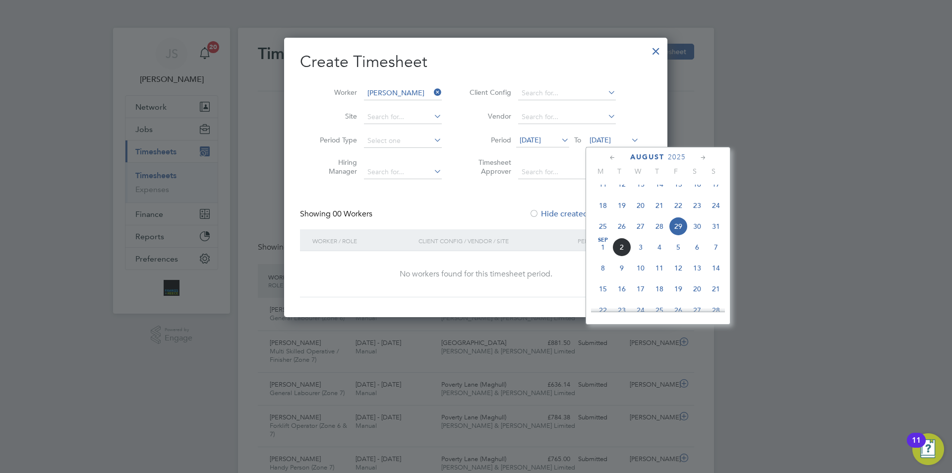
click at [679, 235] on span "29" at bounding box center [678, 226] width 19 height 19
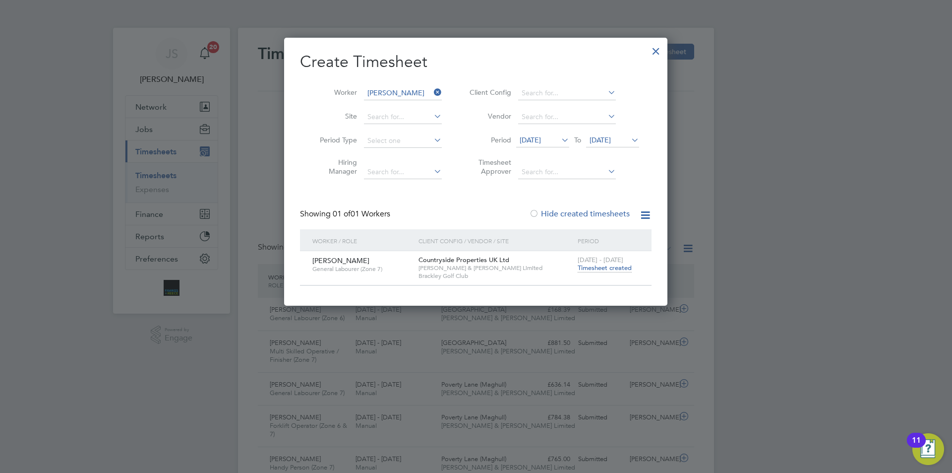
click at [608, 266] on span "Timesheet created" at bounding box center [605, 267] width 54 height 9
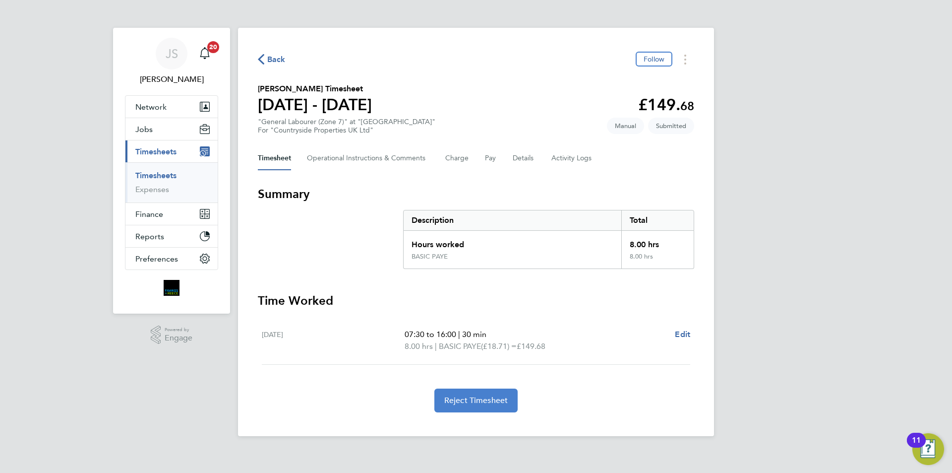
click at [499, 402] on span "Reject Timesheet" at bounding box center [476, 400] width 64 height 10
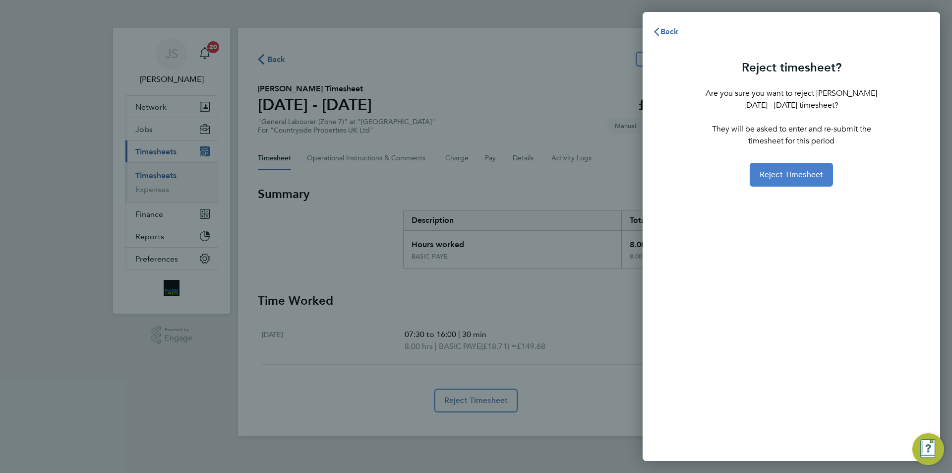
click at [783, 172] on span "Reject Timesheet" at bounding box center [792, 175] width 64 height 10
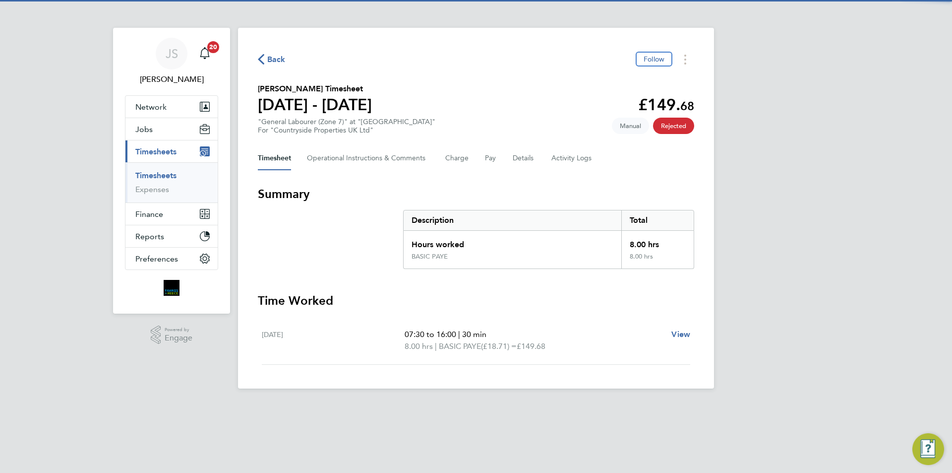
click at [283, 55] on span "Back" at bounding box center [276, 60] width 18 height 12
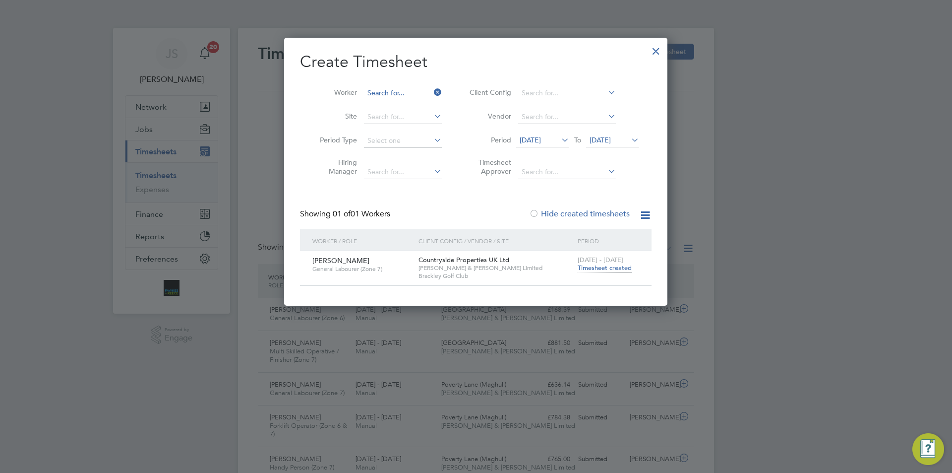
click at [414, 91] on input at bounding box center [403, 93] width 78 height 14
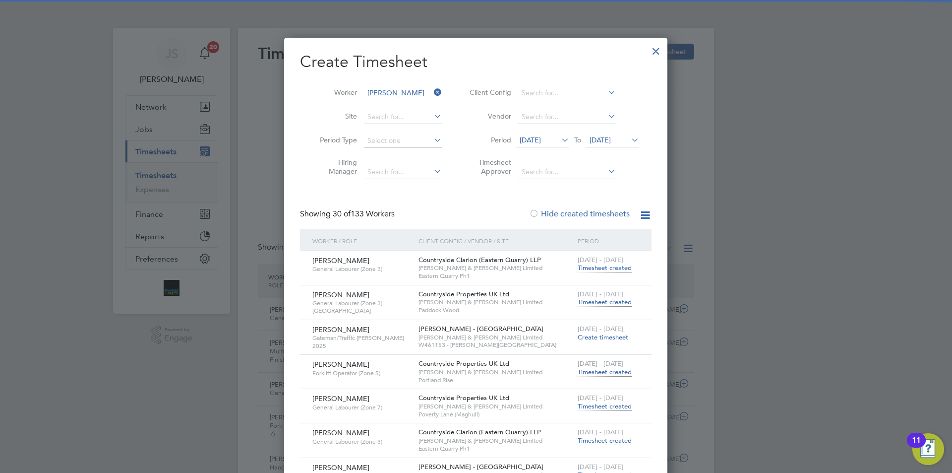
click at [388, 107] on li "[PERSON_NAME] rles" at bounding box center [408, 106] width 91 height 13
type input "[PERSON_NAME]"
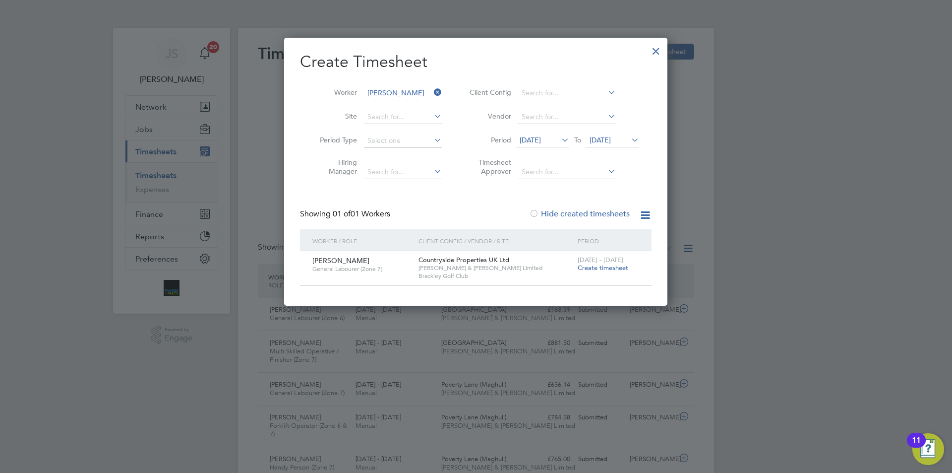
click at [606, 269] on span "Create timesheet" at bounding box center [603, 267] width 51 height 8
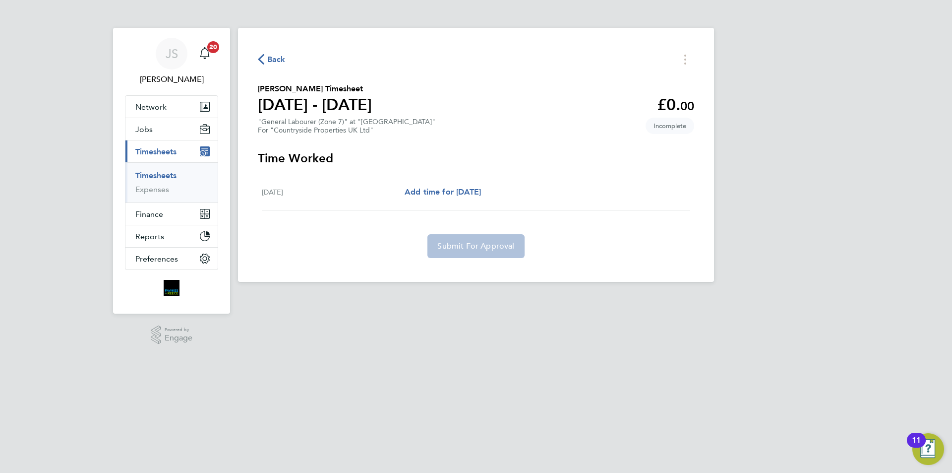
click at [452, 198] on div "[DATE] Add time for [DATE] Add time for [DATE]" at bounding box center [476, 192] width 428 height 36
click at [455, 195] on span "Add time for [DATE]" at bounding box center [443, 191] width 76 height 9
select select "30"
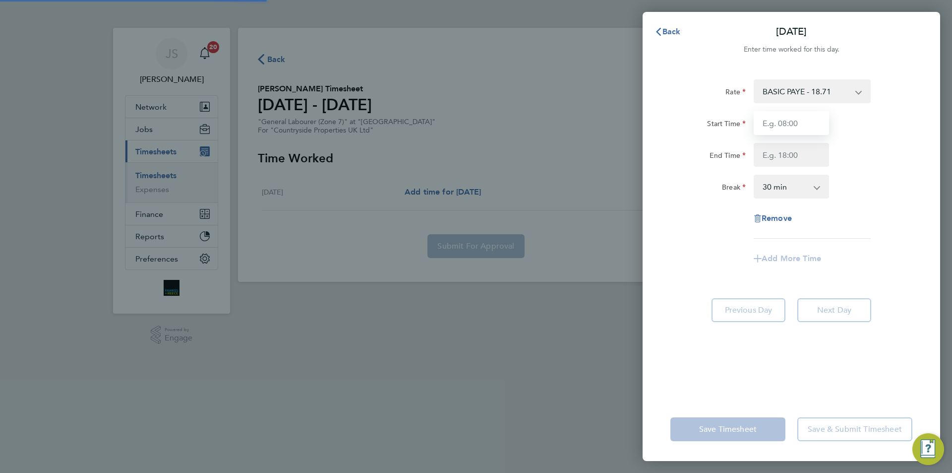
click at [817, 115] on input "Start Time" at bounding box center [791, 123] width 75 height 24
type input "07:30"
click at [778, 152] on input "End Time" at bounding box center [791, 155] width 75 height 24
type input "17:00"
click at [648, 390] on div "Rate BASIC PAYE - 18.71 Start Time 07:30 End Time 17:00 Break 0 min 15 min 30 m…" at bounding box center [792, 232] width 298 height 330
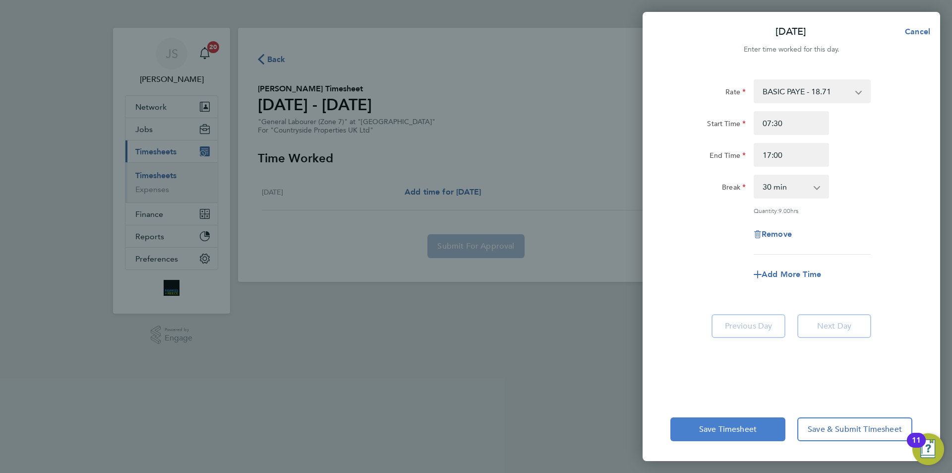
click at [715, 429] on span "Save Timesheet" at bounding box center [728, 429] width 58 height 10
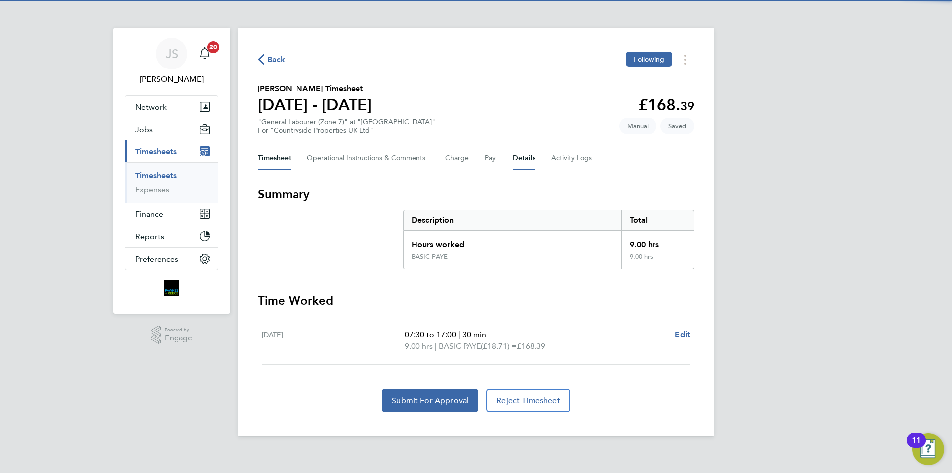
click at [517, 167] on button "Details" at bounding box center [524, 158] width 23 height 24
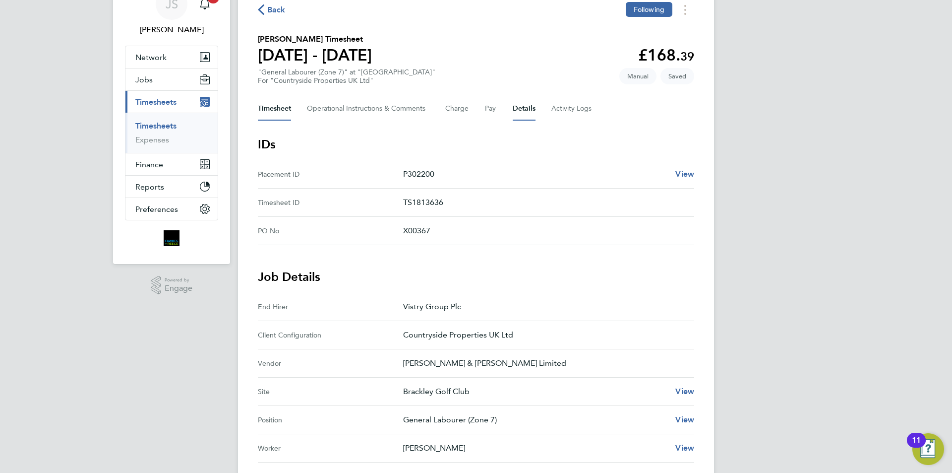
click at [281, 108] on button "Timesheet" at bounding box center [274, 109] width 33 height 24
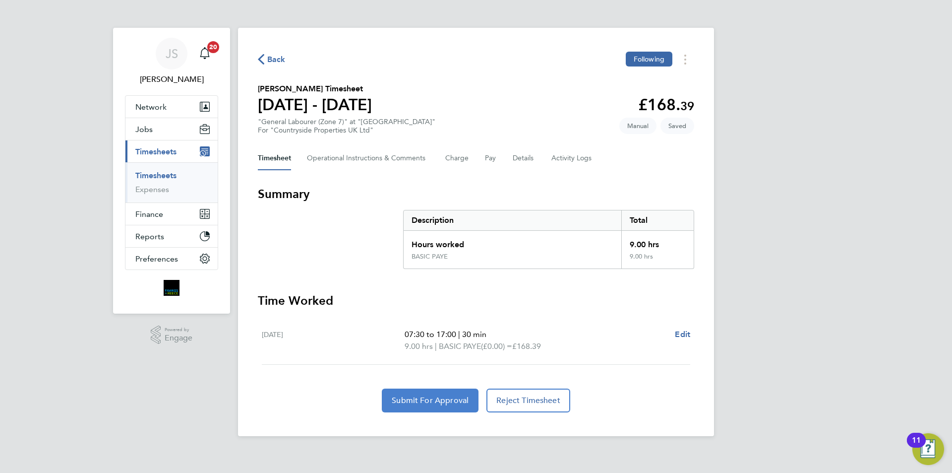
click at [457, 397] on span "Submit For Approval" at bounding box center [430, 400] width 77 height 10
click at [276, 58] on span "Back" at bounding box center [276, 60] width 18 height 12
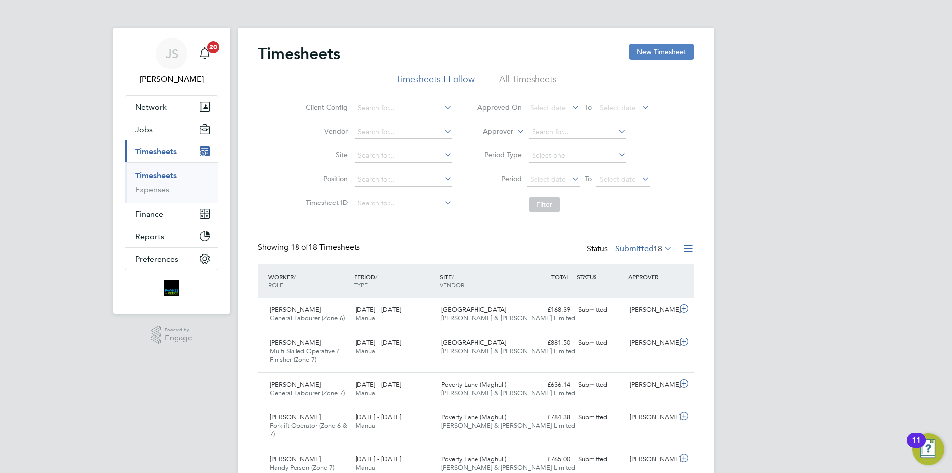
click at [657, 54] on button "New Timesheet" at bounding box center [661, 52] width 65 height 16
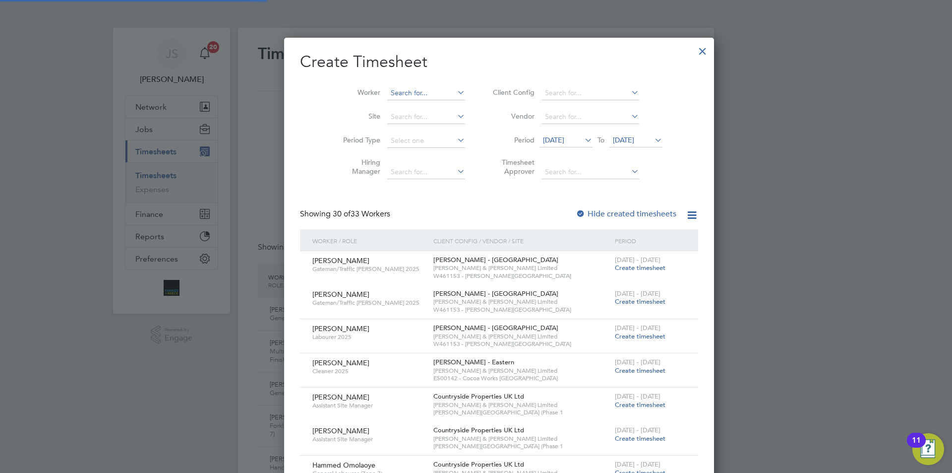
click at [389, 97] on input at bounding box center [426, 93] width 78 height 14
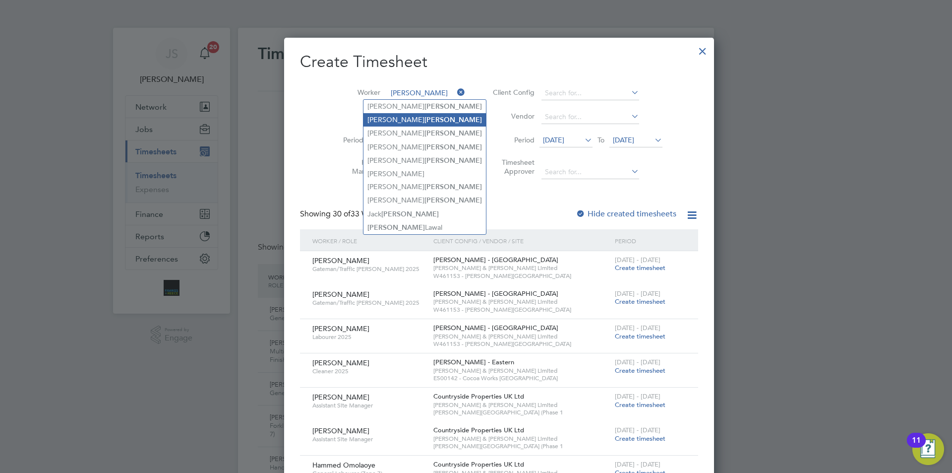
click at [424, 119] on b "[PERSON_NAME]" at bounding box center [453, 120] width 58 height 8
type input "[PERSON_NAME]"
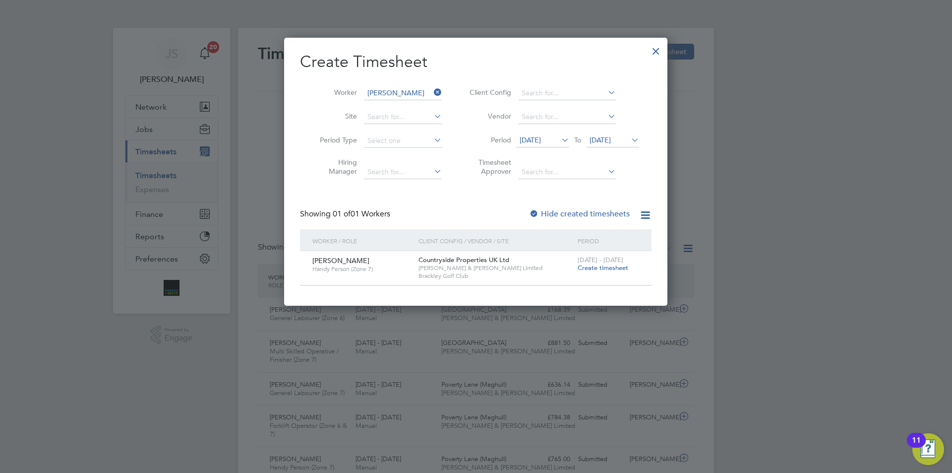
click at [614, 265] on span "Create timesheet" at bounding box center [603, 267] width 51 height 8
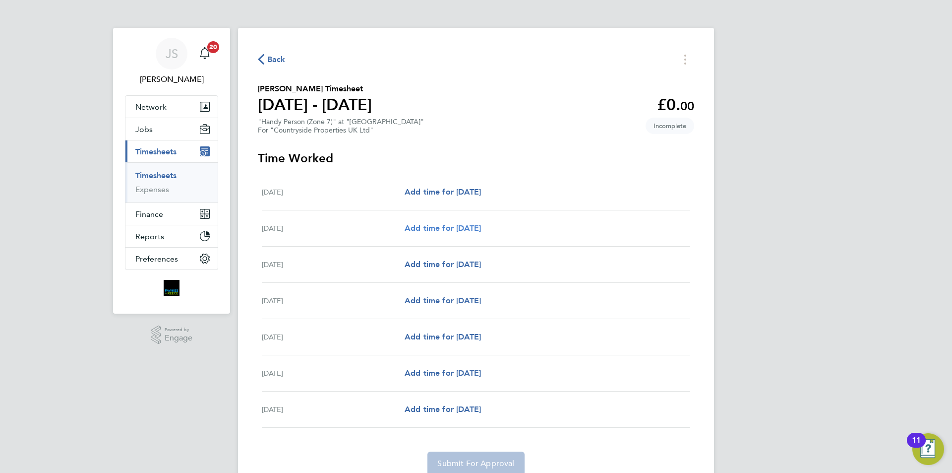
click at [450, 227] on span "Add time for [DATE]" at bounding box center [443, 227] width 76 height 9
select select "30"
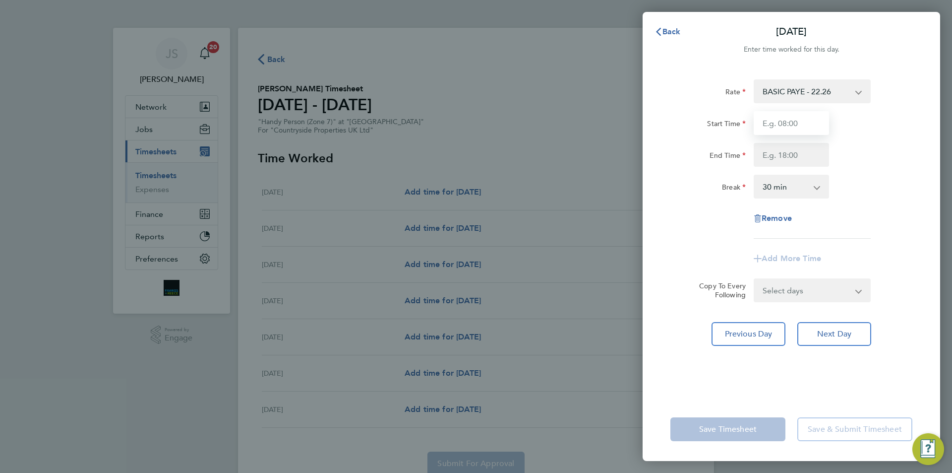
click at [798, 120] on input "Start Time" at bounding box center [791, 123] width 75 height 24
type input "07:30"
click at [792, 148] on input "End Time" at bounding box center [791, 155] width 75 height 24
type input "17:00"
click at [803, 286] on form "Rate BASIC PAYE - 22.26 Start Time 07:30 End Time 17:00 Break 0 min 15 min 30 m…" at bounding box center [791, 190] width 242 height 223
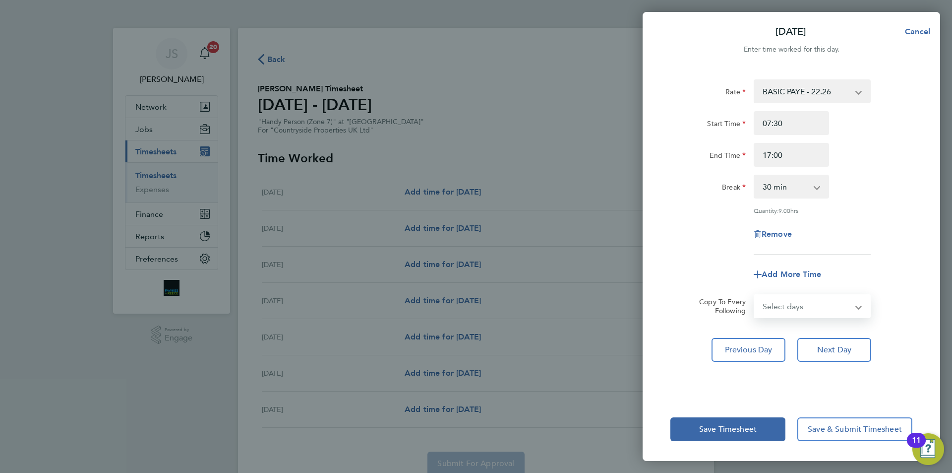
select select "WEEKDAY"
click at [755, 295] on select "Select days Day Weekday (Mon-Fri) Weekend (Sat-Sun) [DATE] [DATE] [DATE] [DATE]…" at bounding box center [807, 306] width 104 height 22
select select "[DATE]"
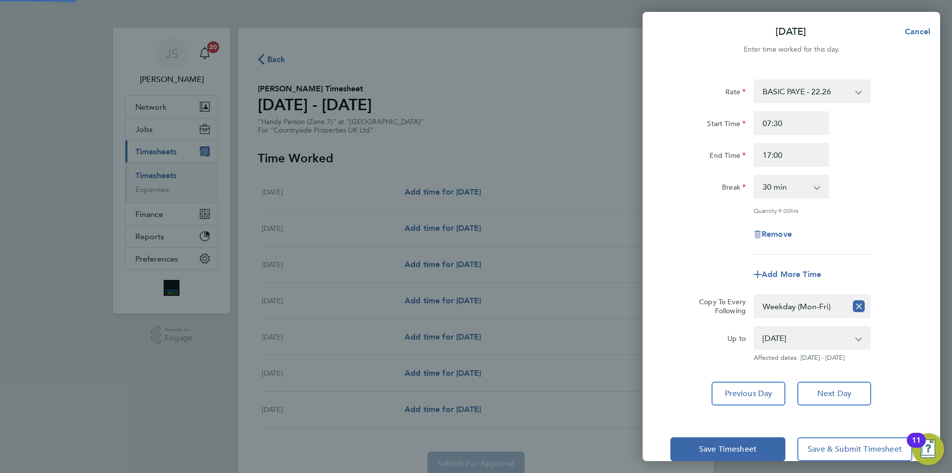
drag, startPoint x: 624, startPoint y: 171, endPoint x: 680, endPoint y: 259, distance: 103.9
click at [626, 176] on div "[DATE] Cancel Enter time worked for this day. Rate BASIC PAYE - 22.26 Start Tim…" at bounding box center [476, 236] width 952 height 473
click at [712, 437] on button "Save Timesheet" at bounding box center [727, 449] width 115 height 24
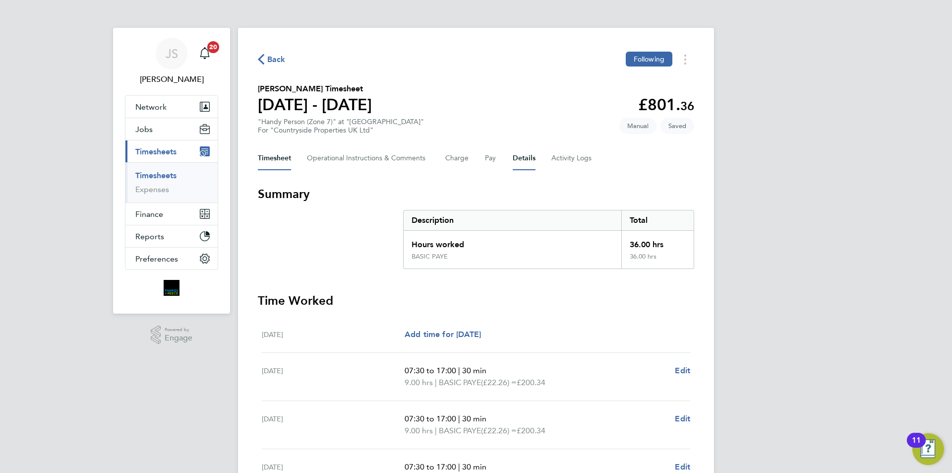
click at [531, 160] on button "Details" at bounding box center [524, 158] width 23 height 24
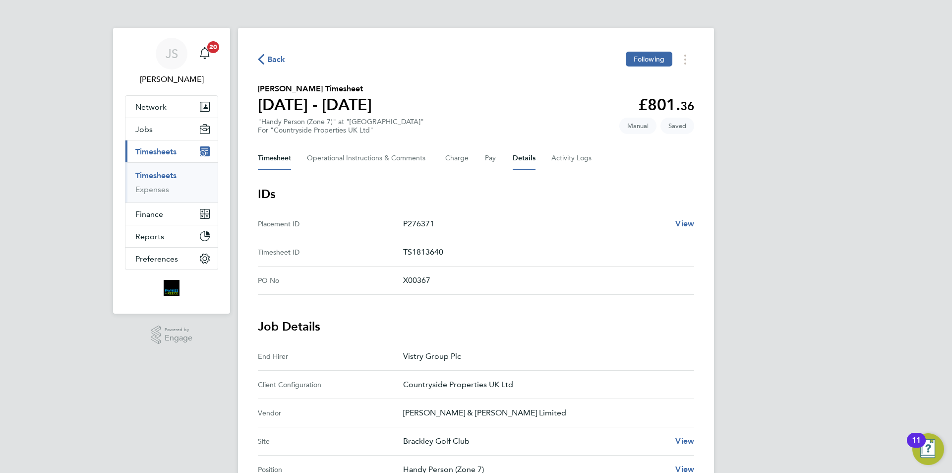
click at [284, 152] on button "Timesheet" at bounding box center [274, 158] width 33 height 24
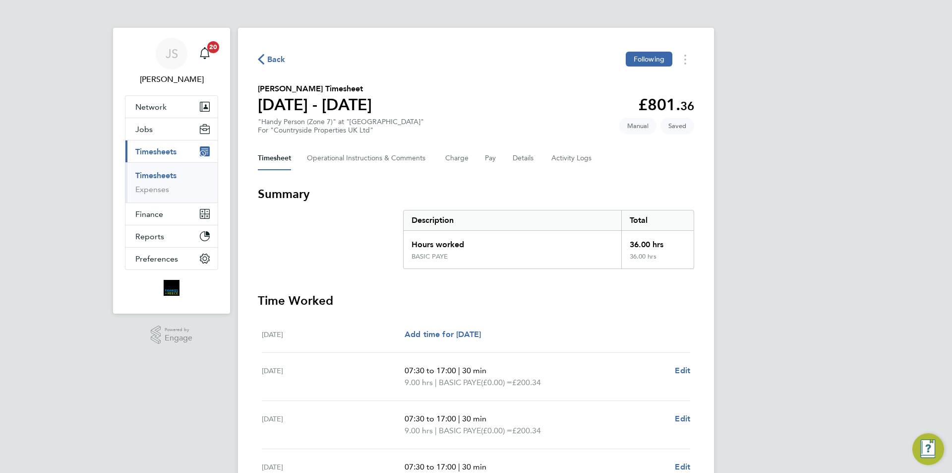
scroll to position [232, 0]
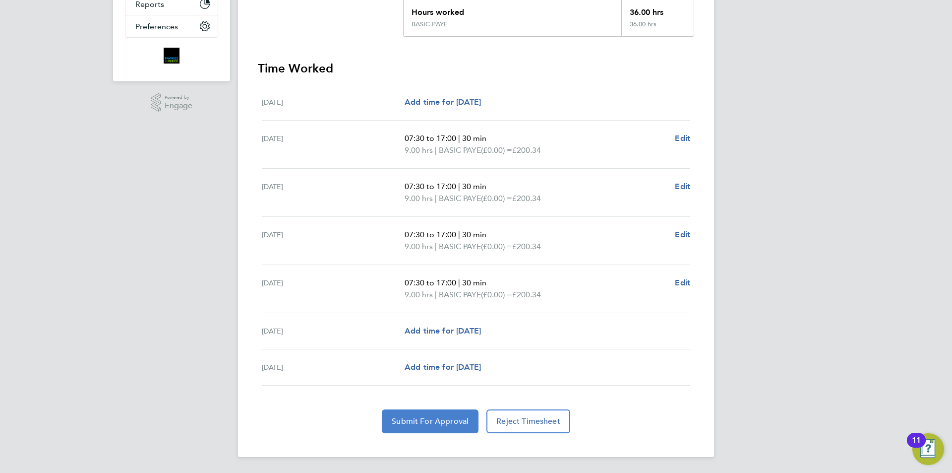
click at [462, 424] on span "Submit For Approval" at bounding box center [430, 421] width 77 height 10
